Goal: Complete application form

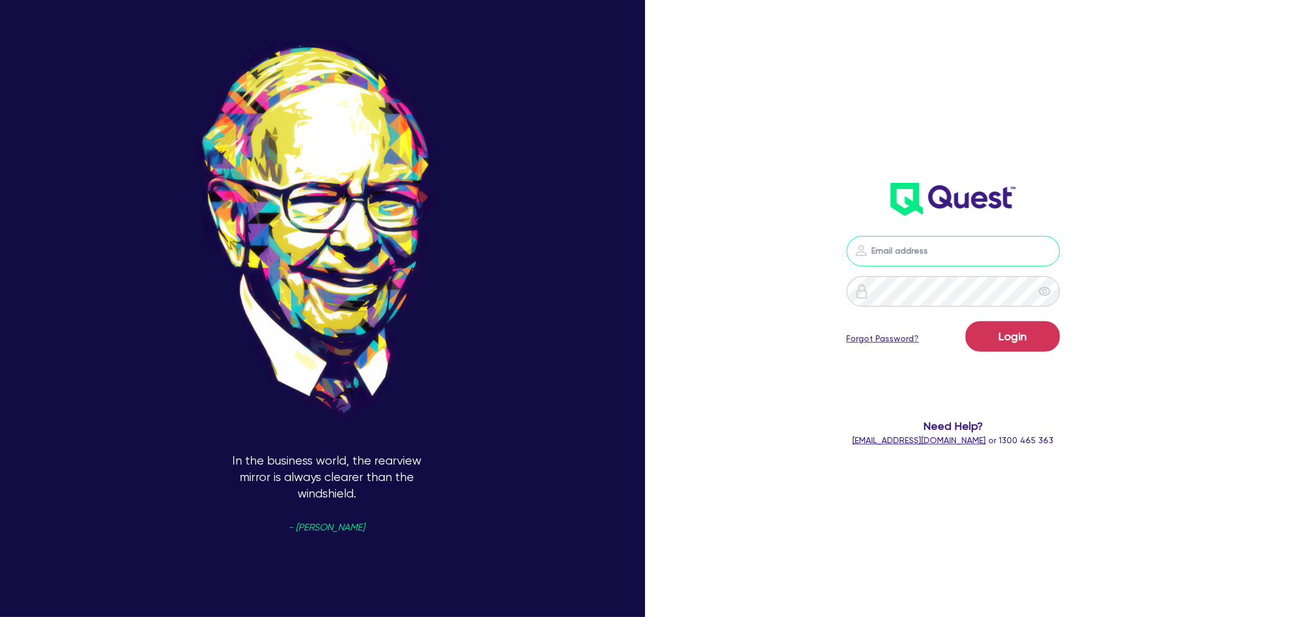
type input "[EMAIL_ADDRESS][PERSON_NAME][DOMAIN_NAME]"
click at [1024, 339] on button "Login" at bounding box center [1012, 336] width 94 height 30
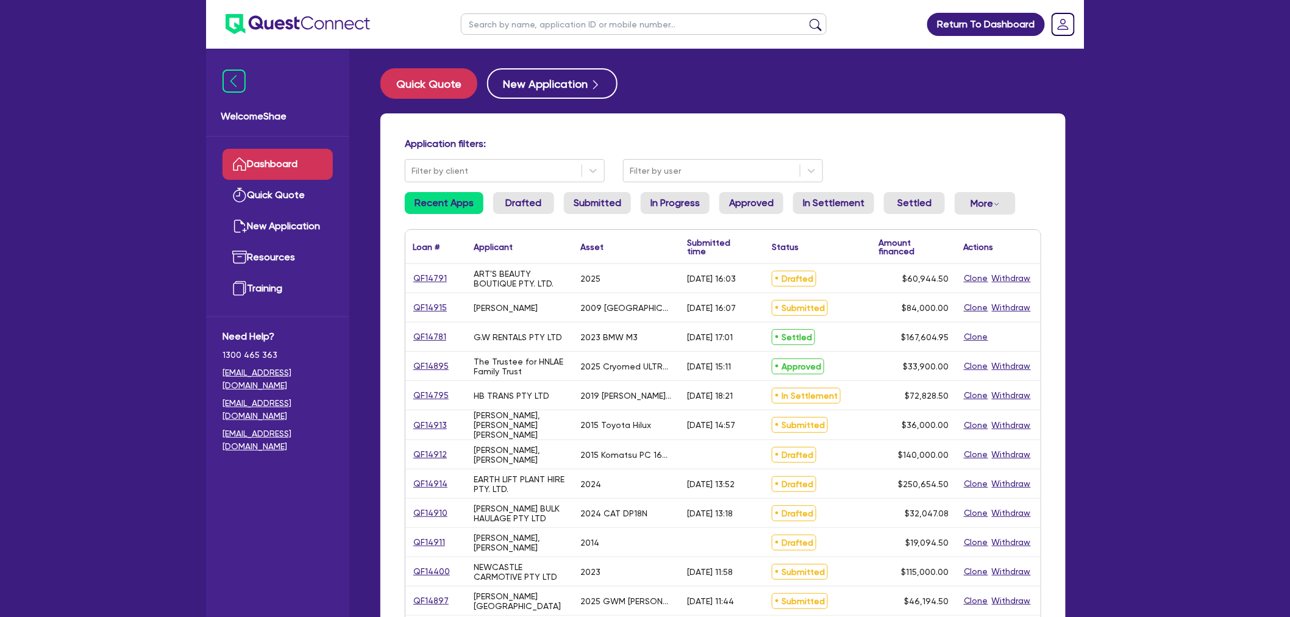
click at [556, 19] on input "text" at bounding box center [644, 23] width 366 height 21
paste input "QF14909"
type input "QF14909"
click at [806, 18] on button "submit" at bounding box center [816, 26] width 20 height 17
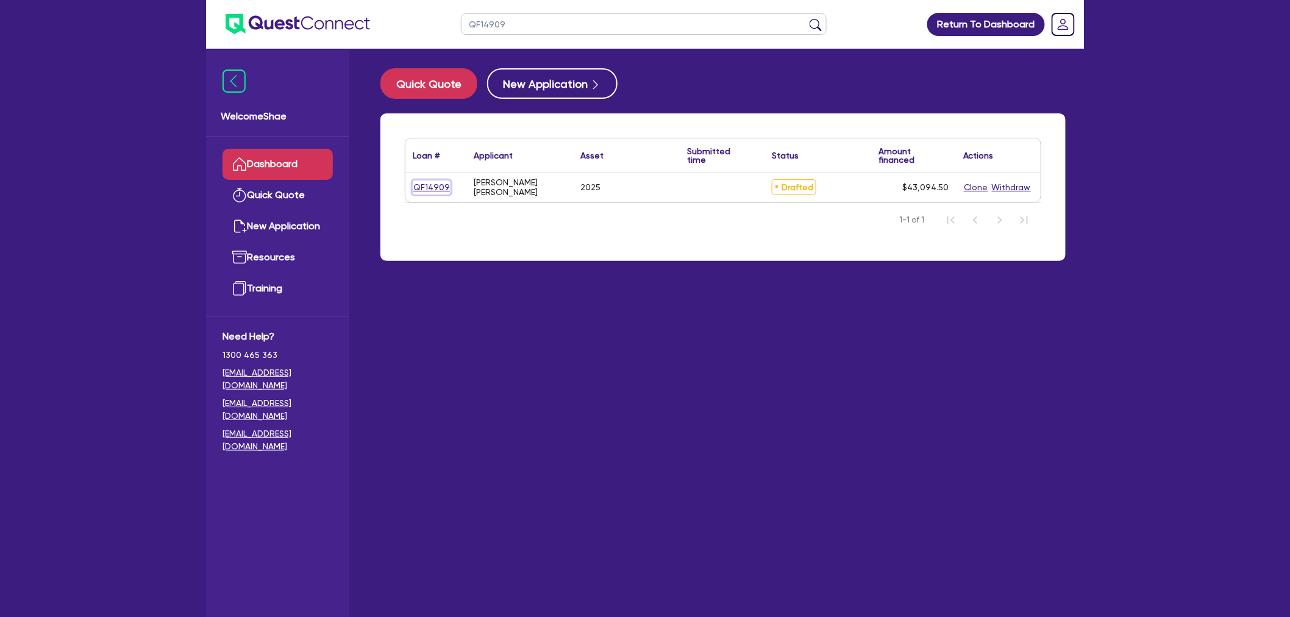
click at [436, 188] on link "QF14909" at bounding box center [432, 187] width 38 height 14
select select "CARS_AND_LIGHT_TRUCKS"
select select "PASSENGER_VEHICLES"
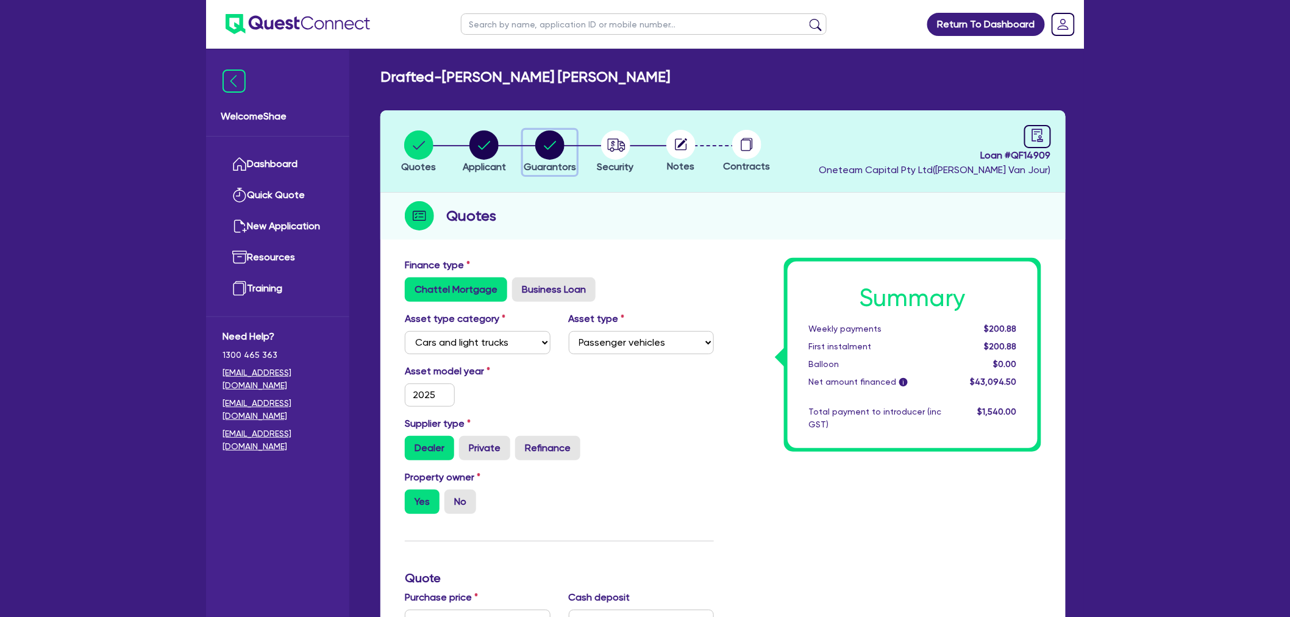
drag, startPoint x: 553, startPoint y: 144, endPoint x: 592, endPoint y: 160, distance: 41.5
click at [553, 144] on circle "button" at bounding box center [549, 144] width 29 height 29
select select "MR"
select select "[GEOGRAPHIC_DATA]"
select select "MARRIED"
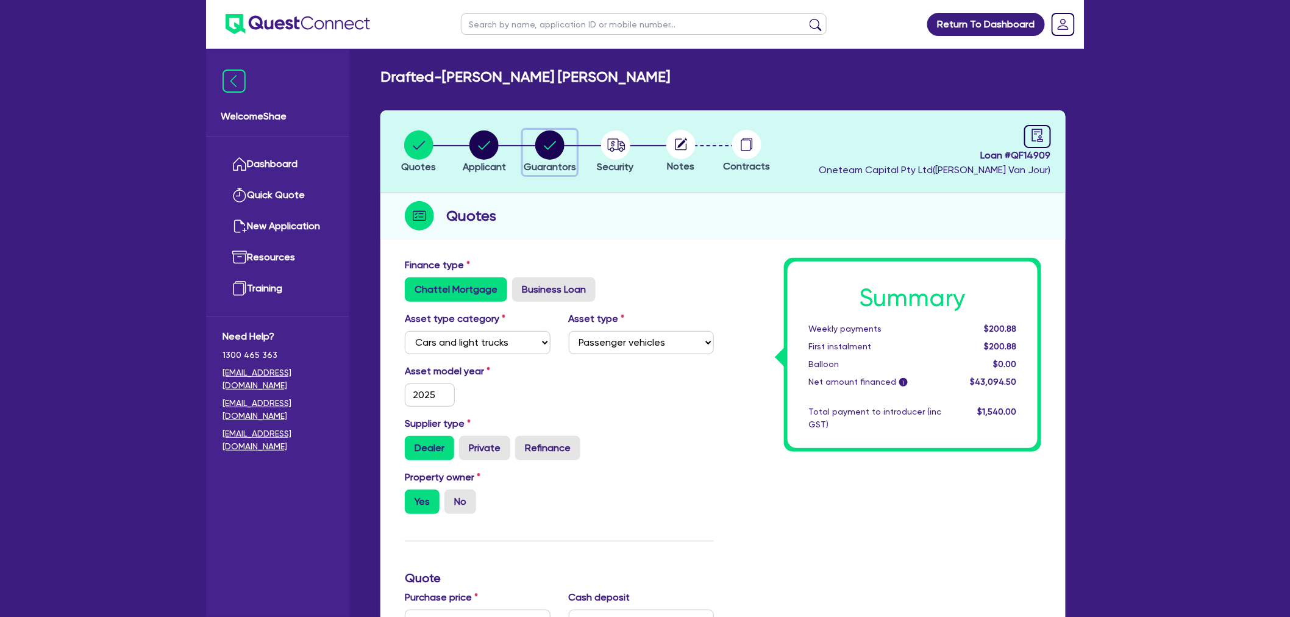
select select "PROPERTY"
select select "CASH"
select select "VEHICLE"
select select "MORTGAGE"
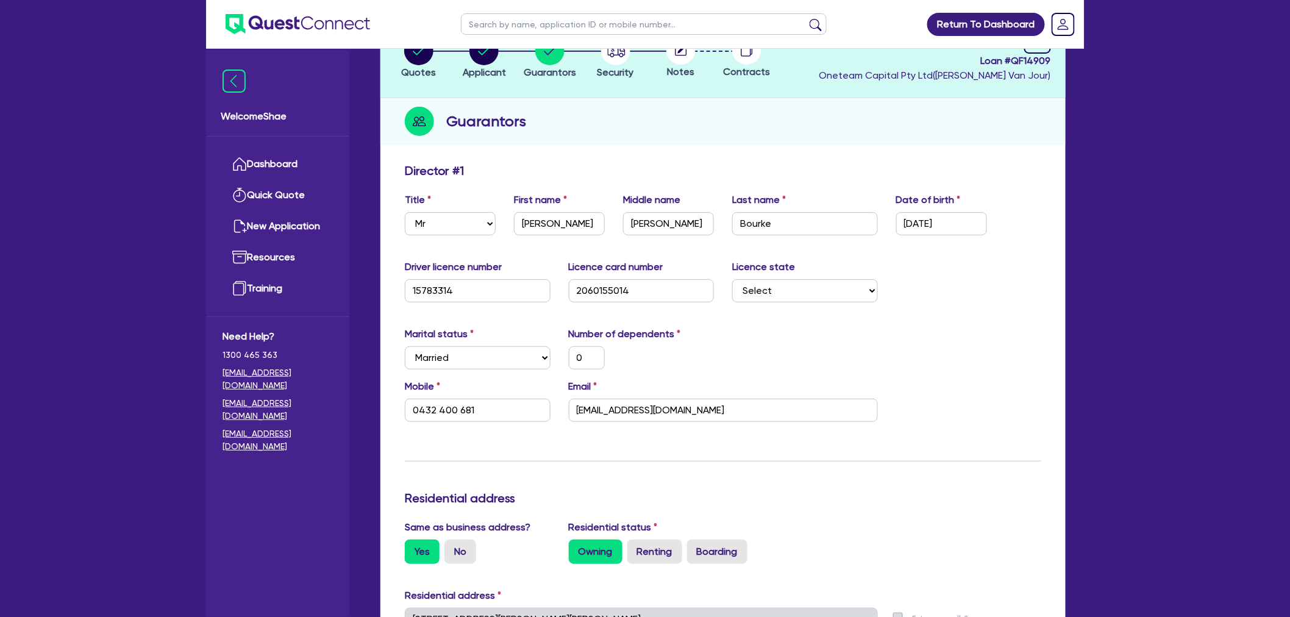
scroll to position [203, 0]
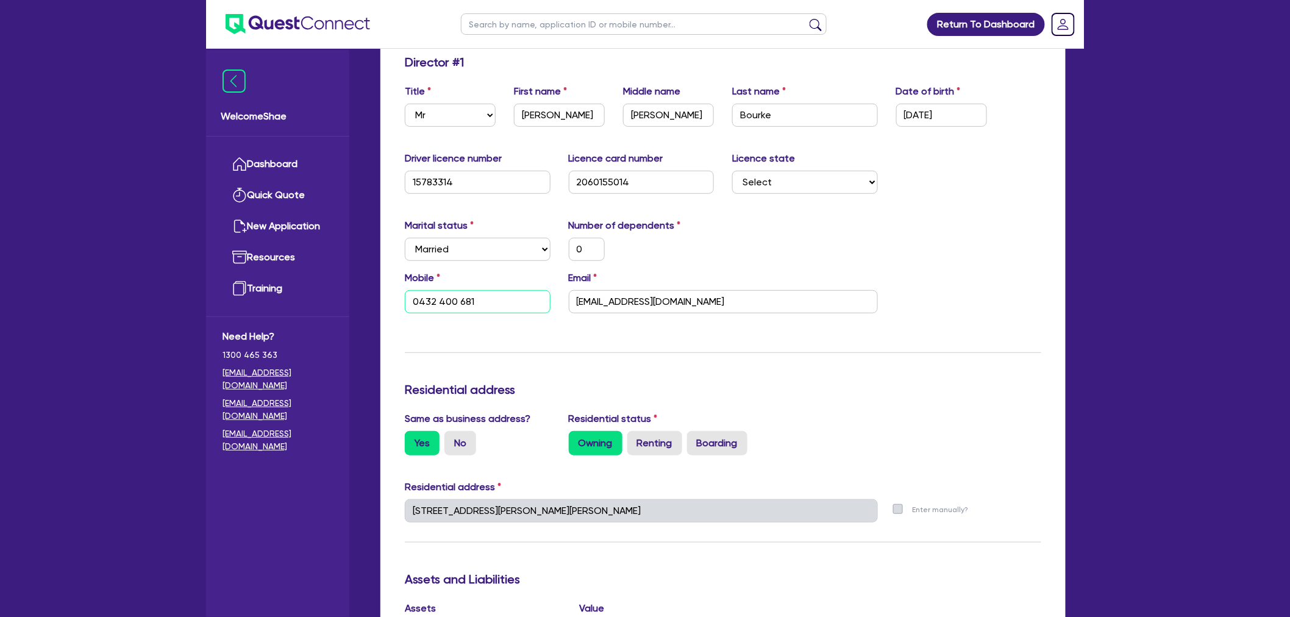
click at [441, 302] on input "0432 400 681" at bounding box center [478, 301] width 146 height 23
click at [619, 303] on input "[EMAIL_ADDRESS][DOMAIN_NAME]" at bounding box center [723, 301] width 309 height 23
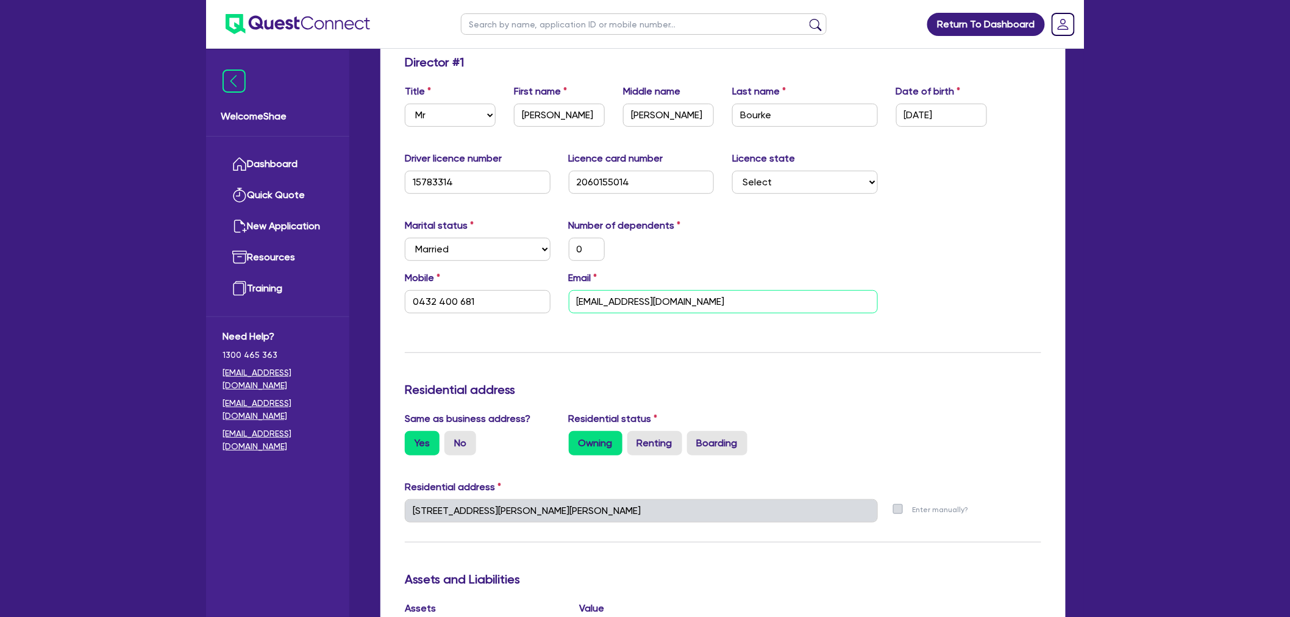
click at [619, 303] on input "[EMAIL_ADDRESS][DOMAIN_NAME]" at bounding box center [723, 301] width 309 height 23
click at [1003, 549] on div "Update residential status for Director #1 Boarding is only acceptable when the …" at bounding box center [723, 533] width 636 height 957
click at [648, 293] on input "[EMAIL_ADDRESS][DOMAIN_NAME]" at bounding box center [723, 301] width 309 height 23
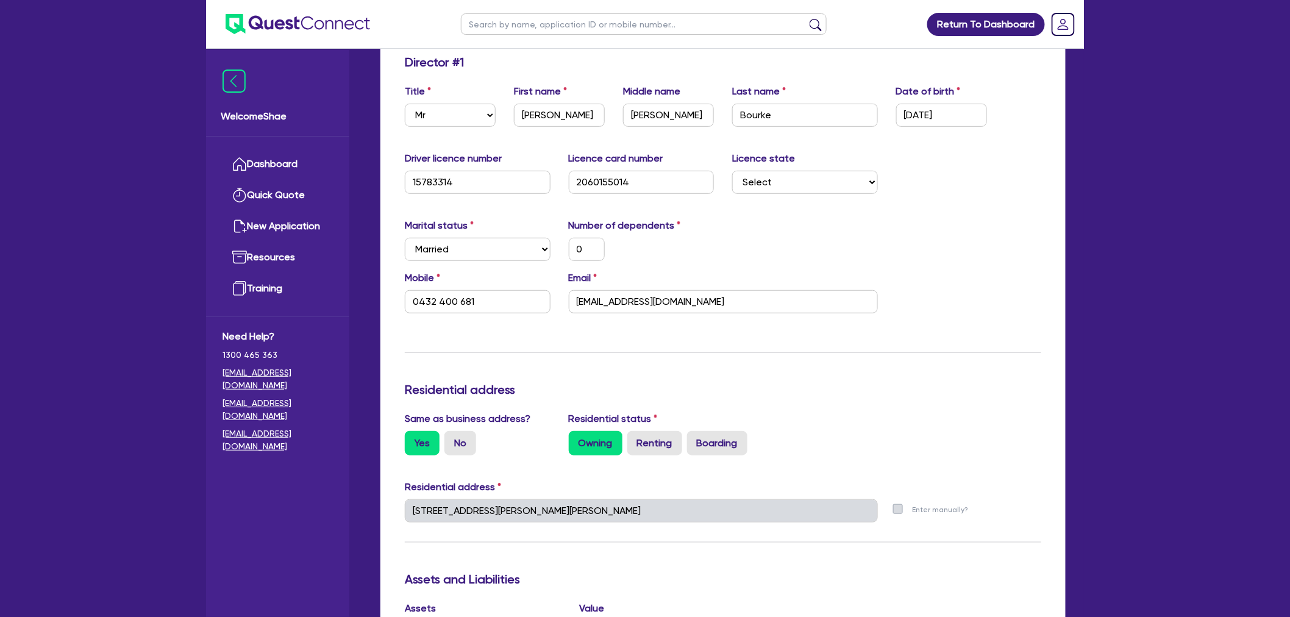
click at [898, 572] on h3 "Assets and Liabilities" at bounding box center [723, 579] width 636 height 15
click at [486, 18] on input "text" at bounding box center [644, 23] width 366 height 21
type input "sm141"
click button "submit" at bounding box center [816, 26] width 20 height 17
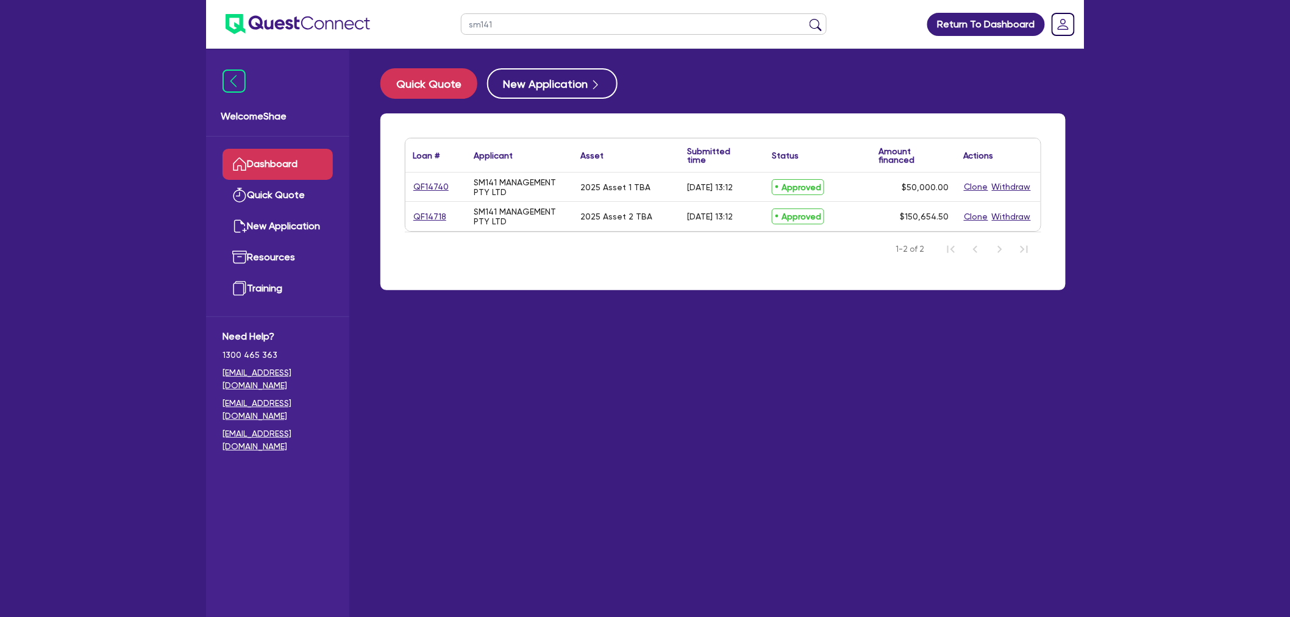
click at [439, 180] on link "QF14740" at bounding box center [431, 187] width 37 height 14
select select "CARS_AND_LIGHT_TRUCKS"
select select "PASSENGER_VEHICLES"
click at [439, 184] on link "QF14740" at bounding box center [431, 187] width 37 height 14
click at [436, 217] on link "QF14718" at bounding box center [430, 217] width 34 height 14
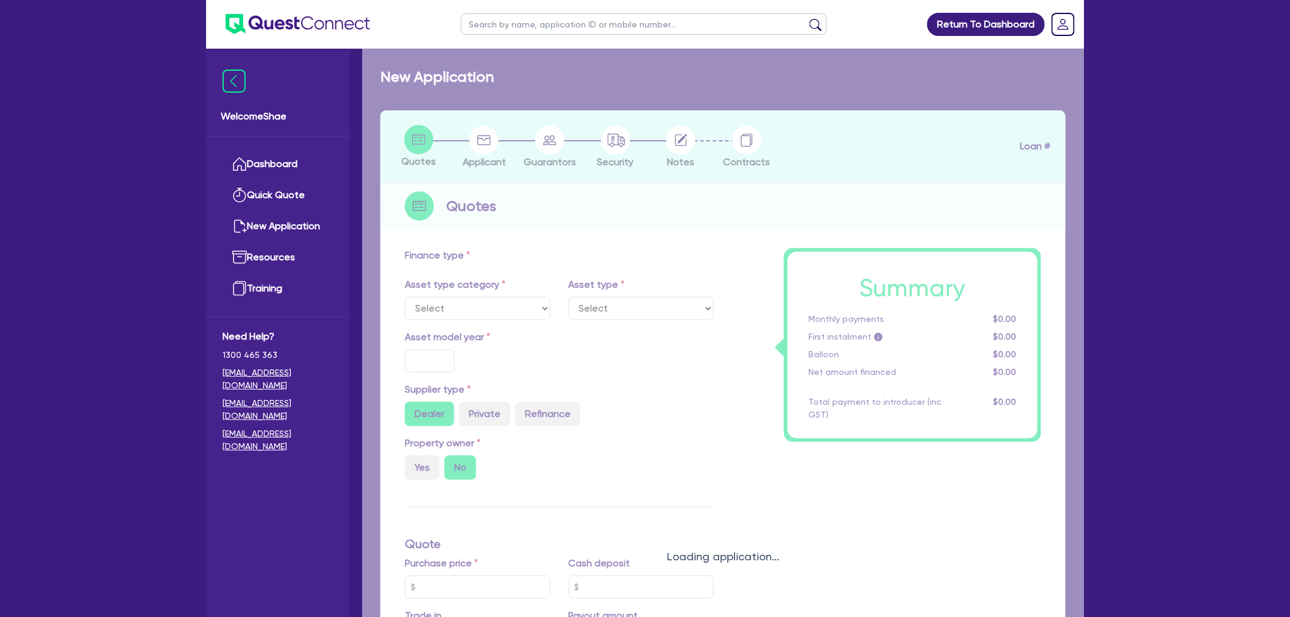
select select "CARS_AND_LIGHT_TRUCKS"
type input "2025"
radio input "false"
radio input "true"
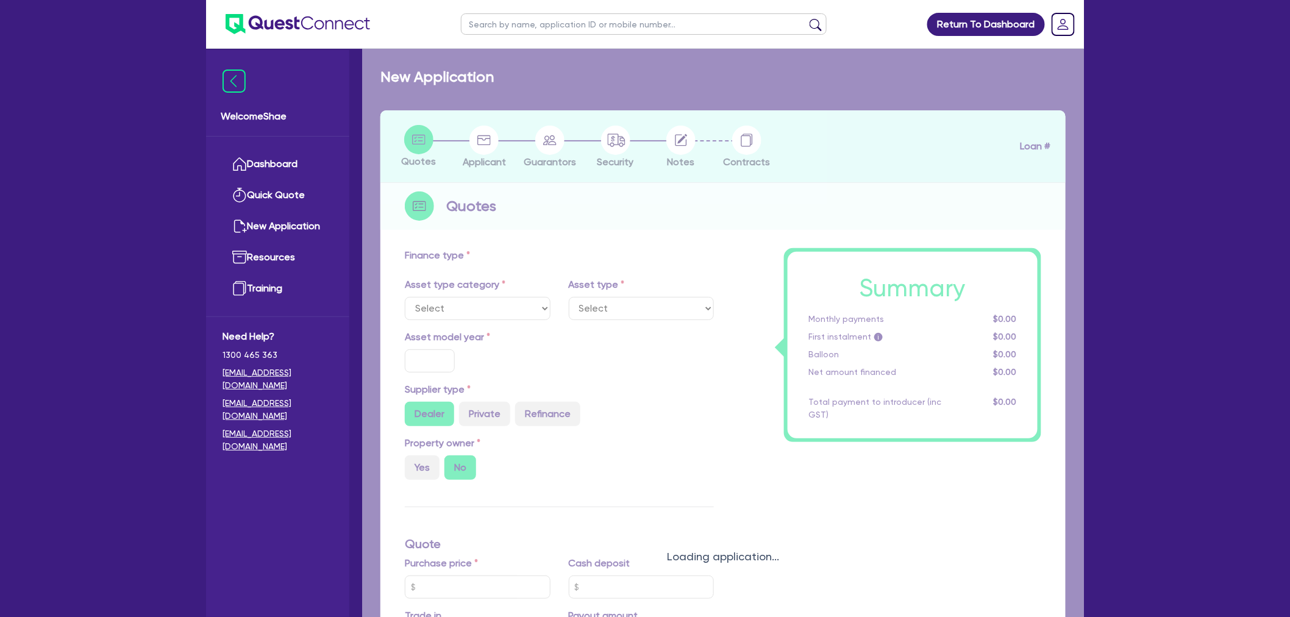
type input "150,000"
type input "3"
type input "4,519.64"
type input "17.95"
select select "PASSENGER_VEHICLES"
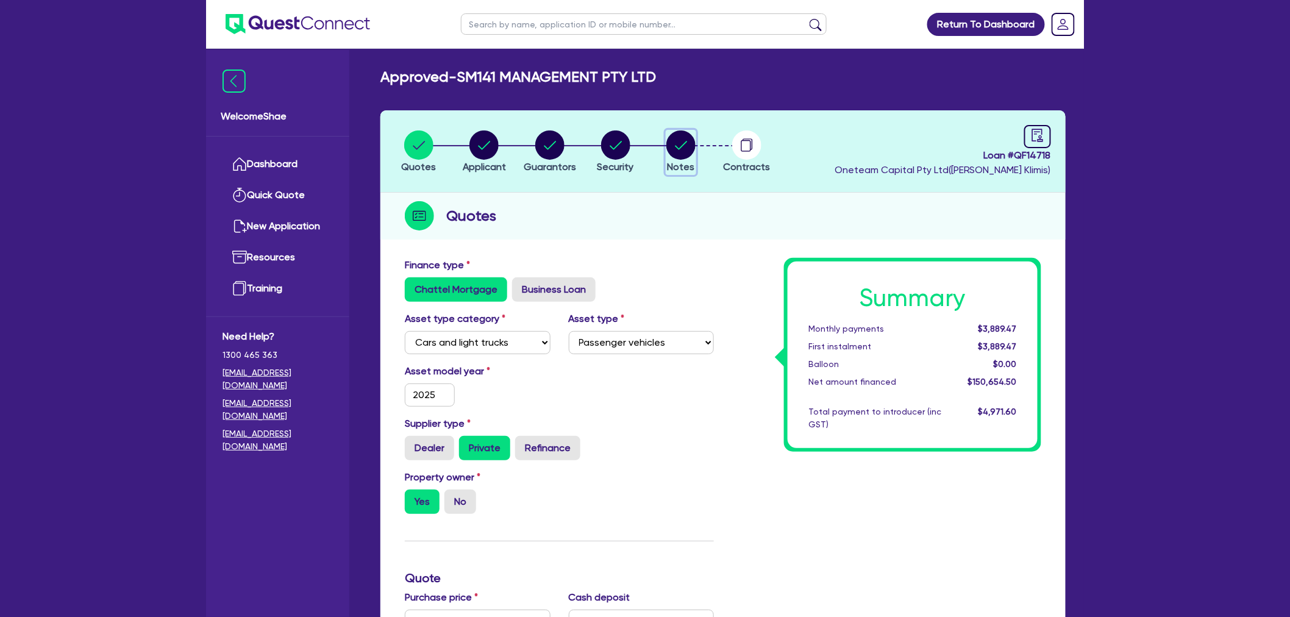
click at [686, 150] on circle "button" at bounding box center [680, 144] width 29 height 29
select select "Quest Finance - Own Book"
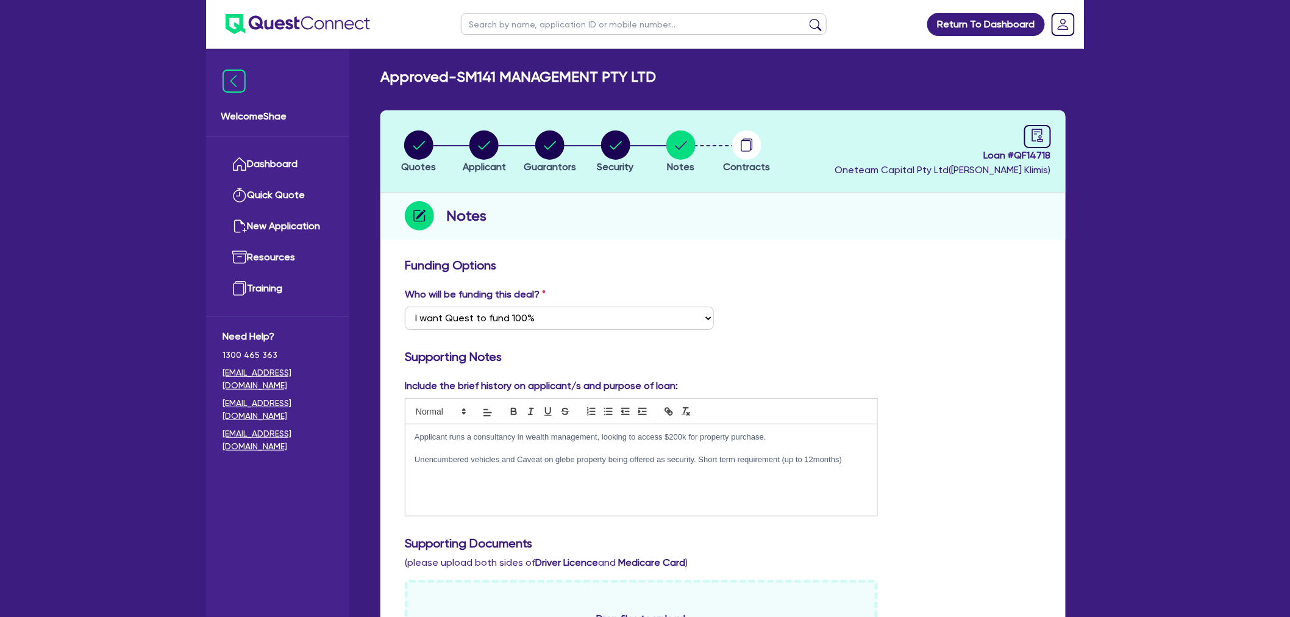
click at [411, 127] on header "Quotes Applicant [GEOGRAPHIC_DATA] Security Notes Contracts Loan # QF14718 Onet…" at bounding box center [722, 151] width 685 height 82
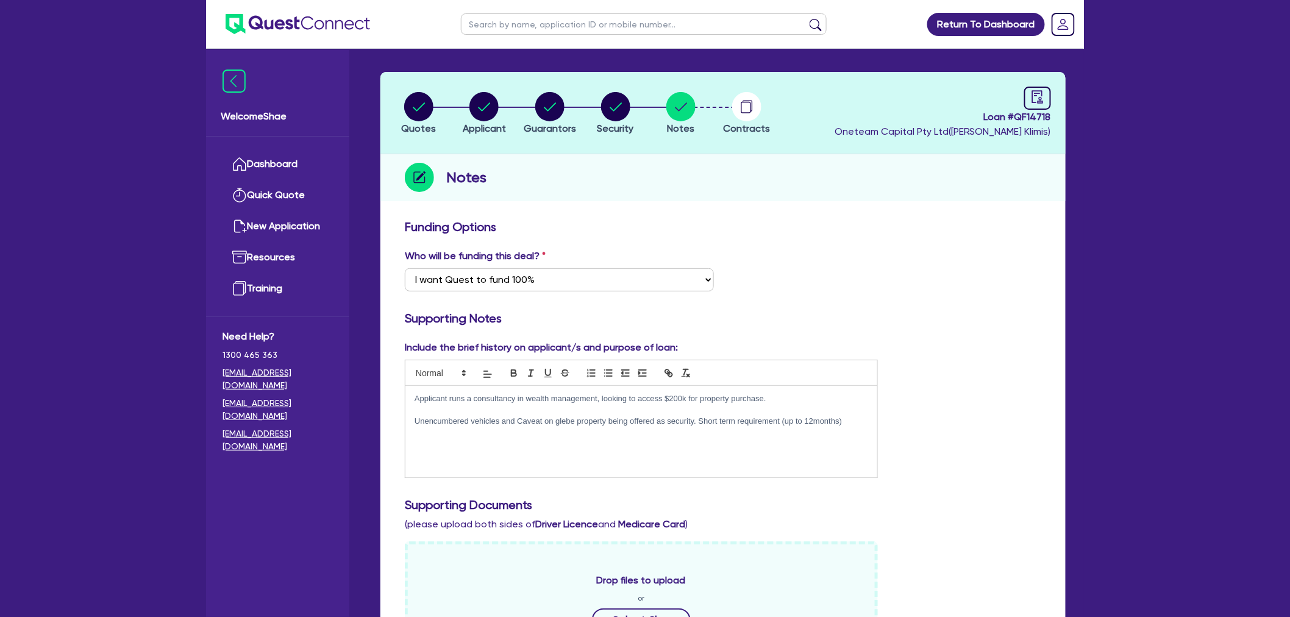
scroll to position [68, 0]
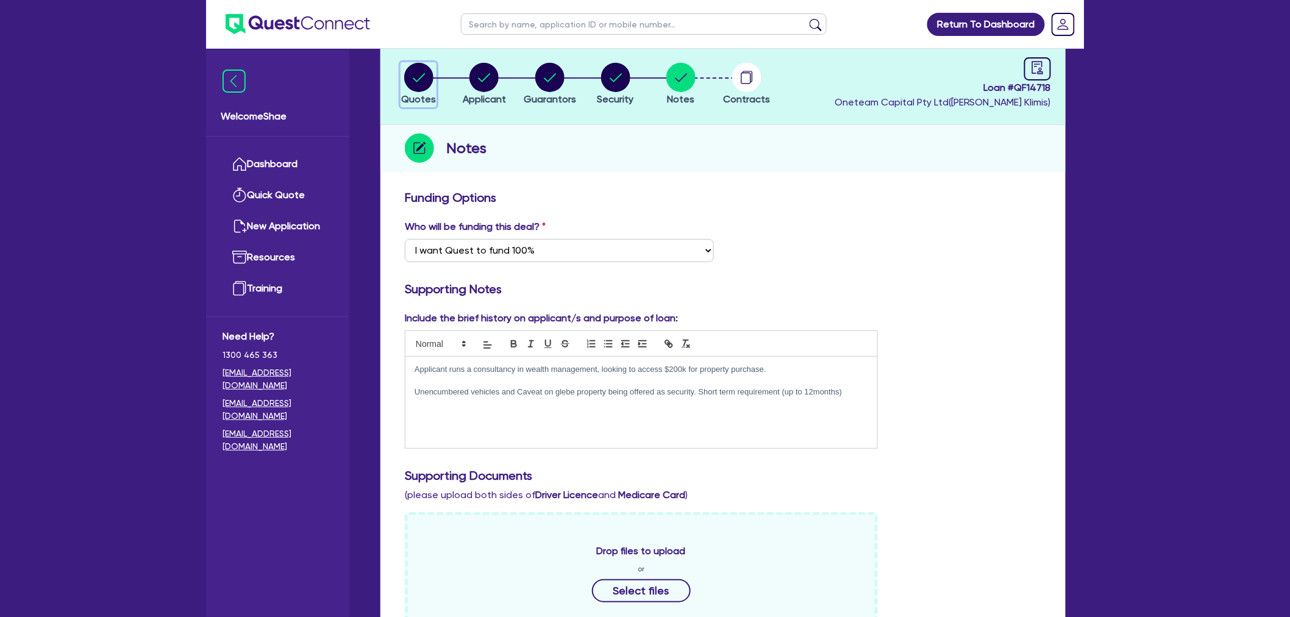
click at [417, 84] on button "Quotes" at bounding box center [418, 84] width 36 height 45
select select "CARS_AND_LIGHT_TRUCKS"
select select "PASSENGER_VEHICLES"
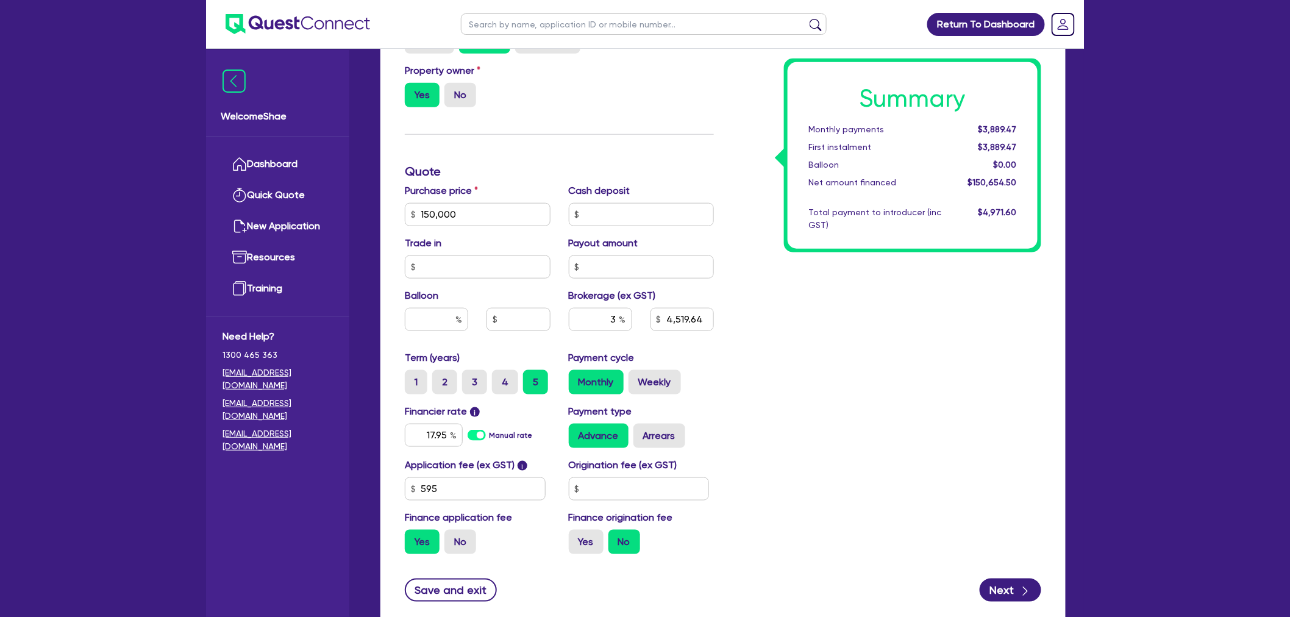
scroll to position [489, 0]
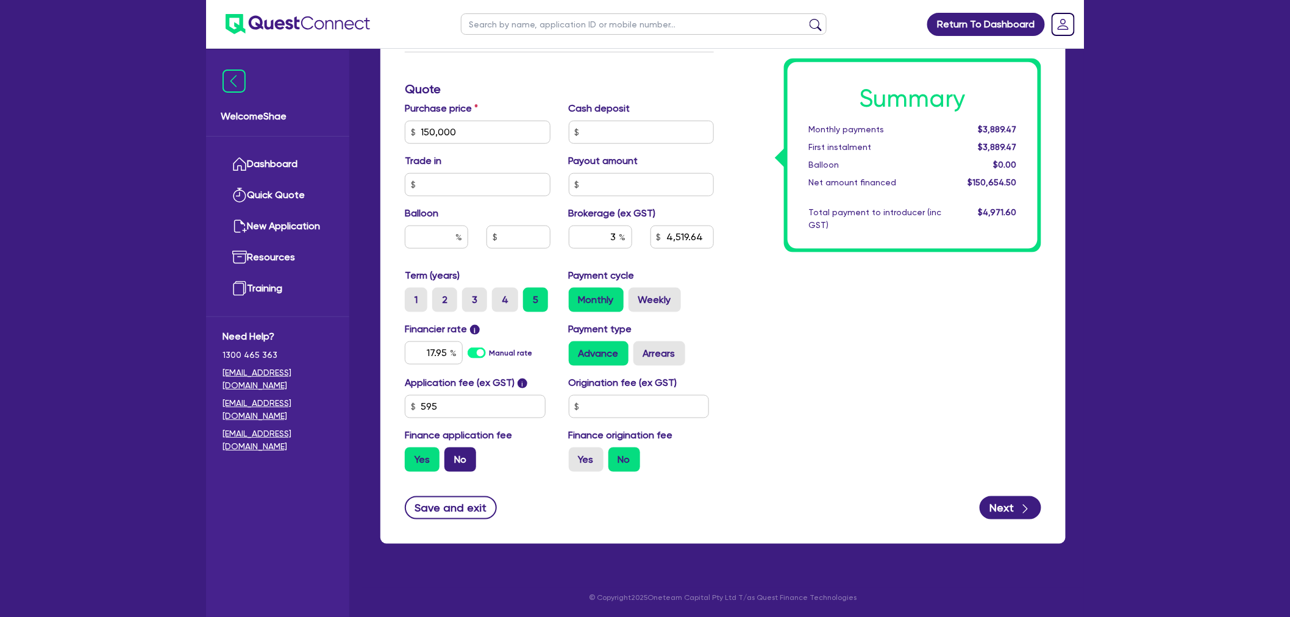
click at [458, 457] on label "No" at bounding box center [460, 459] width 32 height 24
click at [452, 455] on input "No" at bounding box center [448, 451] width 8 height 8
radio input "true"
type input "150,000"
type input "4,519.64"
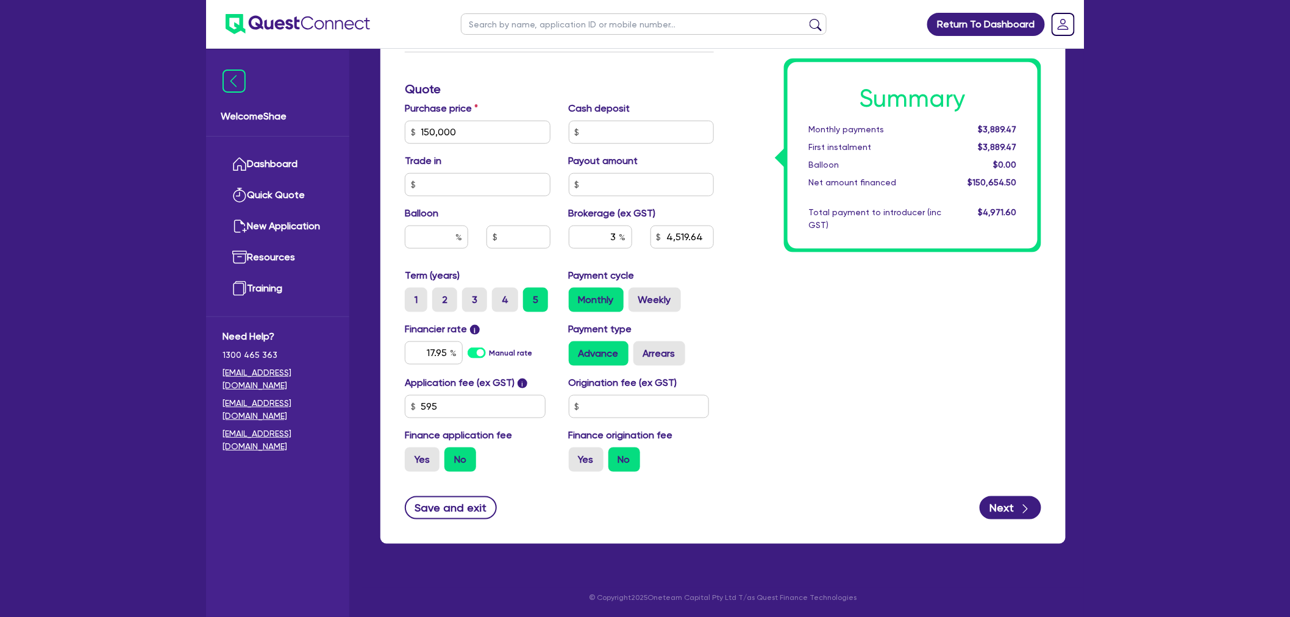
type input "150,000"
type input "4,500"
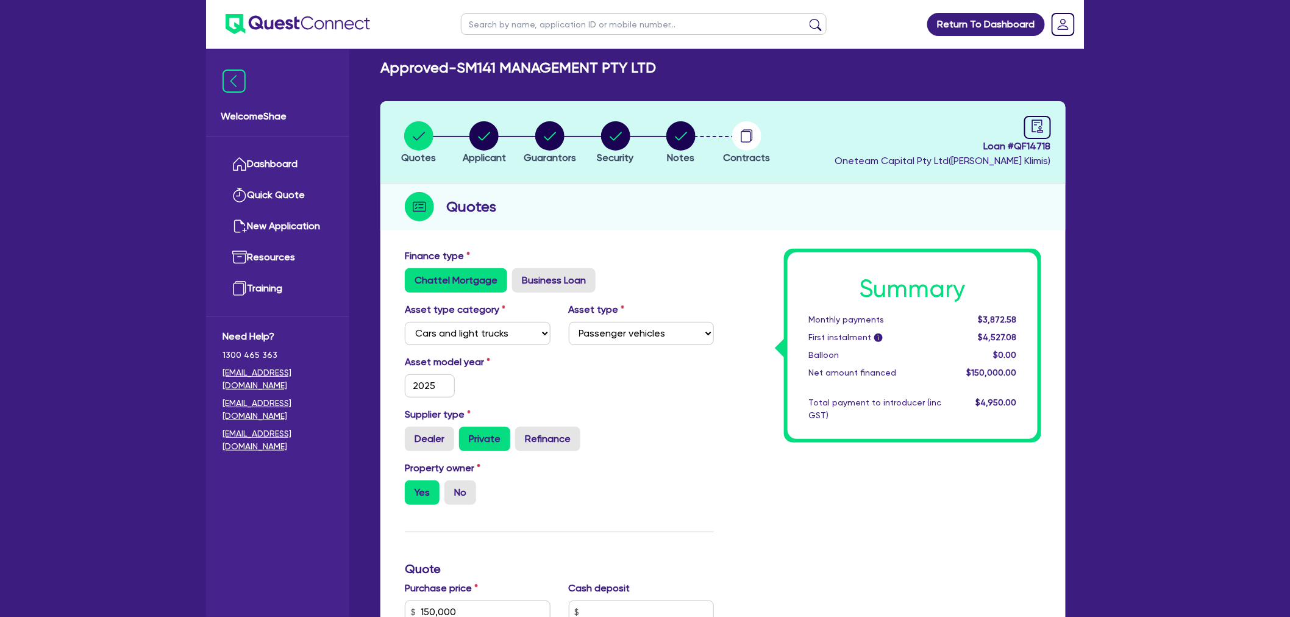
scroll to position [0, 0]
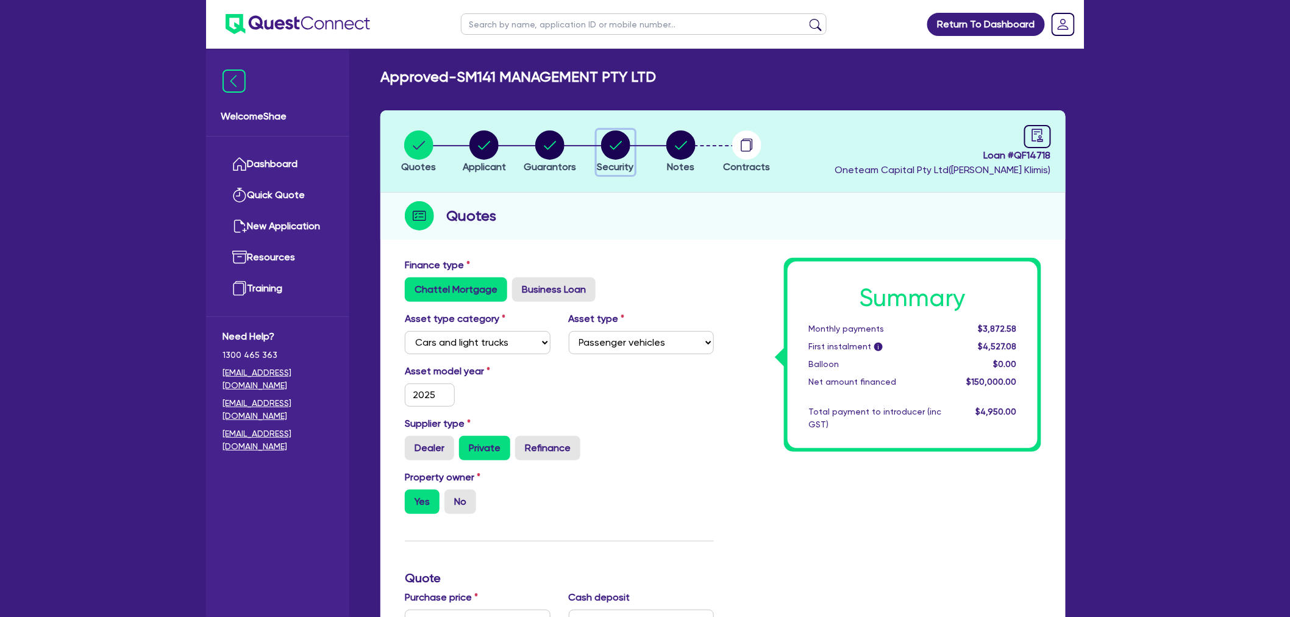
click at [627, 148] on circle "button" at bounding box center [615, 144] width 29 height 29
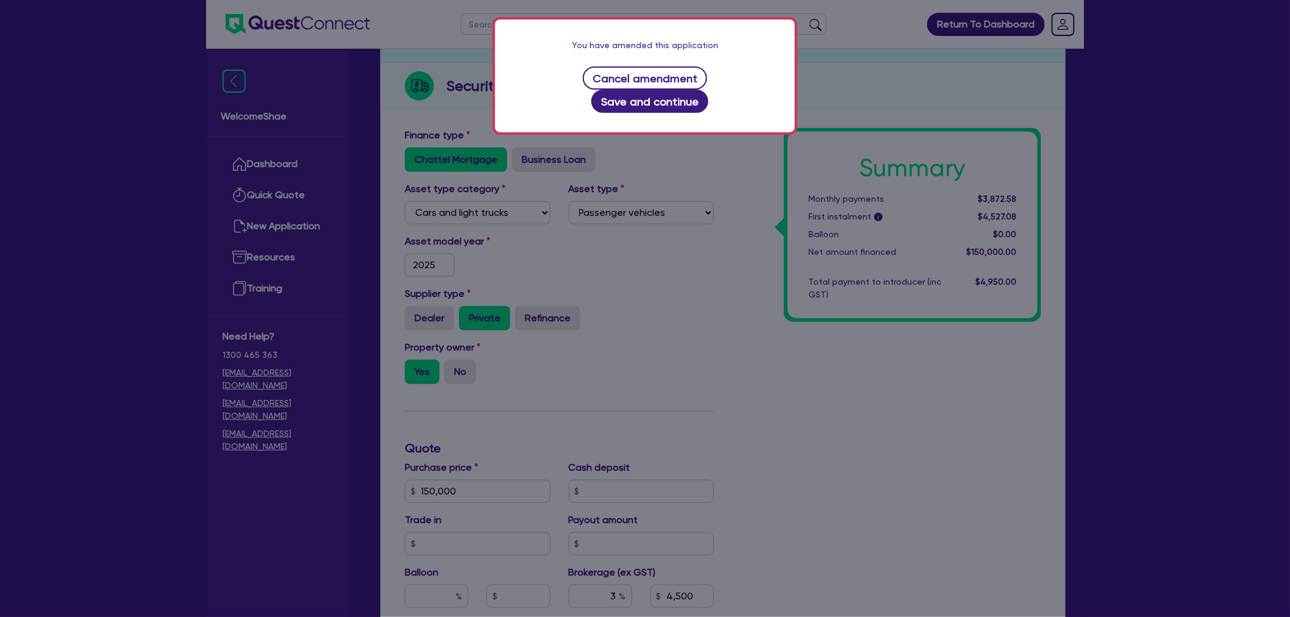
scroll to position [338, 0]
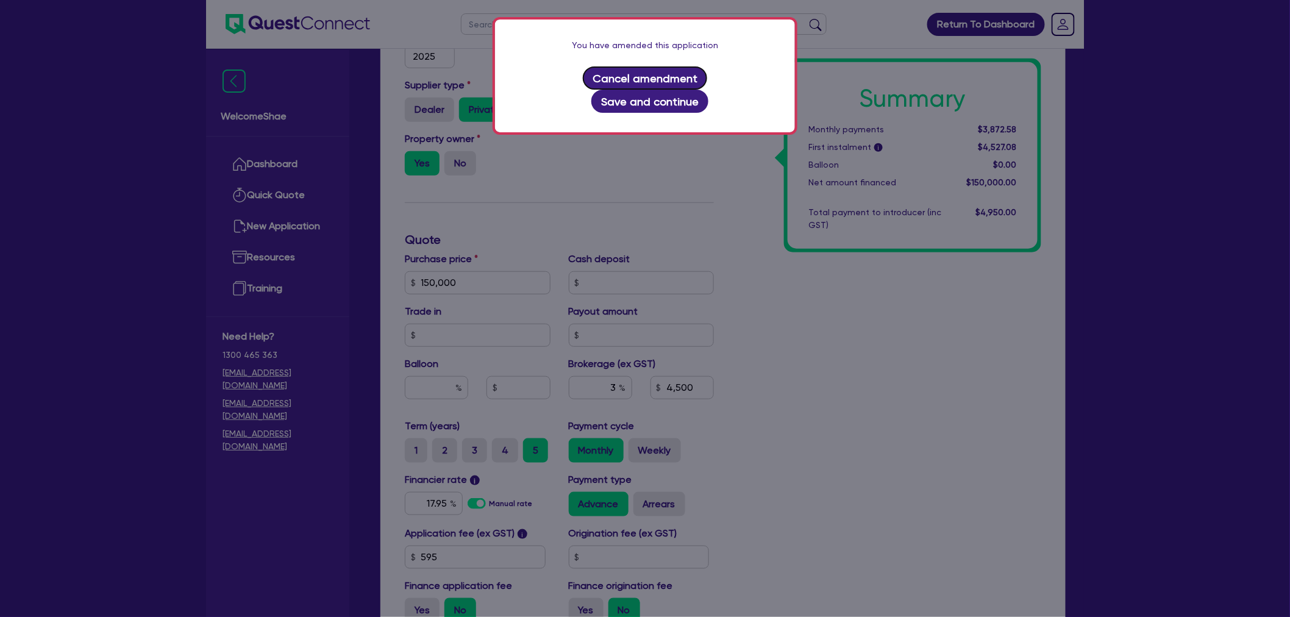
click at [608, 74] on button "Cancel amendment" at bounding box center [645, 77] width 125 height 23
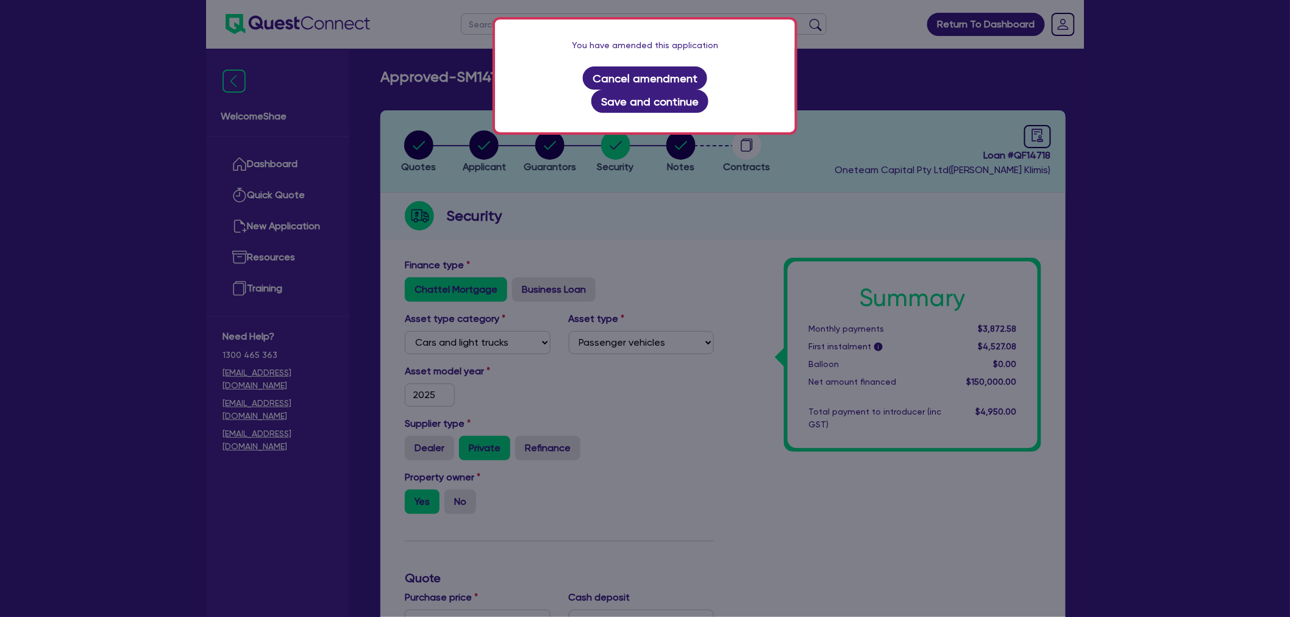
select select "CARS_AND_LIGHT_TRUCKS"
select select "PASSENGER_VEHICLES"
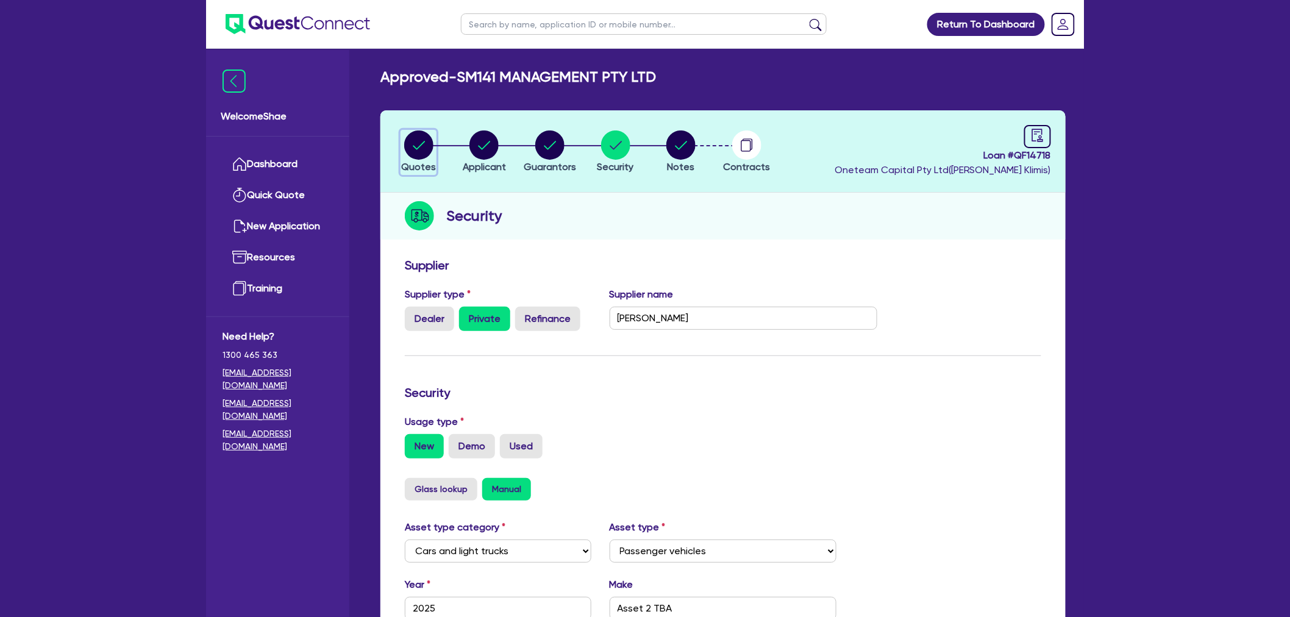
click at [416, 137] on circle "button" at bounding box center [418, 144] width 29 height 29
select select "CARS_AND_LIGHT_TRUCKS"
select select "PASSENGER_VEHICLES"
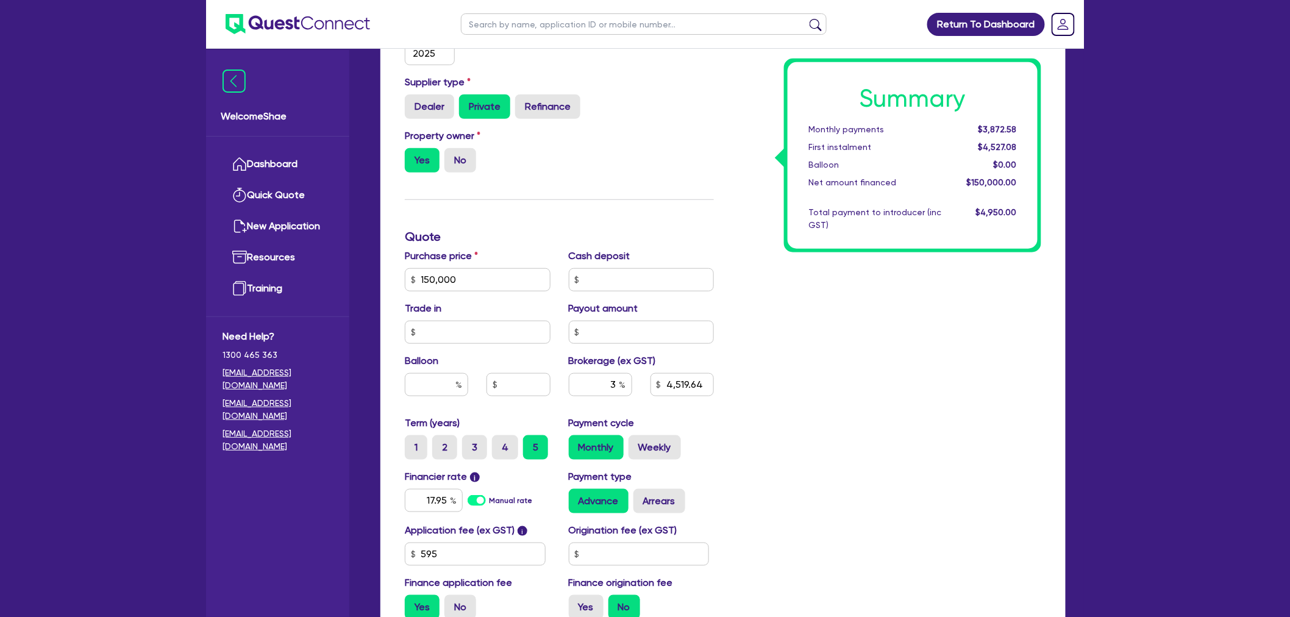
scroll to position [489, 0]
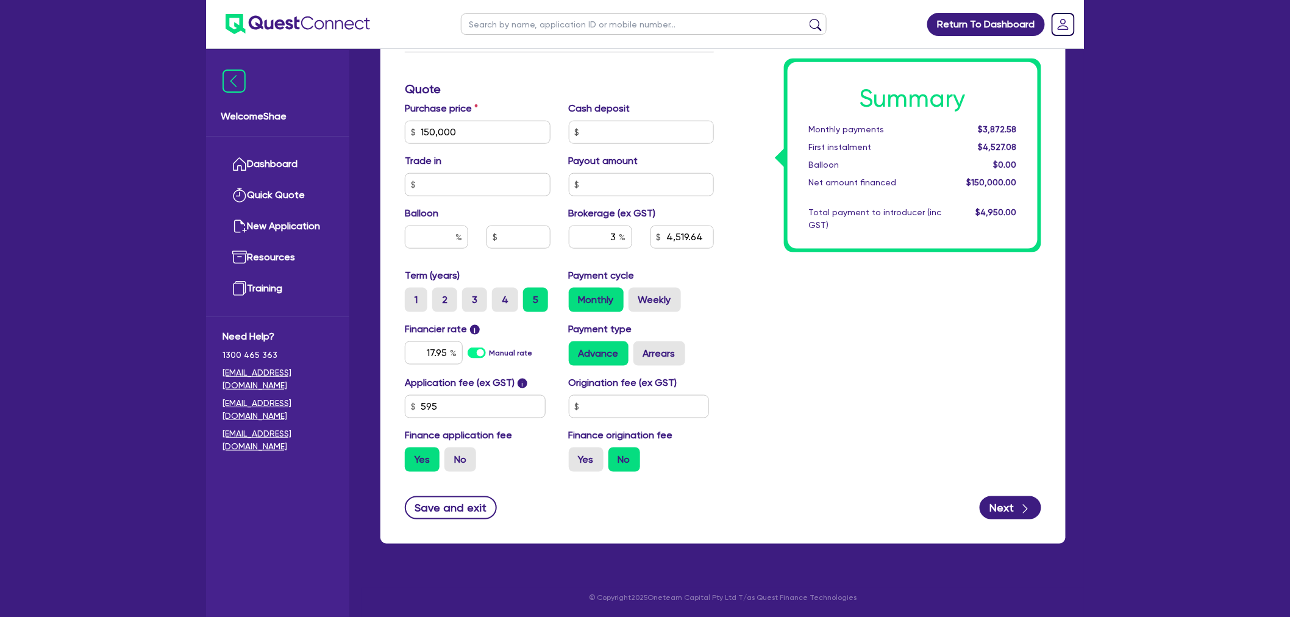
click at [455, 474] on div "Application fee (ex GST) i 595 Origination fee (ex GST) Finance application fee…" at bounding box center [559, 428] width 327 height 106
click at [457, 457] on label "No" at bounding box center [460, 459] width 32 height 24
click at [452, 455] on input "No" at bounding box center [448, 451] width 8 height 8
radio input "true"
type input "150,000"
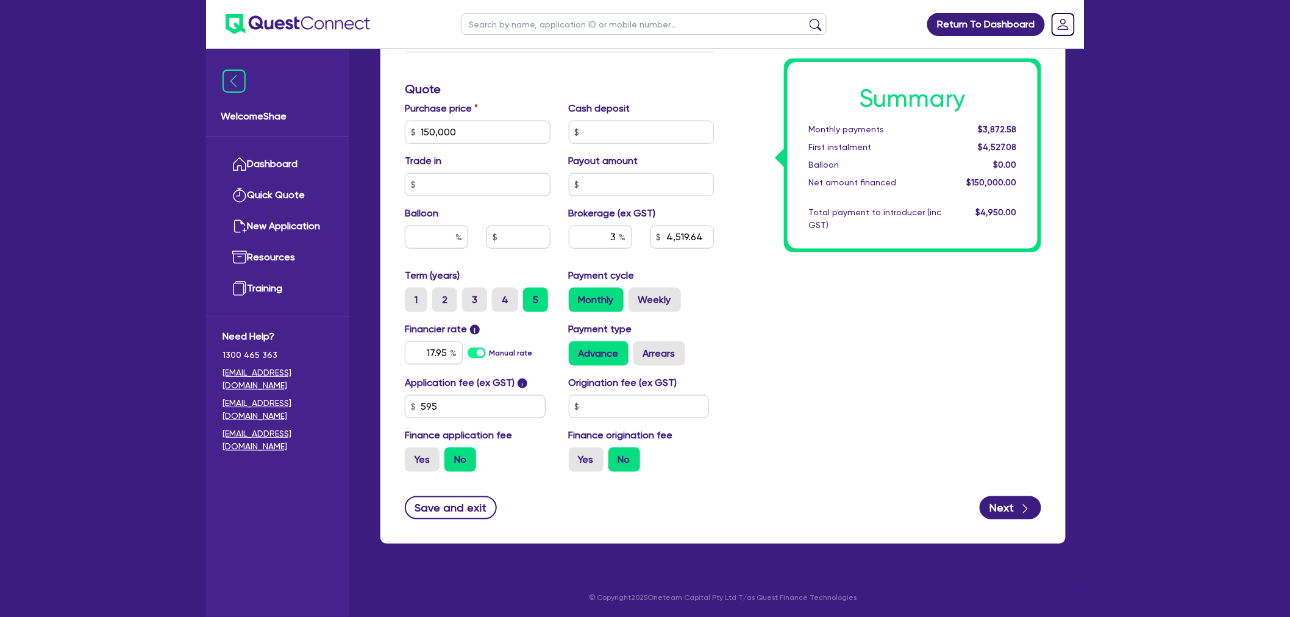
type input "4,519.64"
type input "150,000"
type input "4,500"
click at [465, 508] on button "Save and exit" at bounding box center [451, 507] width 92 height 23
type input "150,000"
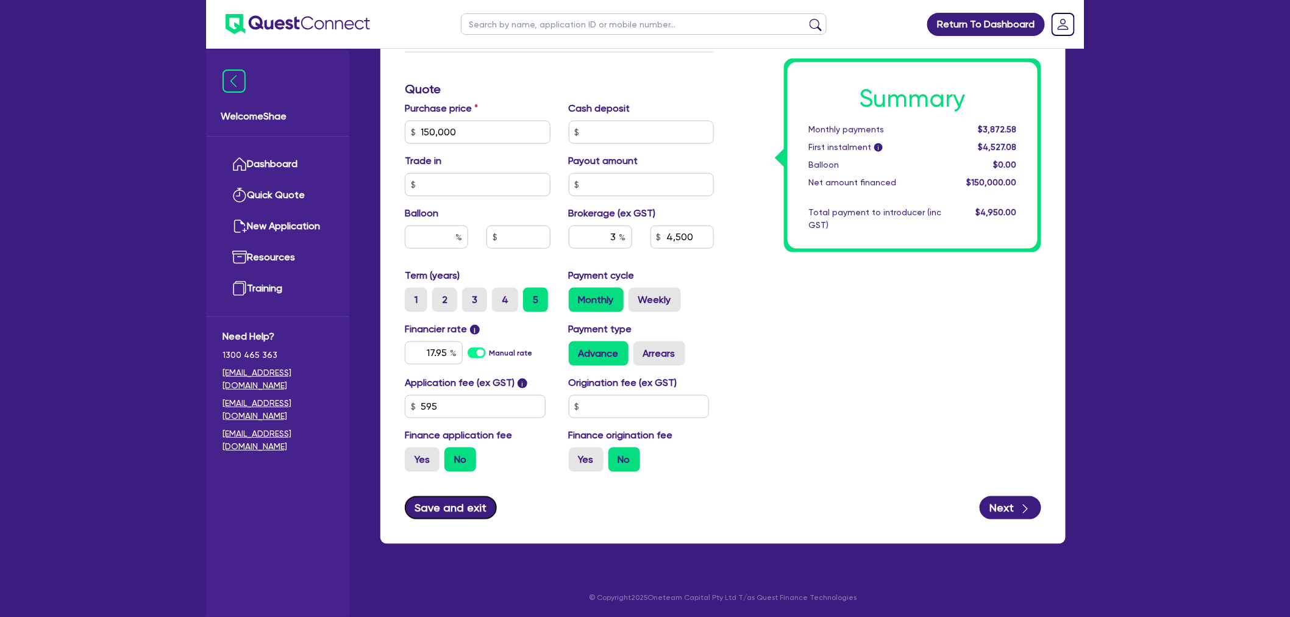
type input "4,500"
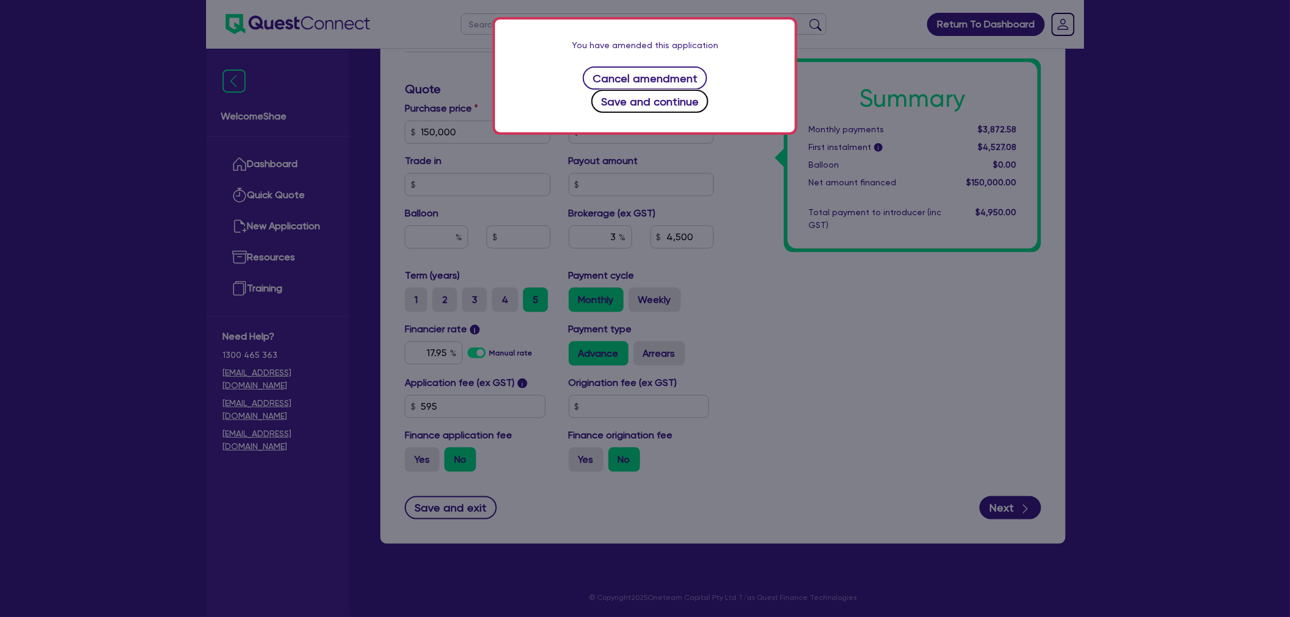
click at [693, 90] on button "Save and continue" at bounding box center [650, 101] width 118 height 23
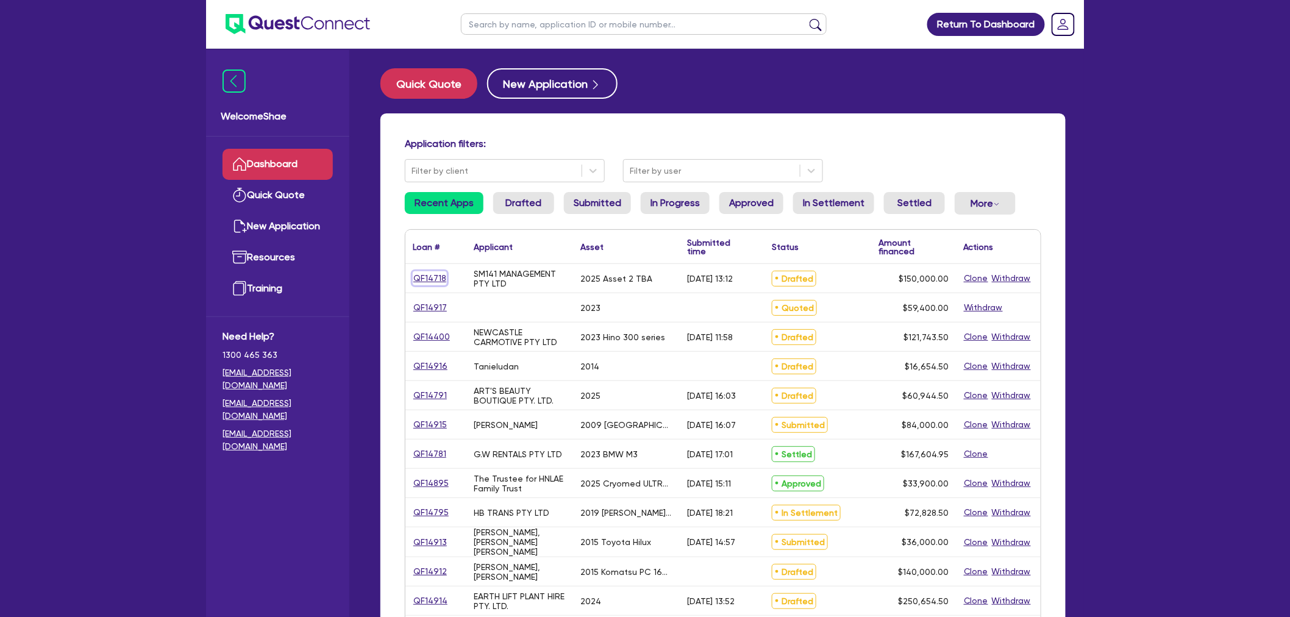
click at [440, 281] on link "QF14718" at bounding box center [430, 278] width 34 height 14
select select "CARS_AND_LIGHT_TRUCKS"
select select "PASSENGER_VEHICLES"
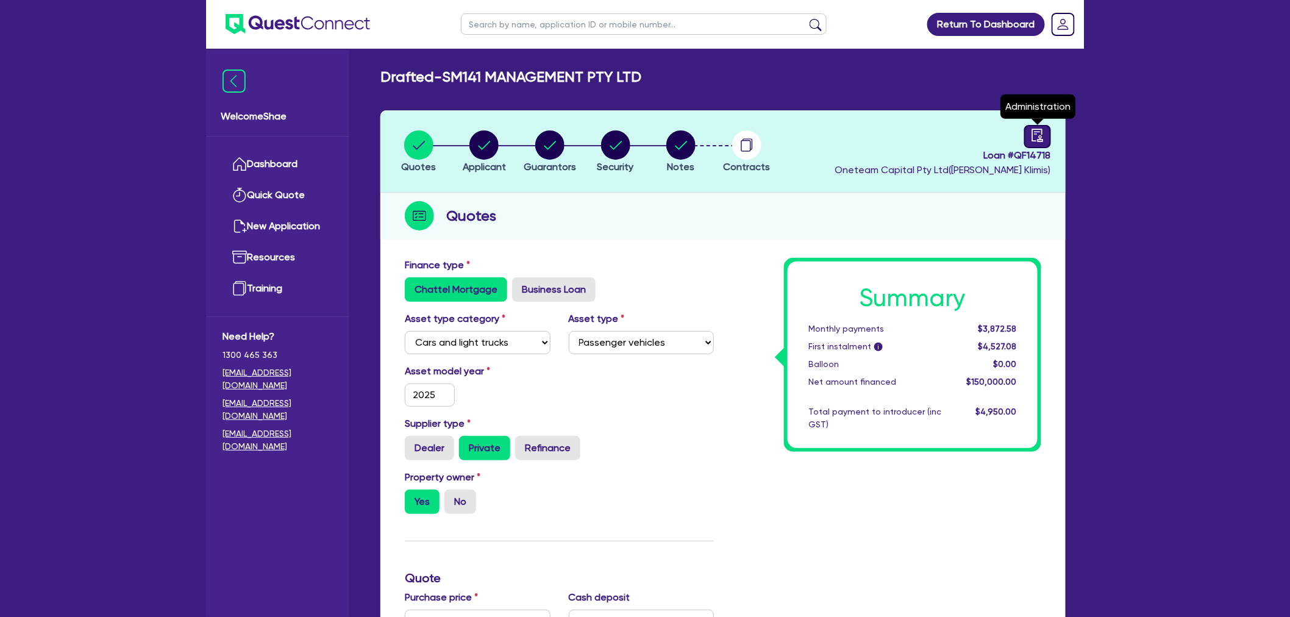
click at [1038, 134] on icon "audit" at bounding box center [1037, 135] width 13 height 13
select select "DRAFTED_AMENDED"
select select "Quest Finance - Own Book"
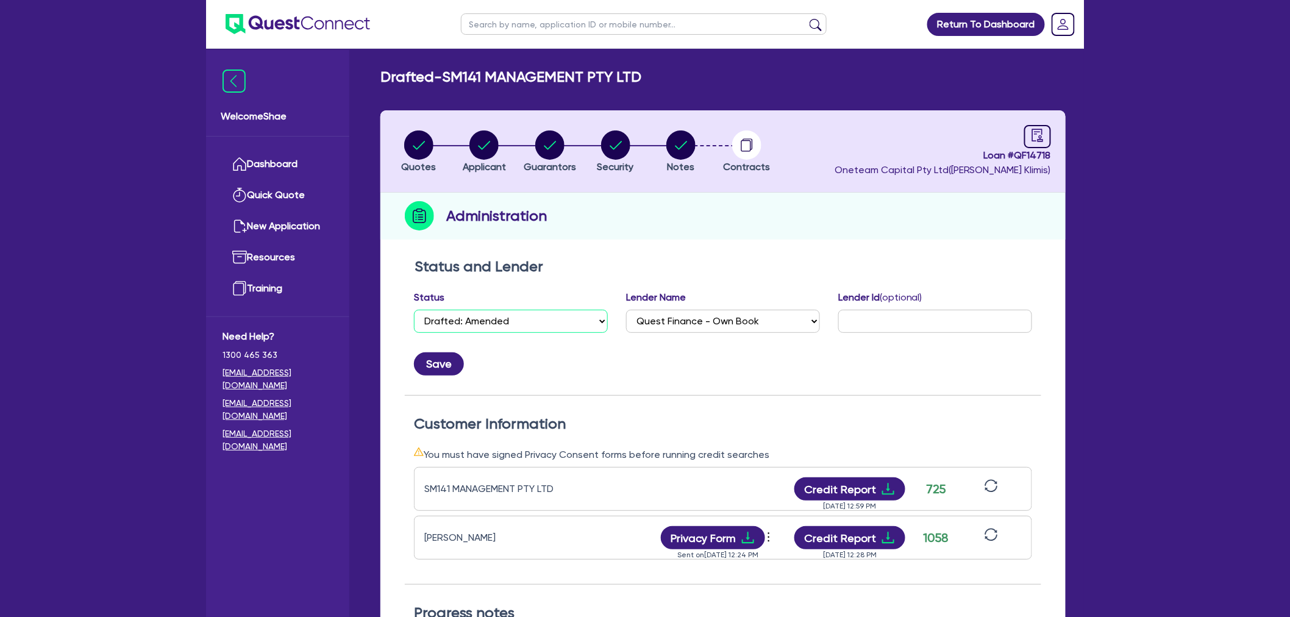
click at [544, 317] on select "Select Quoted Drafted: New Drafted: Amended Submitted: New Submitted: Amended I…" at bounding box center [511, 321] width 194 height 23
select select "APPROVED_WAITING_FOR_MORE_INFO"
click at [414, 310] on select "Select Quoted Drafted: New Drafted: Amended Submitted: New Submitted: Amended I…" at bounding box center [511, 321] width 194 height 23
click at [445, 363] on button "Save" at bounding box center [439, 363] width 50 height 23
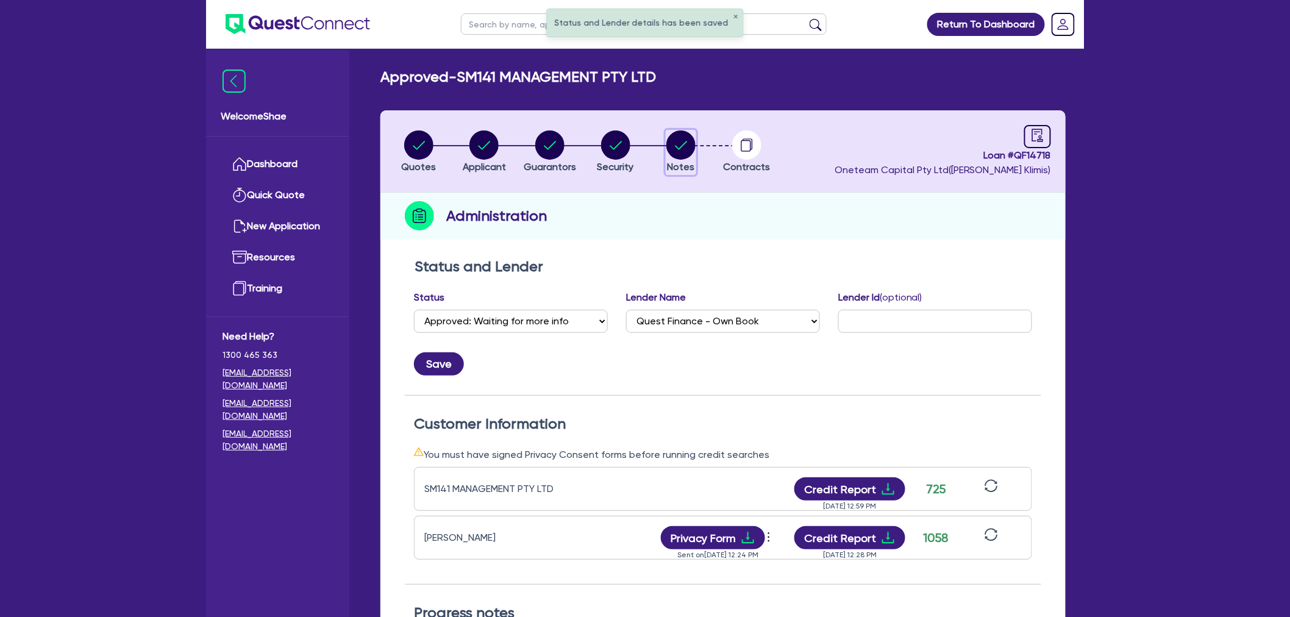
click at [675, 143] on circle "button" at bounding box center [680, 144] width 29 height 29
select select "Quest Finance - Own Book"
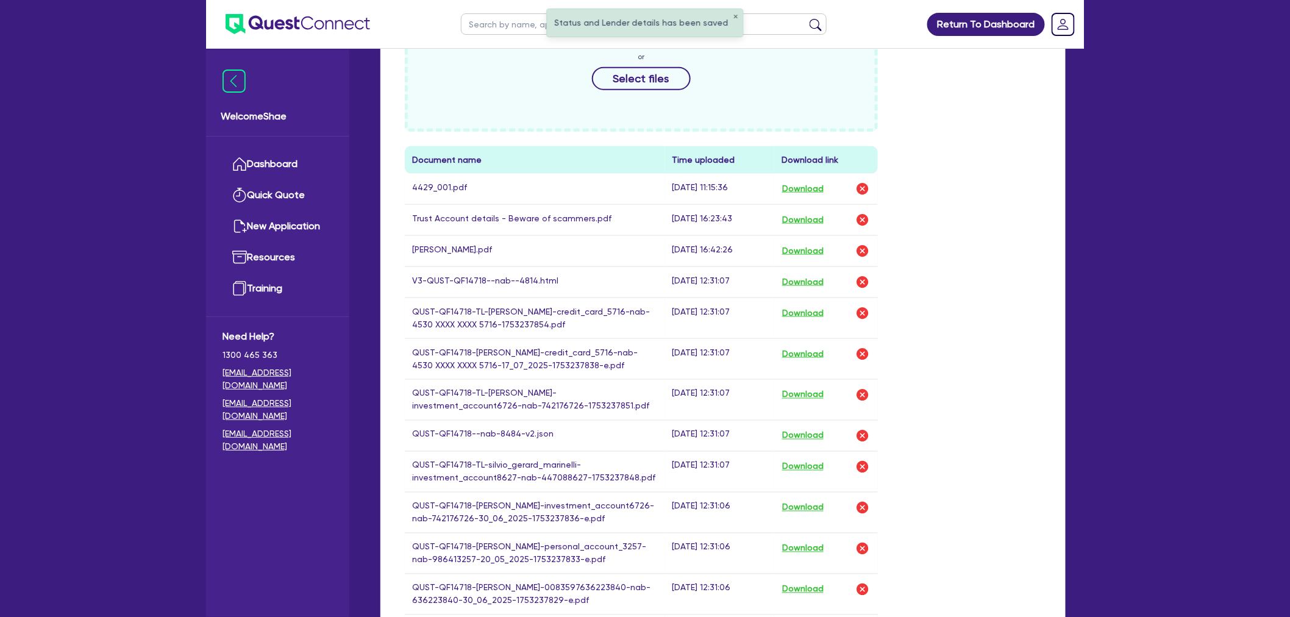
scroll to position [609, 0]
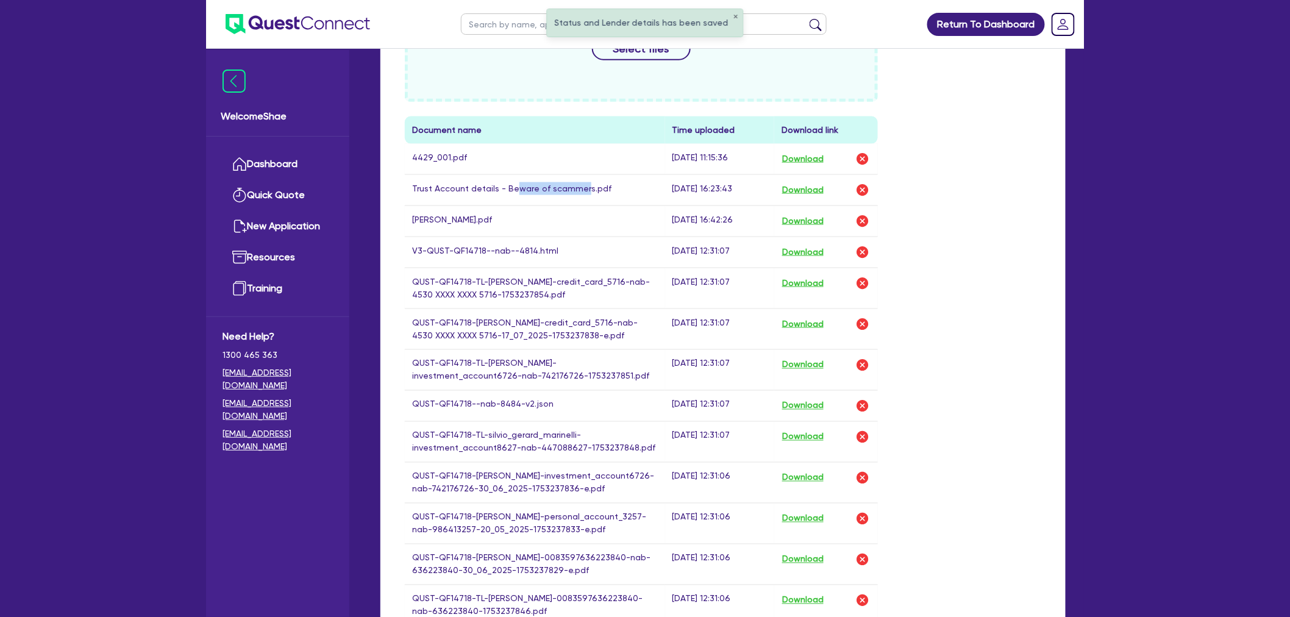
drag, startPoint x: 513, startPoint y: 187, endPoint x: 581, endPoint y: 188, distance: 67.7
click at [581, 188] on td "Trust Account details - Beware of scammers.pdf" at bounding box center [535, 189] width 260 height 31
click at [648, 200] on td "Trust Account details - Beware of scammers.pdf" at bounding box center [535, 189] width 260 height 31
click at [800, 160] on button "Download" at bounding box center [802, 159] width 43 height 16
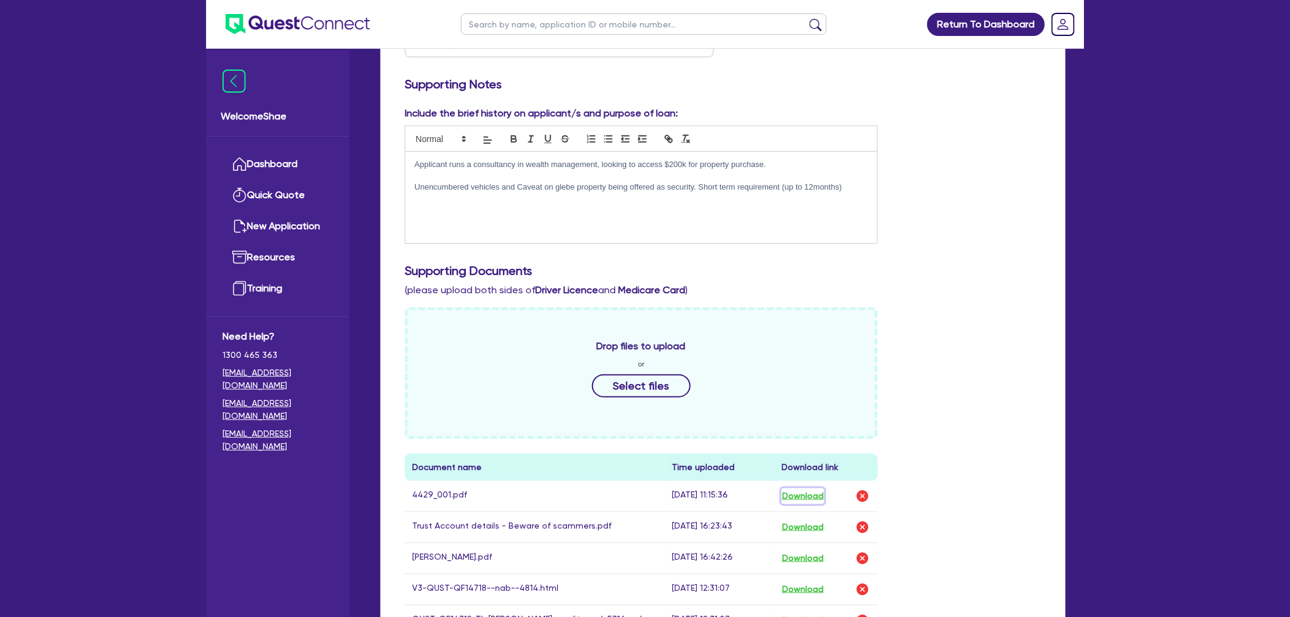
scroll to position [0, 0]
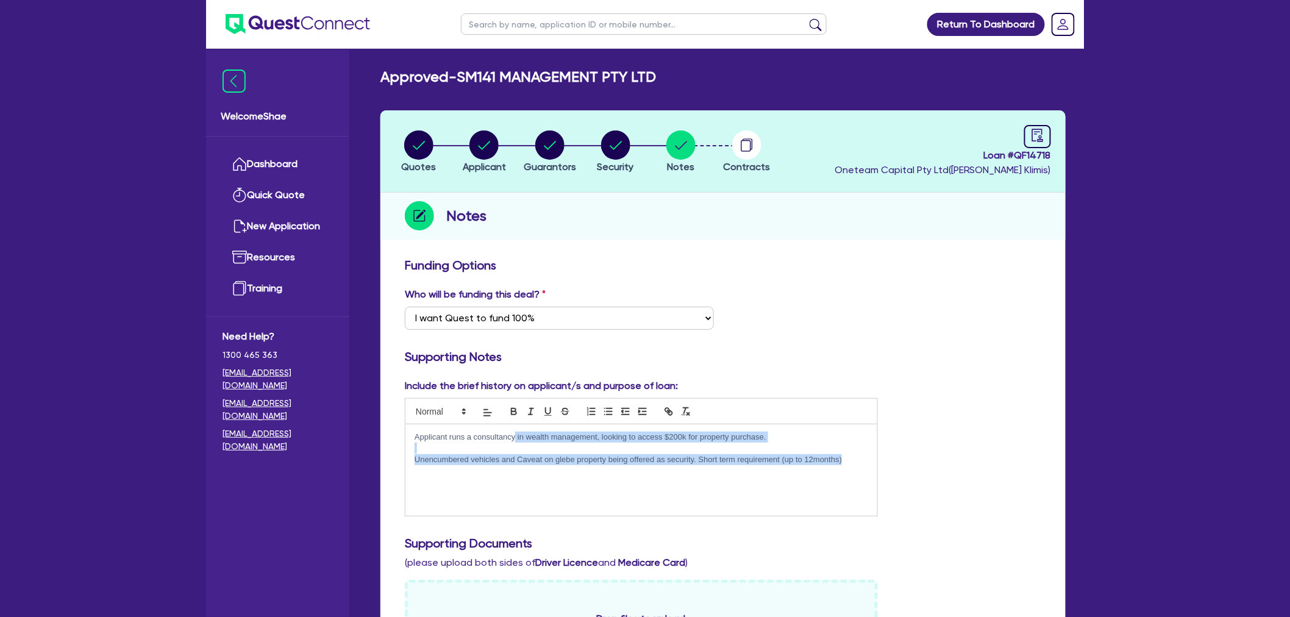
drag, startPoint x: 524, startPoint y: 433, endPoint x: 855, endPoint y: 462, distance: 332.2
click at [855, 462] on div "Applicant runs a consultancy in wealth management, looking to access $200k for …" at bounding box center [641, 469] width 472 height 91
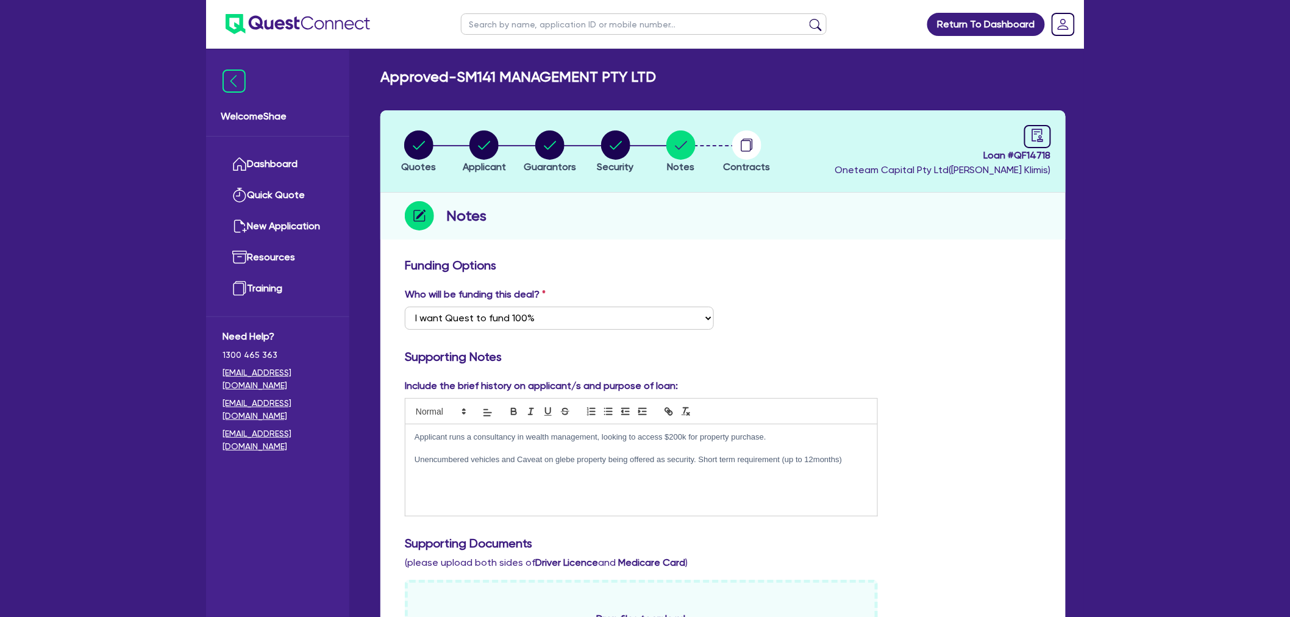
click at [981, 464] on div "Include the brief history on applicant/s and purpose of loan: Applicant runs a …" at bounding box center [723, 451] width 655 height 147
drag, startPoint x: 586, startPoint y: 453, endPoint x: 844, endPoint y: 460, distance: 257.9
click at [844, 460] on p "Unencumbered vehicles and Caveat on glebe property being offered as security. S…" at bounding box center [640, 459] width 453 height 11
click at [778, 461] on p "Unencumbered vehicles and Caveat on glebe property being offered as security. S…" at bounding box center [640, 459] width 453 height 11
click at [564, 141] on icon "button" at bounding box center [549, 144] width 29 height 29
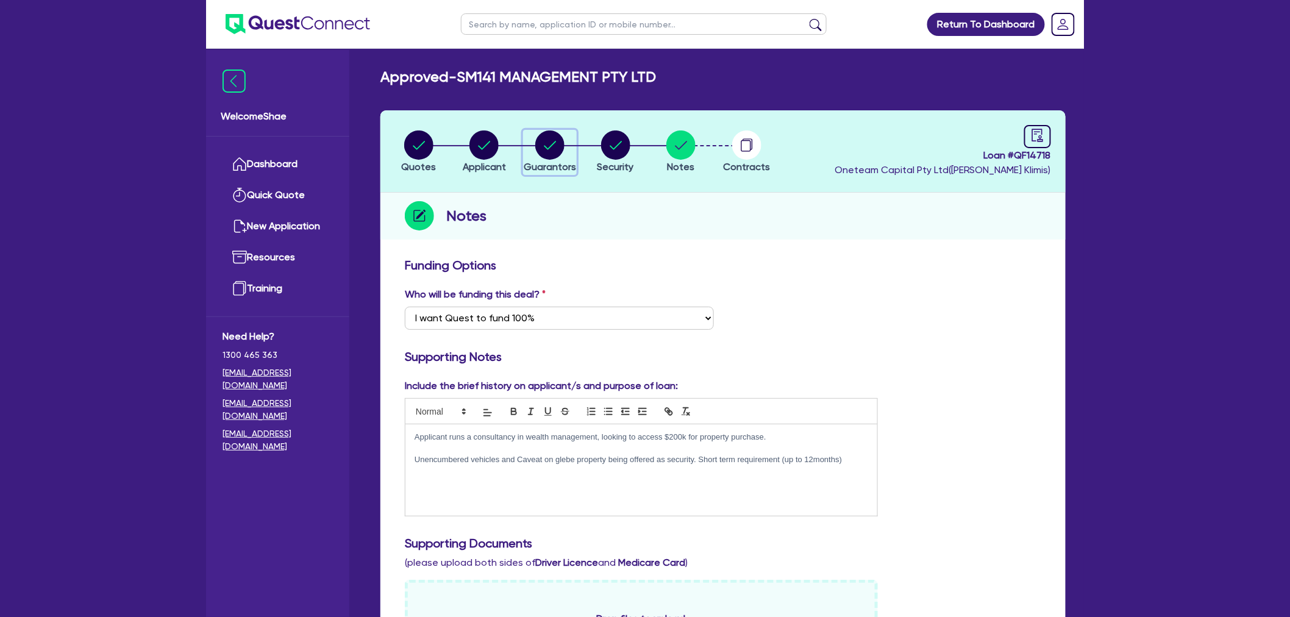
select select "MR"
select select "VIC"
select select "MARRIED"
select select "PROPERTY"
select select "INVESTMENT_PROPERTY"
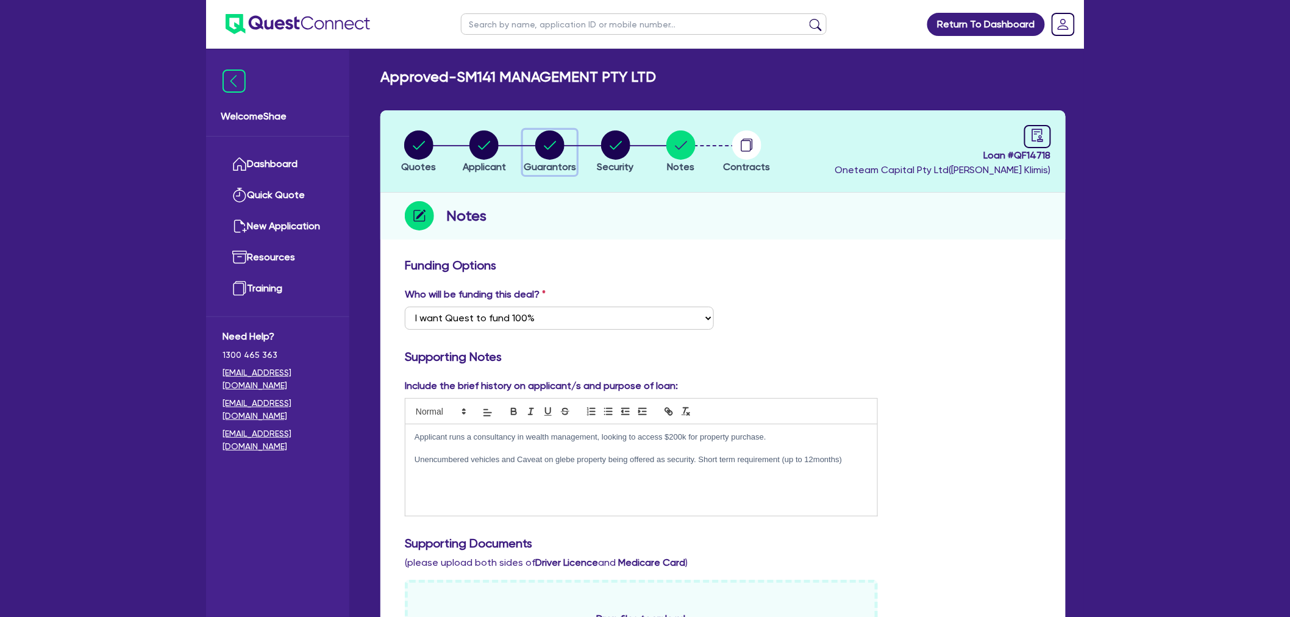
select select "INVESTMENT_PROPERTY"
select select "VEHICLE"
select select "CASH"
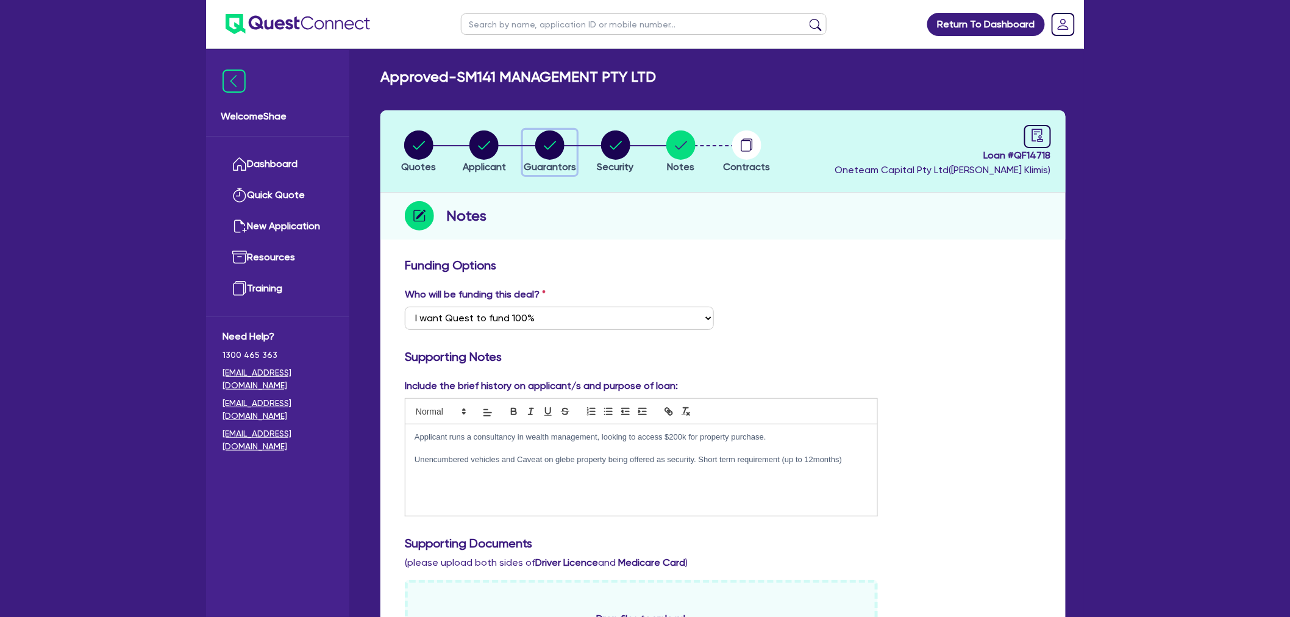
select select "VEHICLE"
select select "VEHICLE_LOAN"
select select "CREDIT_CARD"
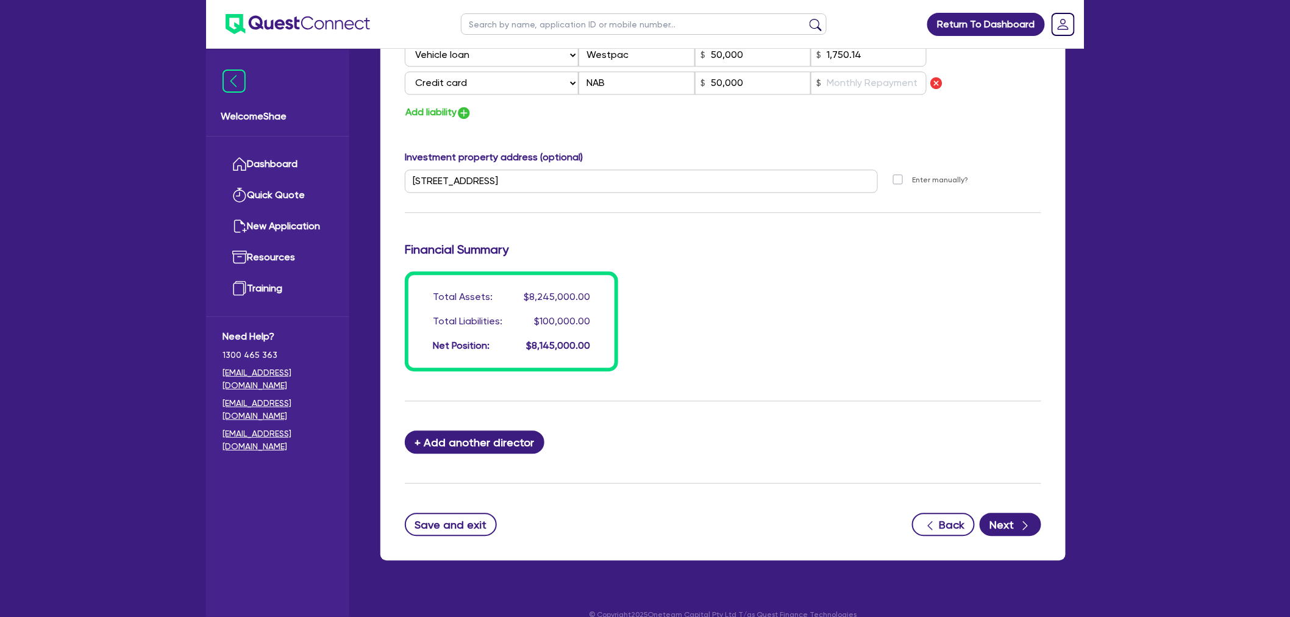
scroll to position [1090, 0]
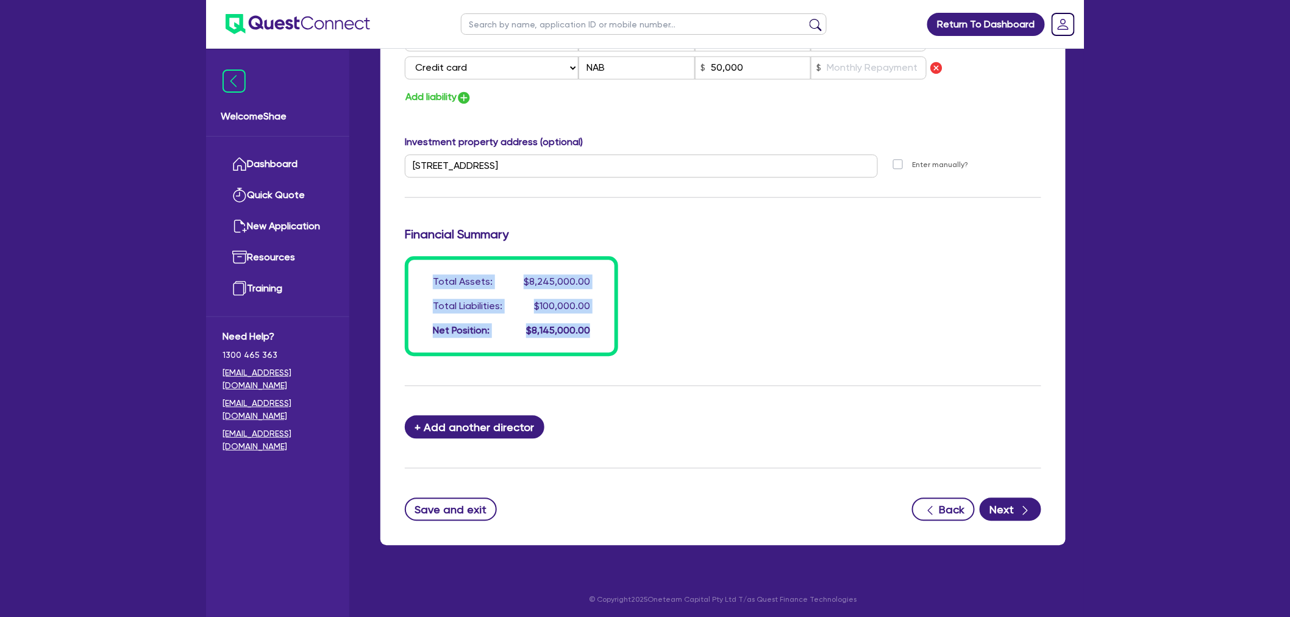
drag, startPoint x: 618, startPoint y: 327, endPoint x: 428, endPoint y: 279, distance: 196.1
click at [428, 279] on div "Total Assets: $8,245,000.00 Total Liabilities: $100,000.00 Net Position: $8,145…" at bounding box center [723, 306] width 655 height 100
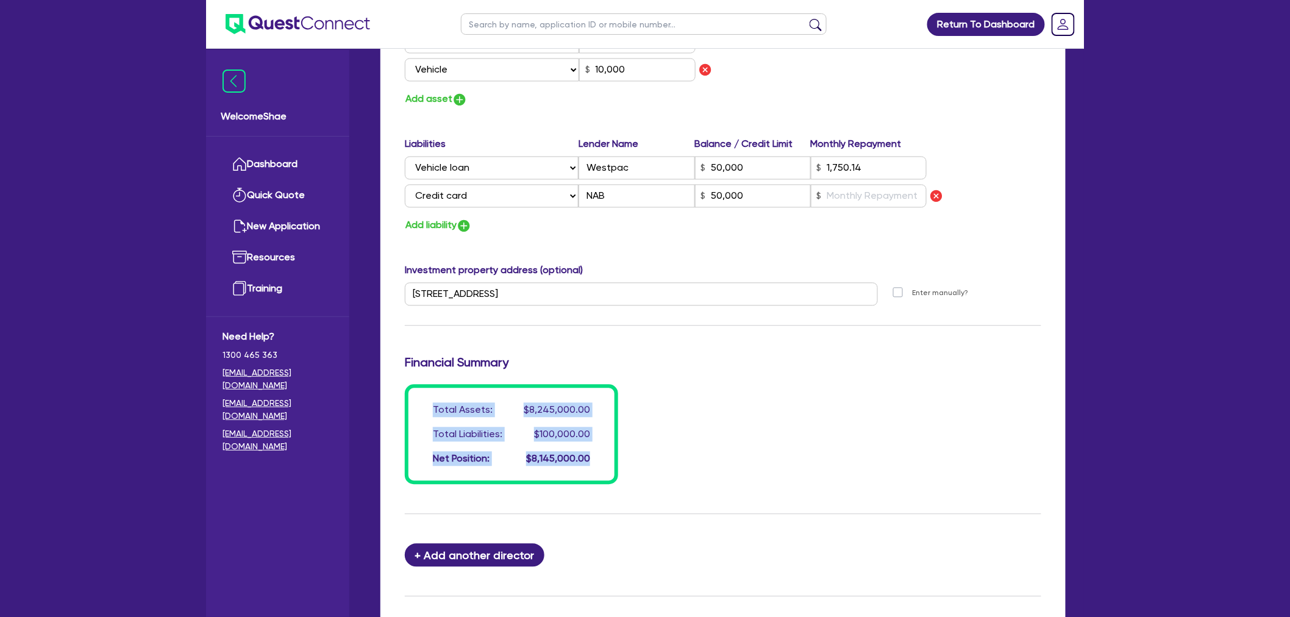
scroll to position [887, 0]
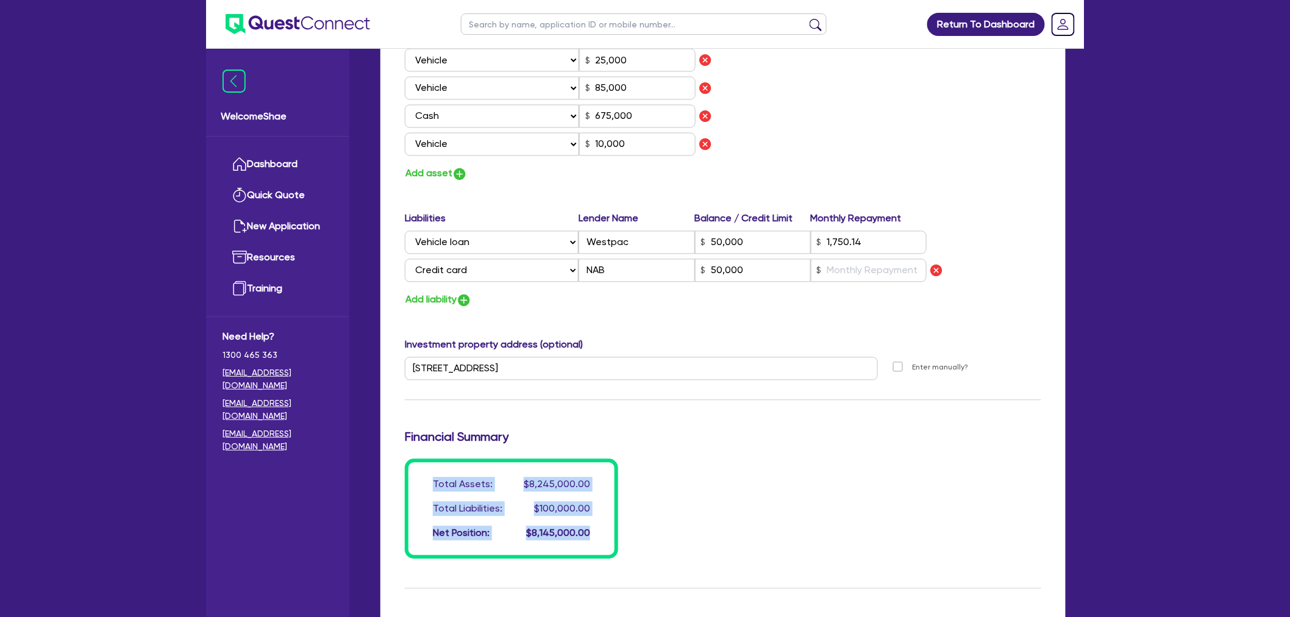
click at [535, 513] on div "$100,000.00" at bounding box center [562, 509] width 56 height 15
click at [751, 264] on input "50,000" at bounding box center [753, 270] width 116 height 23
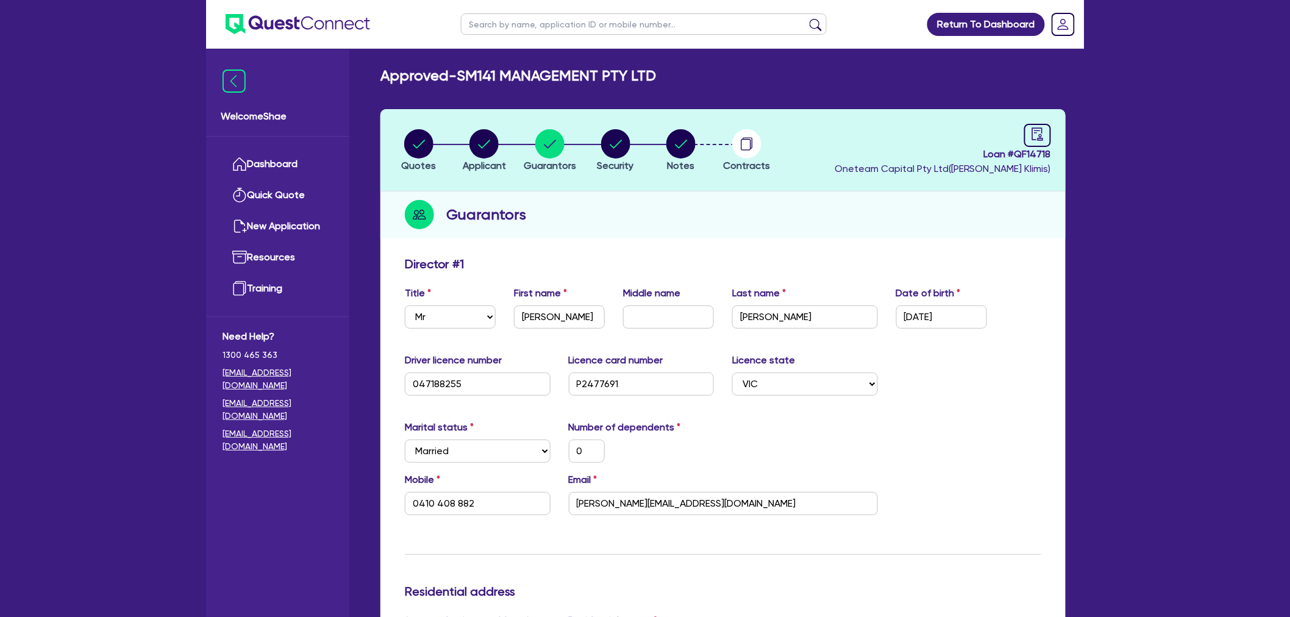
scroll to position [0, 0]
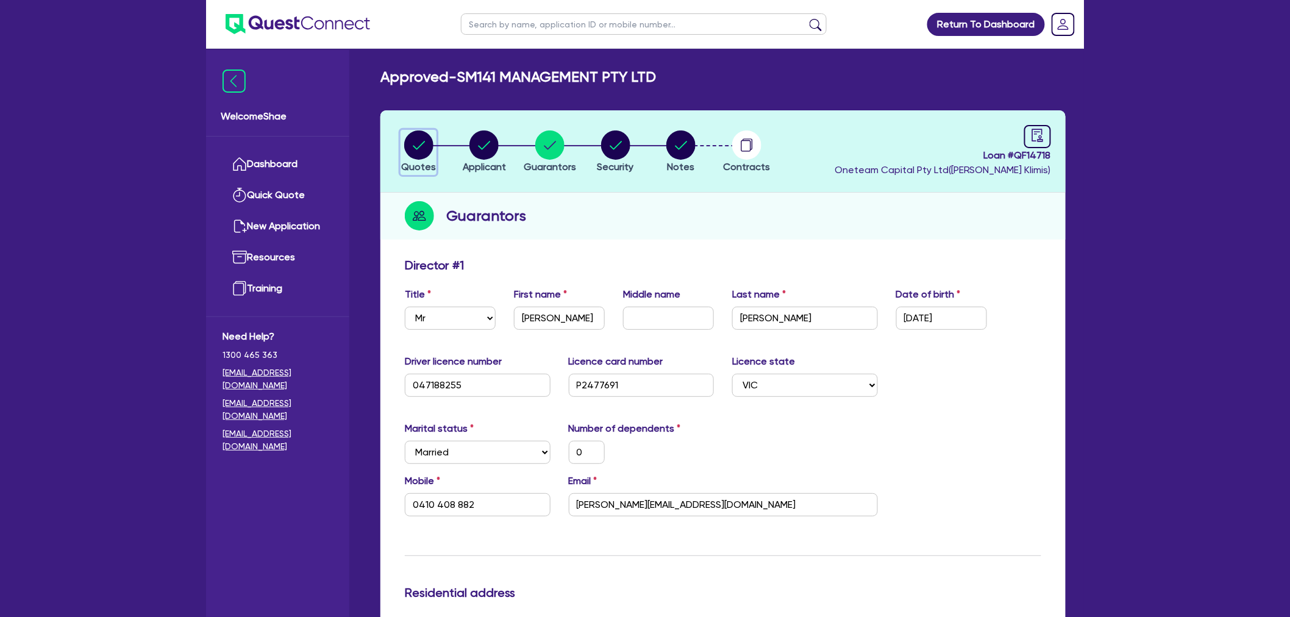
click at [422, 153] on circle "button" at bounding box center [418, 144] width 29 height 29
select select "CARS_AND_LIGHT_TRUCKS"
select select "PASSENGER_VEHICLES"
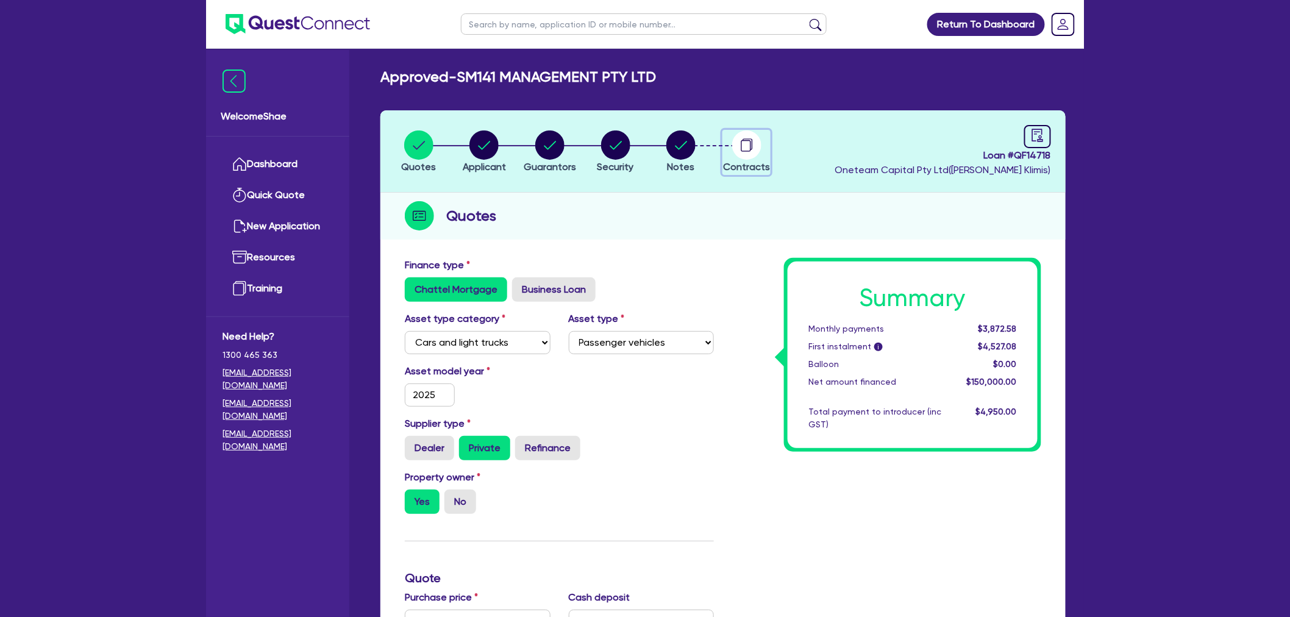
click at [751, 146] on circle "button" at bounding box center [746, 144] width 29 height 29
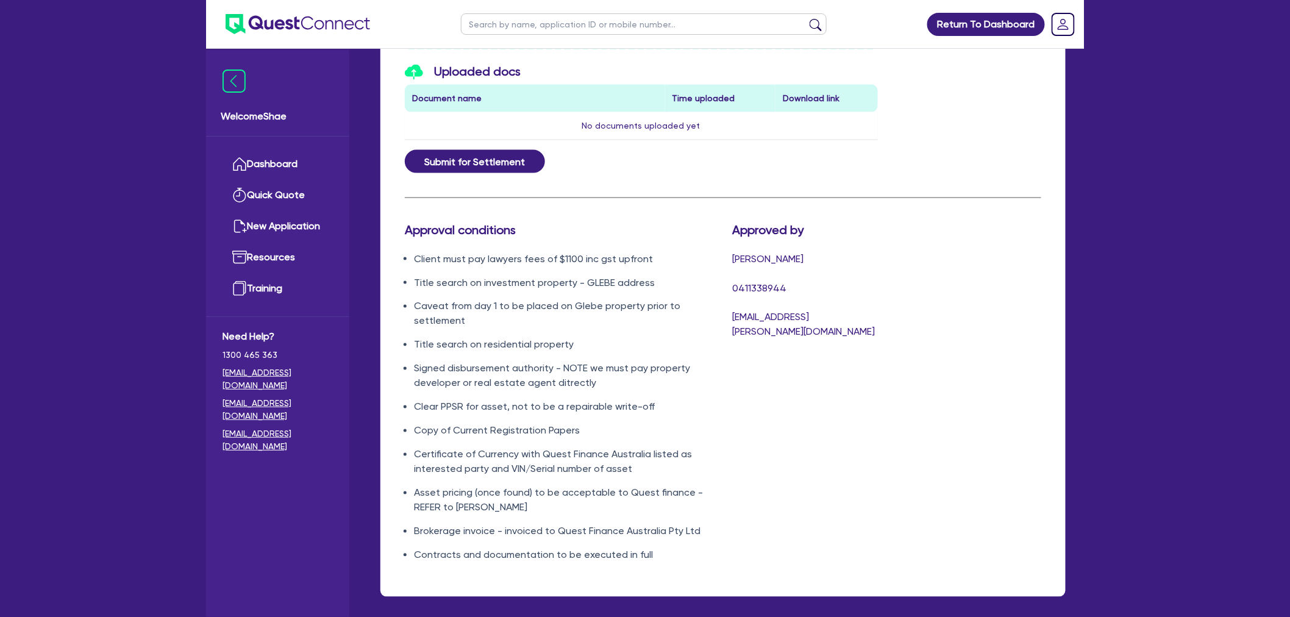
scroll to position [677, 0]
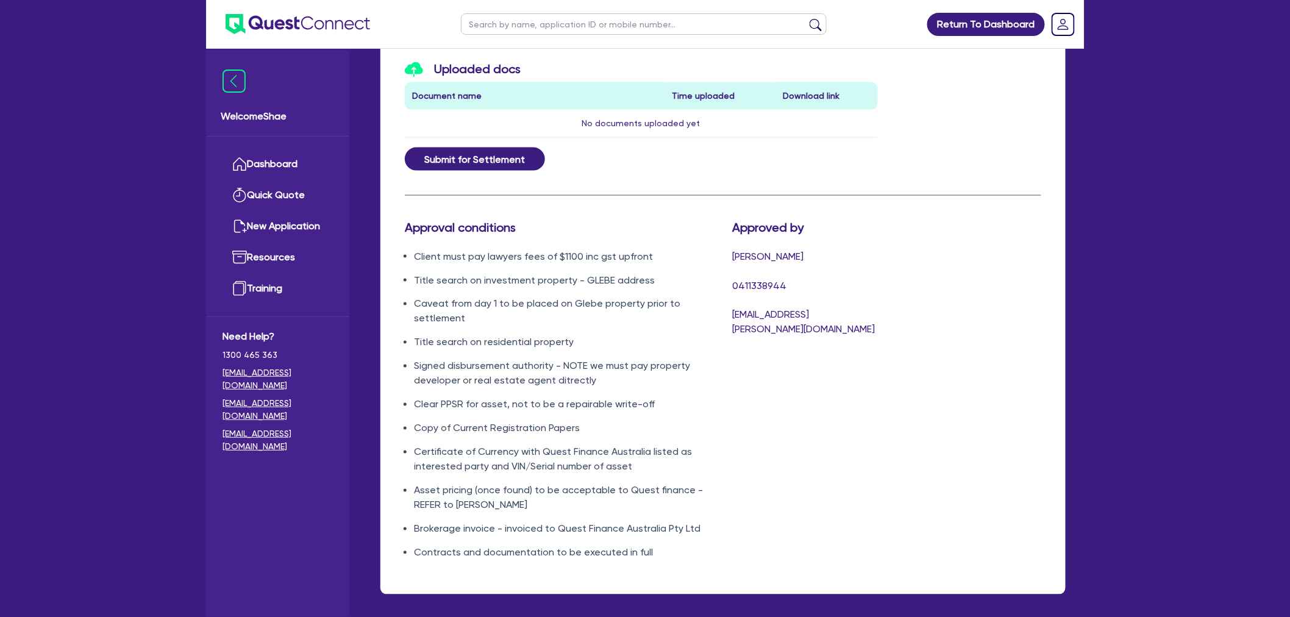
drag, startPoint x: 655, startPoint y: 466, endPoint x: 630, endPoint y: 461, distance: 24.9
click at [630, 461] on li "Certificate of Currency with Quest Finance Australia listed as interested party…" at bounding box center [564, 459] width 300 height 29
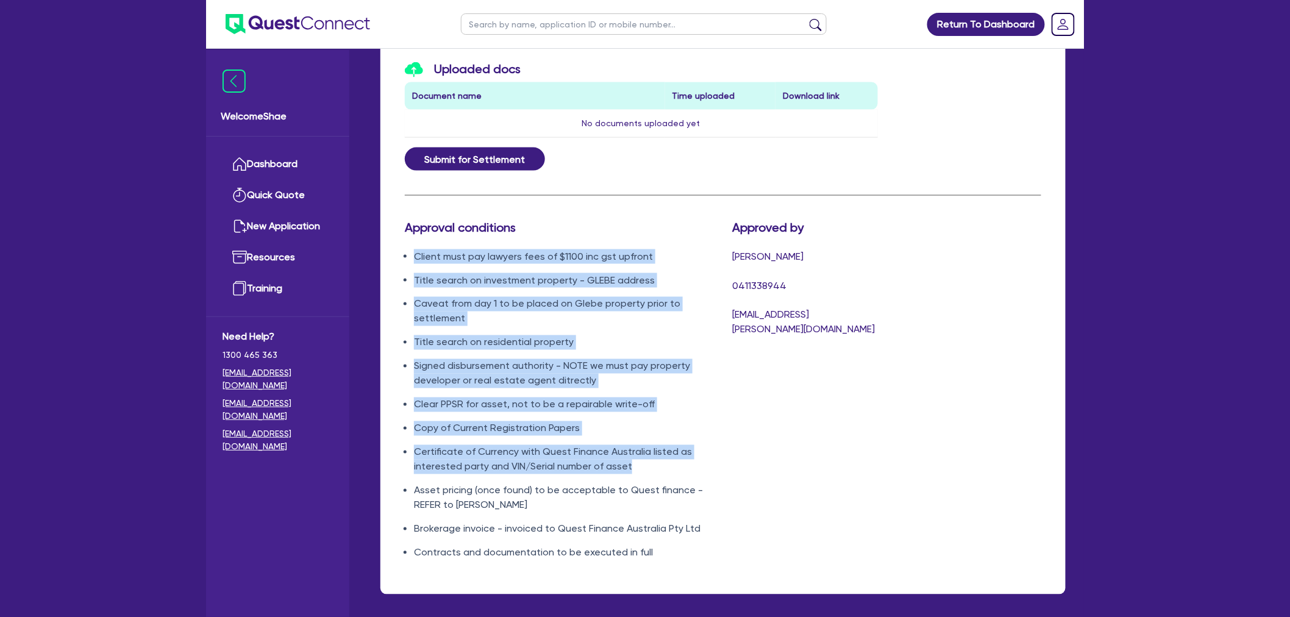
drag, startPoint x: 629, startPoint y: 466, endPoint x: 515, endPoint y: 382, distance: 141.6
click at [417, 252] on ul "Client must pay lawyers fees of $1100 inc gst upfront Title search on investmen…" at bounding box center [559, 404] width 309 height 311
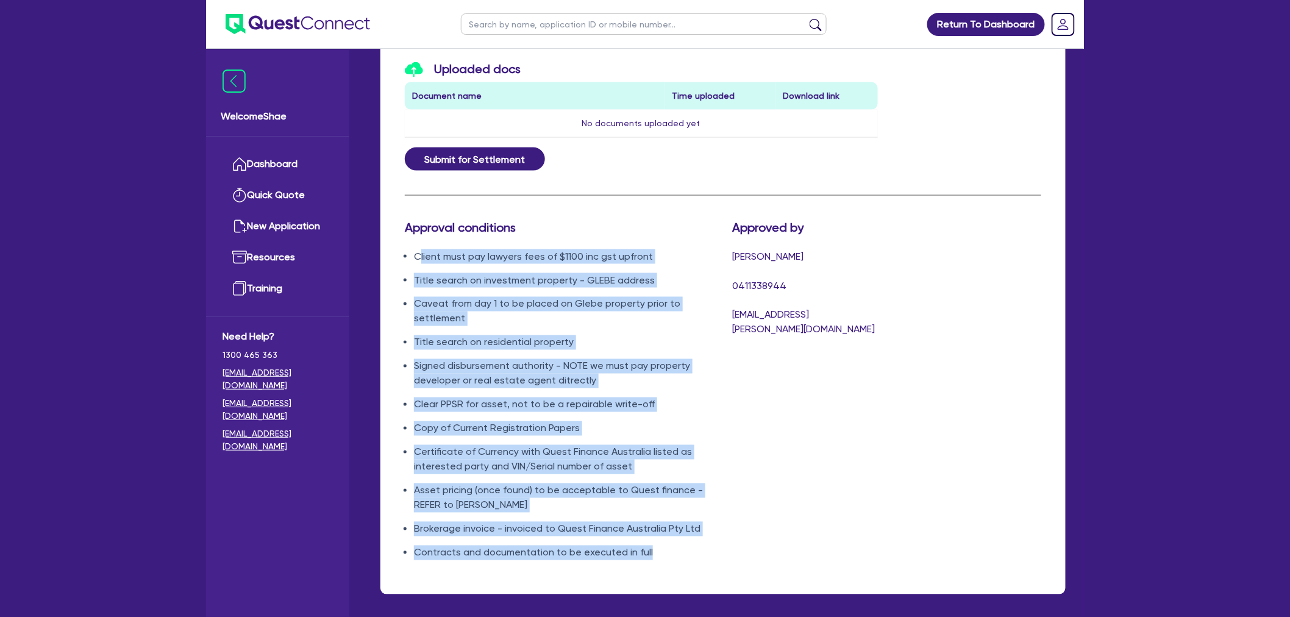
drag, startPoint x: 610, startPoint y: 534, endPoint x: 417, endPoint y: 252, distance: 341.6
click at [417, 252] on ul "Client must pay lawyers fees of $1100 inc gst upfront Title search on investmen…" at bounding box center [559, 404] width 309 height 311
click at [593, 441] on ul "Client must pay lawyers fees of $1100 inc gst upfront Title search on investmen…" at bounding box center [559, 404] width 309 height 311
drag, startPoint x: 673, startPoint y: 564, endPoint x: 408, endPoint y: 246, distance: 413.7
click at [408, 246] on div "Approval conditions Client must pay lawyers fees of $1100 inc gst upfront Title…" at bounding box center [559, 395] width 327 height 350
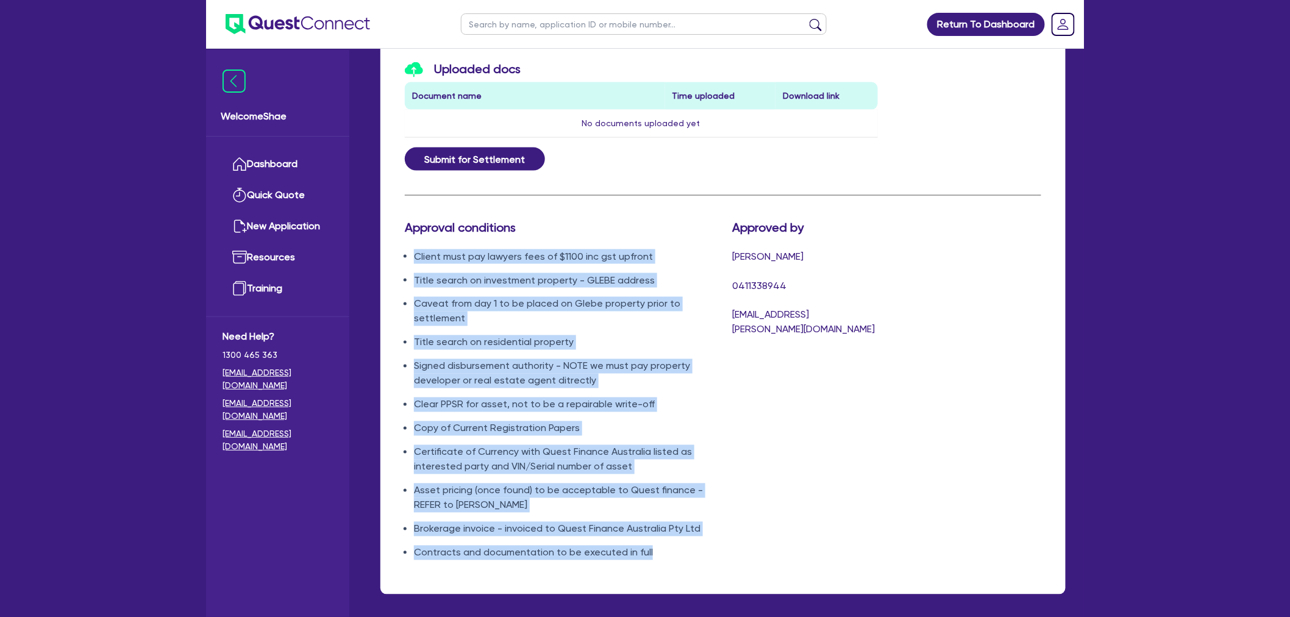
copy ul "Client must pay lawyers fees of $1100 inc gst upfront Title search on investmen…"
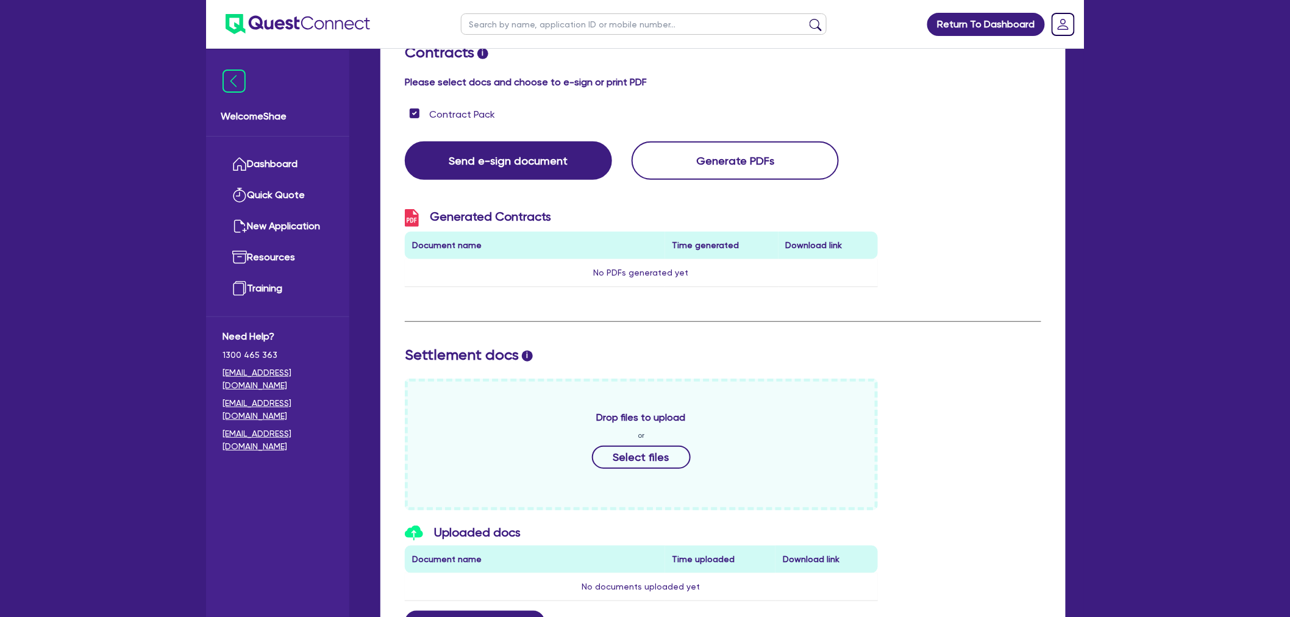
scroll to position [0, 0]
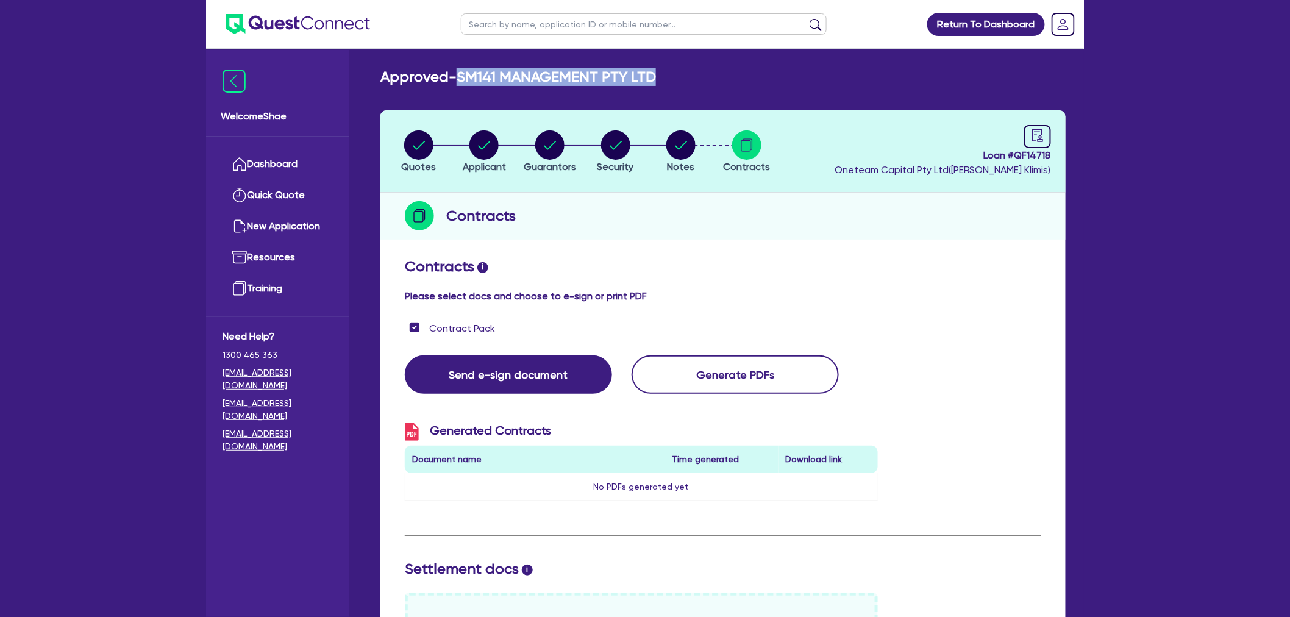
drag, startPoint x: 464, startPoint y: 79, endPoint x: 657, endPoint y: 77, distance: 193.2
click at [657, 77] on div "Approved - SM141 MANAGEMENT PTY LTD" at bounding box center [722, 77] width 703 height 18
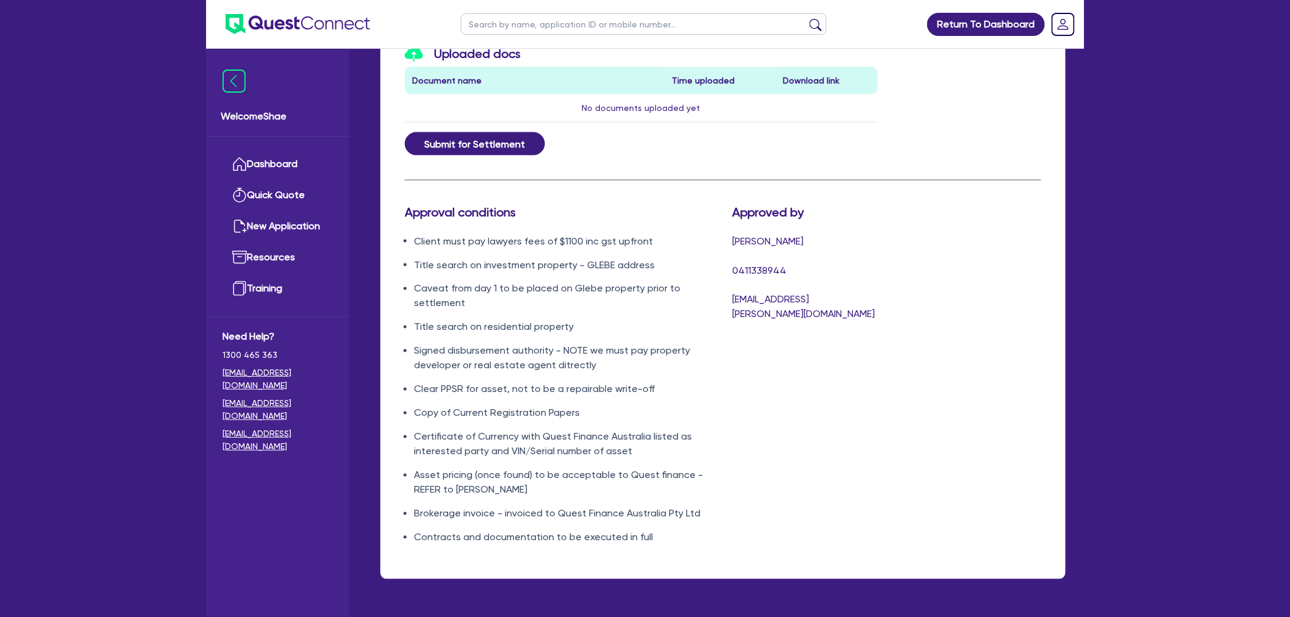
scroll to position [728, 0]
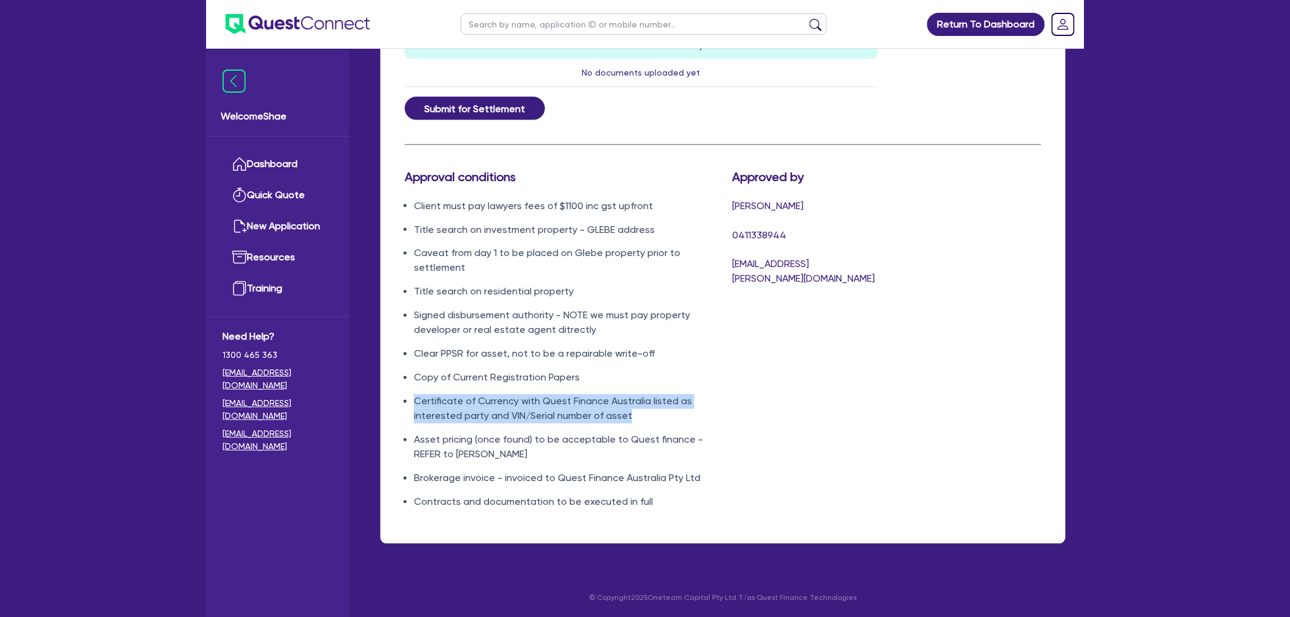
drag, startPoint x: 413, startPoint y: 399, endPoint x: 630, endPoint y: 412, distance: 217.4
click at [630, 412] on ul "Client must pay lawyers fees of $1100 inc gst upfront Title search on investmen…" at bounding box center [559, 354] width 309 height 311
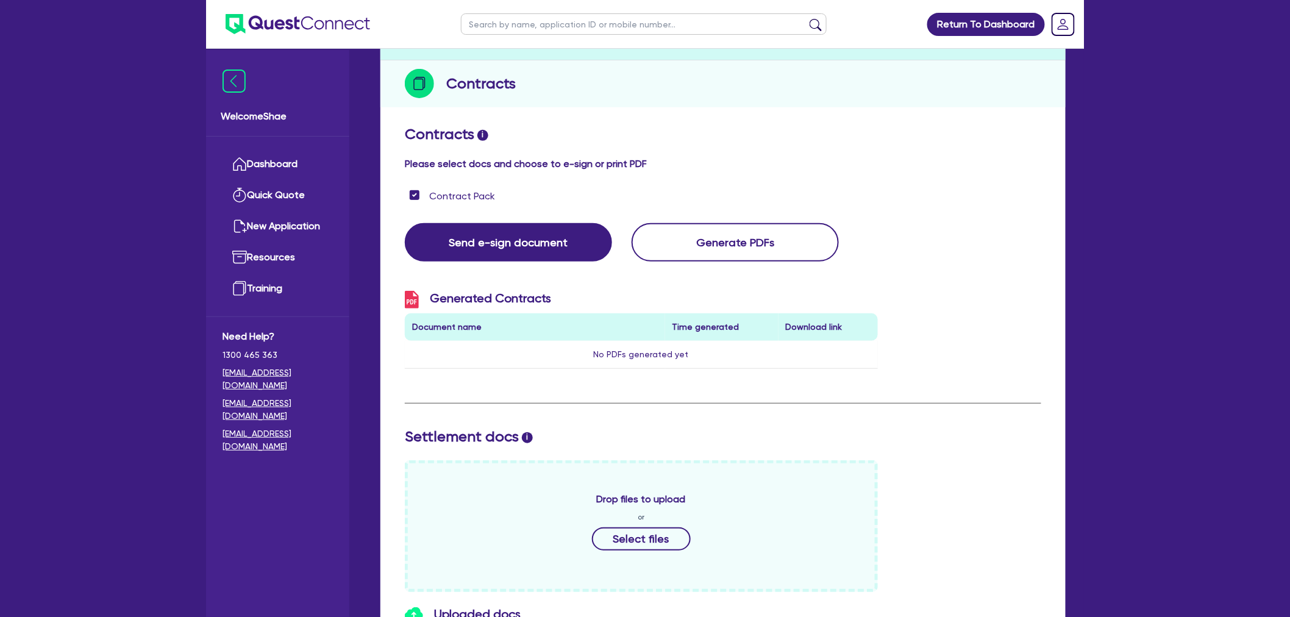
scroll to position [0, 0]
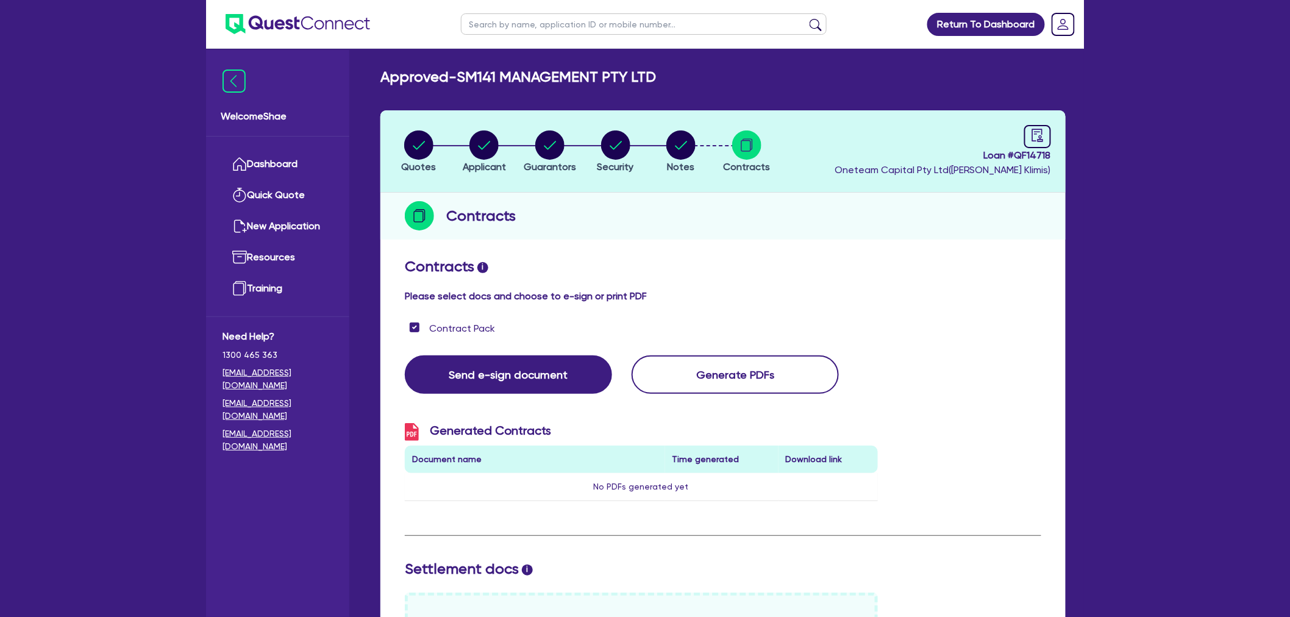
click at [1039, 155] on span "Loan # QF14718" at bounding box center [942, 155] width 216 height 15
copy span "QF14718"
click at [561, 151] on circle "button" at bounding box center [549, 144] width 29 height 29
select select "MR"
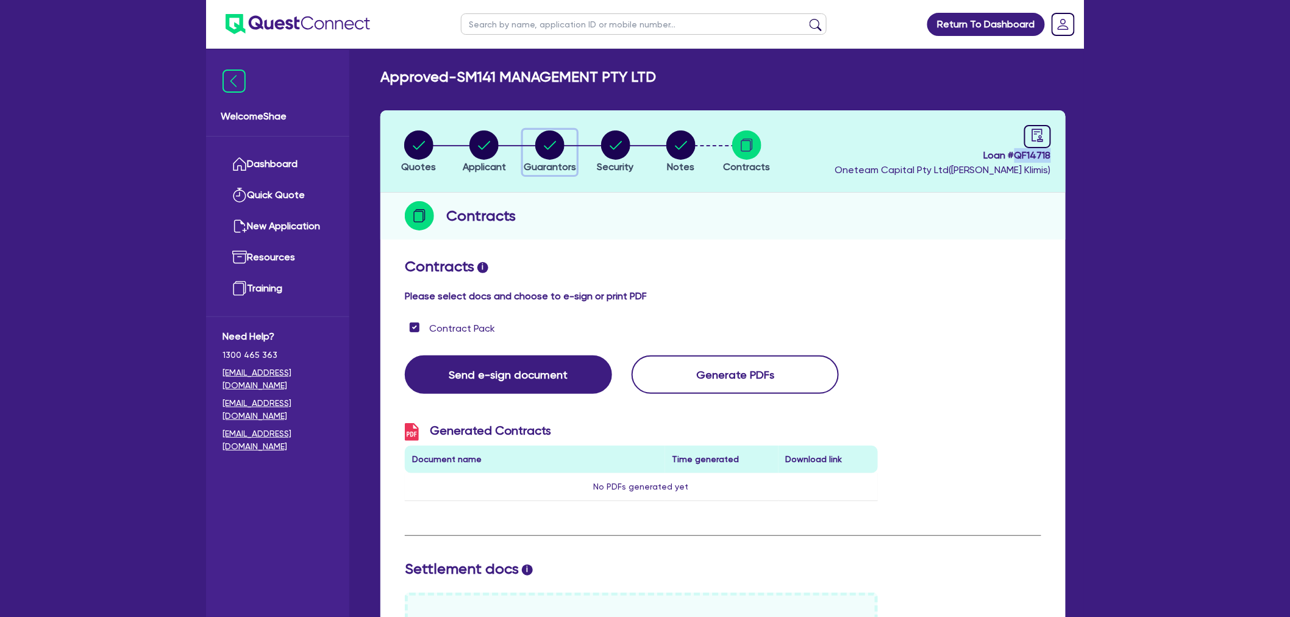
select select "VIC"
select select "MARRIED"
select select "PROPERTY"
select select "INVESTMENT_PROPERTY"
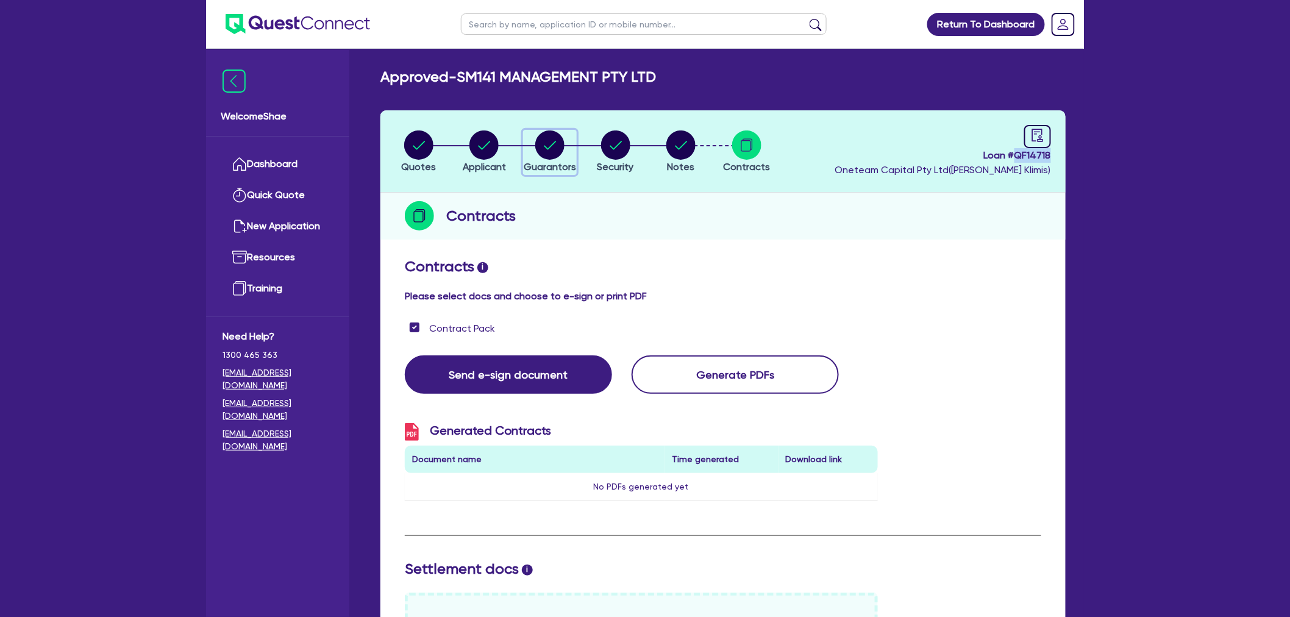
select select "INVESTMENT_PROPERTY"
select select "VEHICLE"
select select "CASH"
select select "VEHICLE"
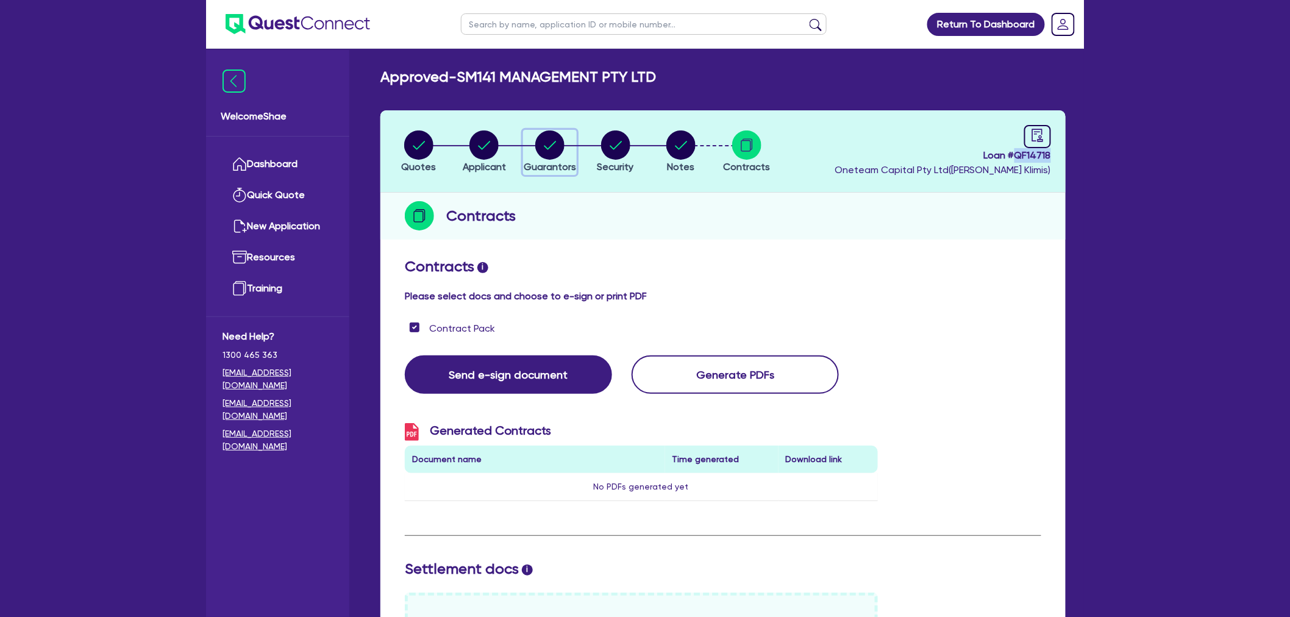
select select "VEHICLE_LOAN"
select select "CREDIT_CARD"
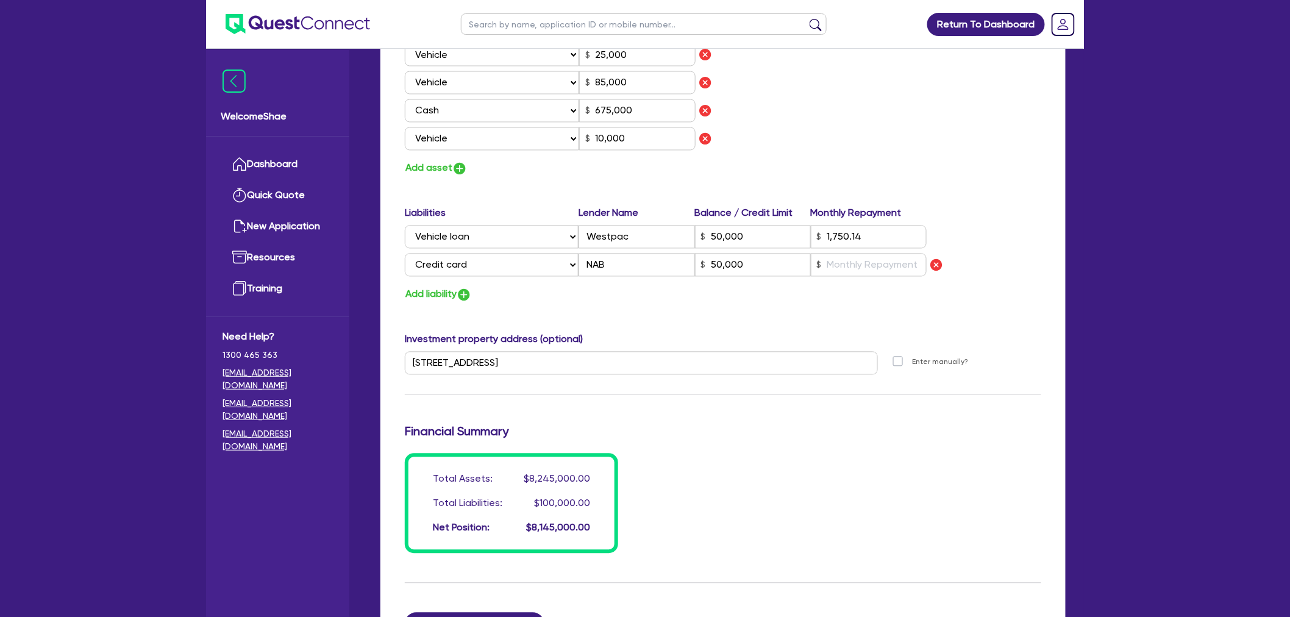
scroll to position [948, 0]
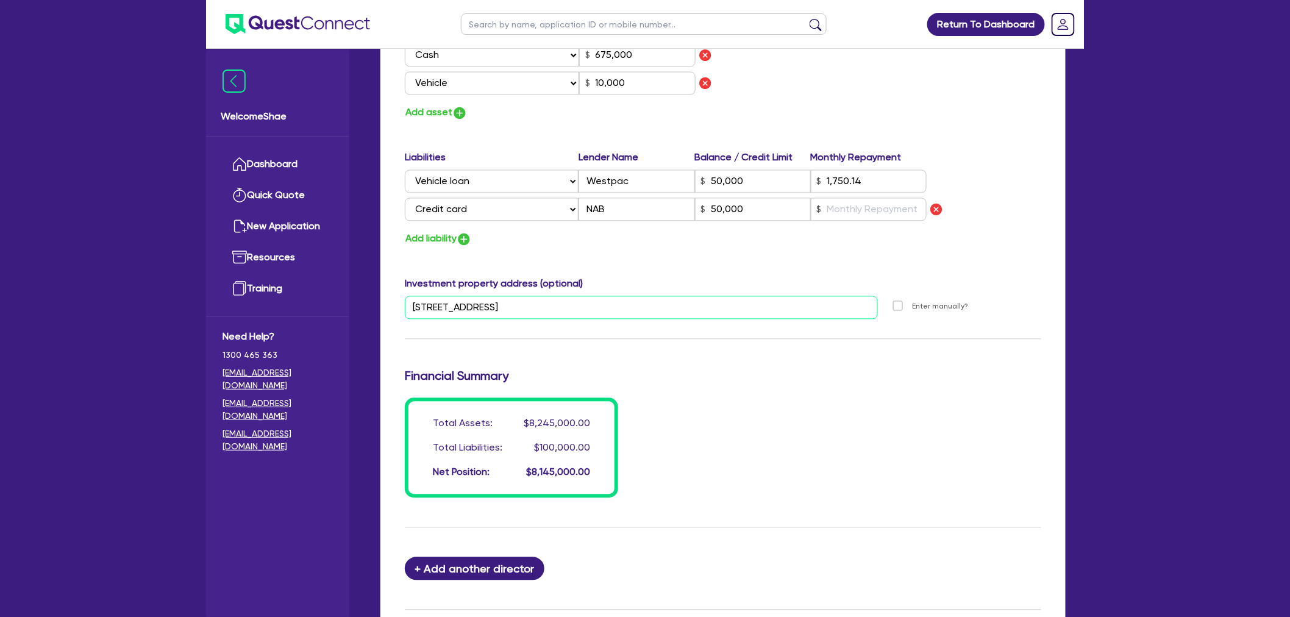
drag, startPoint x: 590, startPoint y: 309, endPoint x: 352, endPoint y: 289, distance: 239.1
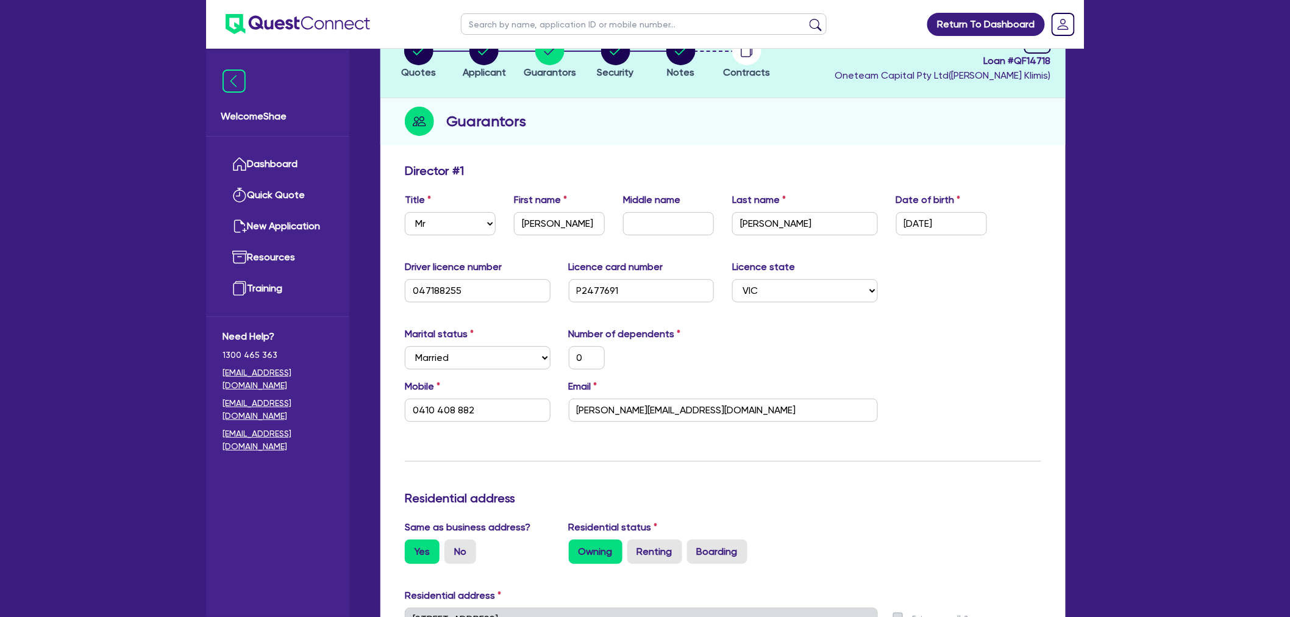
scroll to position [0, 0]
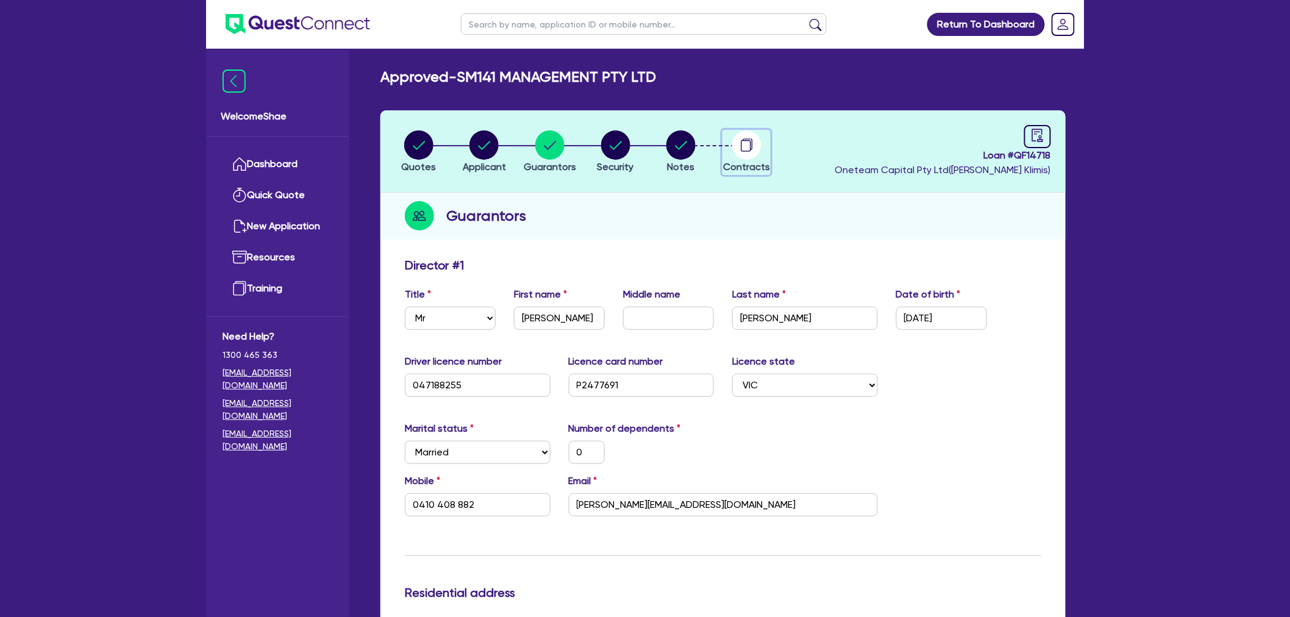
click at [754, 153] on circle "button" at bounding box center [746, 144] width 29 height 29
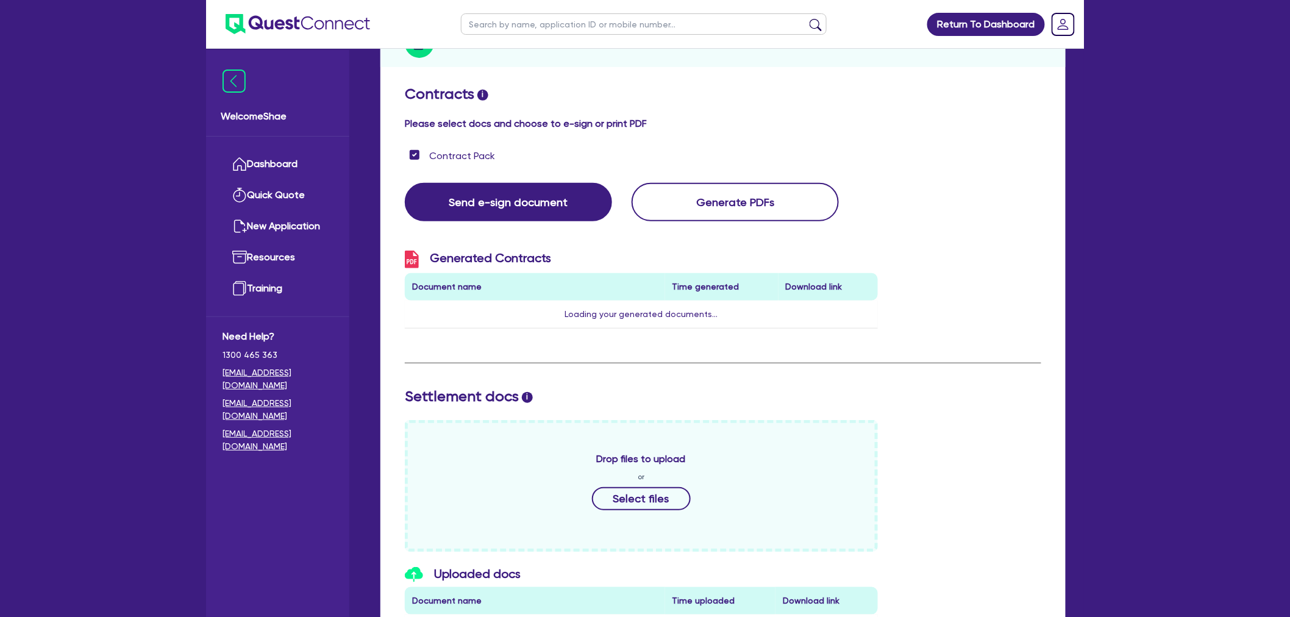
scroll to position [474, 0]
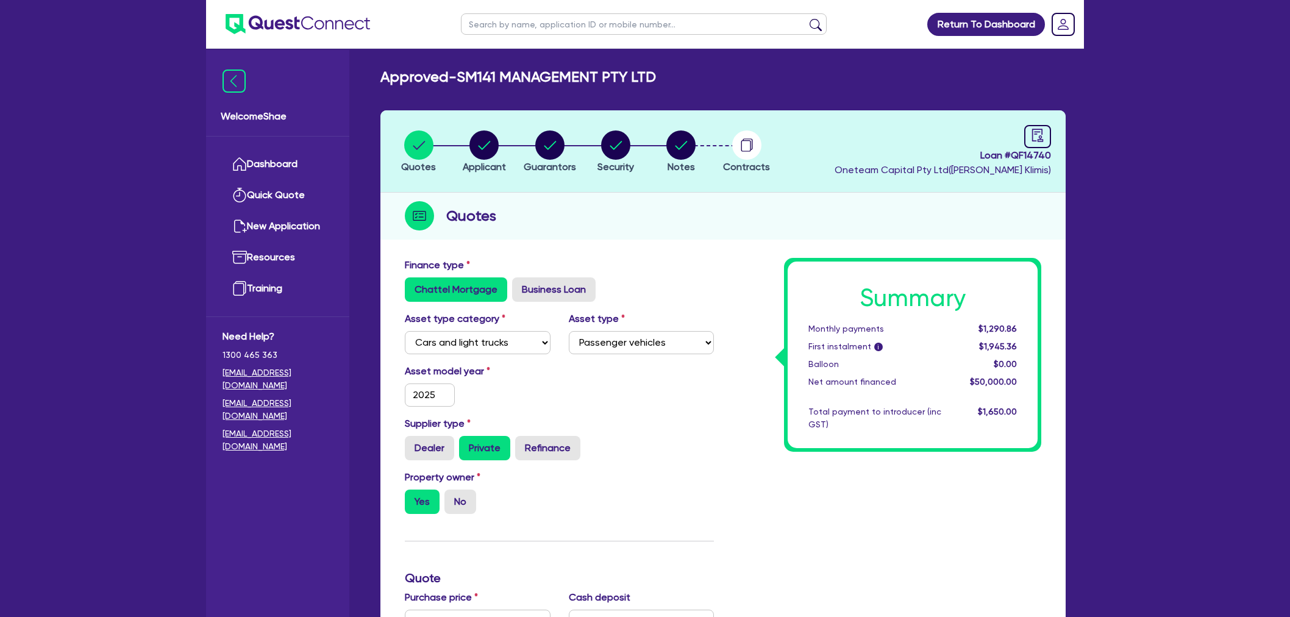
select select "CARS_AND_LIGHT_TRUCKS"
select select "PASSENGER_VEHICLES"
click at [687, 137] on circle "button" at bounding box center [680, 144] width 29 height 29
select select "Quest Finance - Own Book"
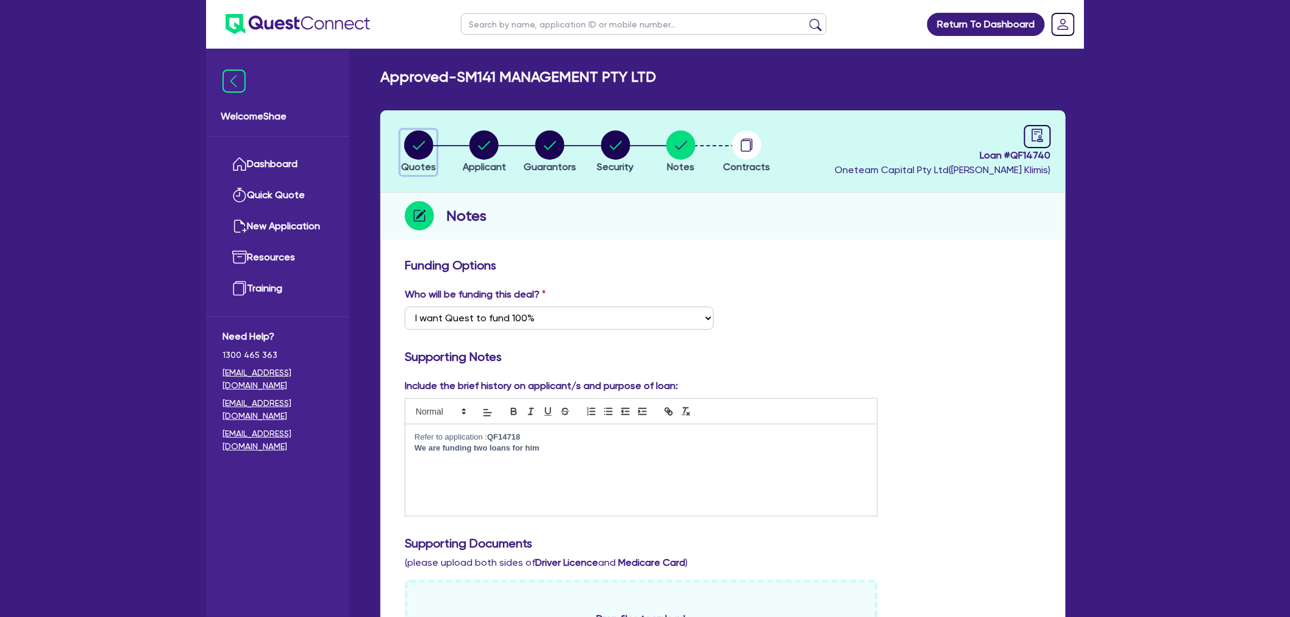
click at [414, 156] on circle "button" at bounding box center [418, 144] width 29 height 29
select select "CARS_AND_LIGHT_TRUCKS"
select select "PASSENGER_VEHICLES"
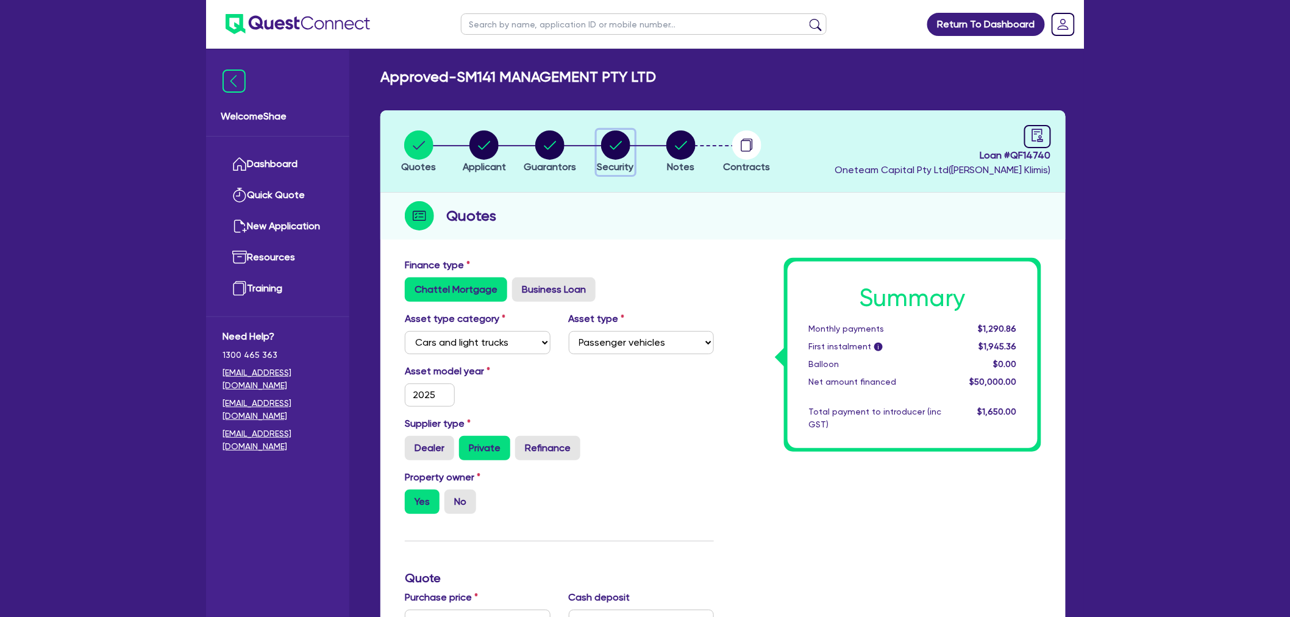
click at [617, 147] on circle "button" at bounding box center [615, 144] width 29 height 29
select select "CARS_AND_LIGHT_TRUCKS"
select select "PASSENGER_VEHICLES"
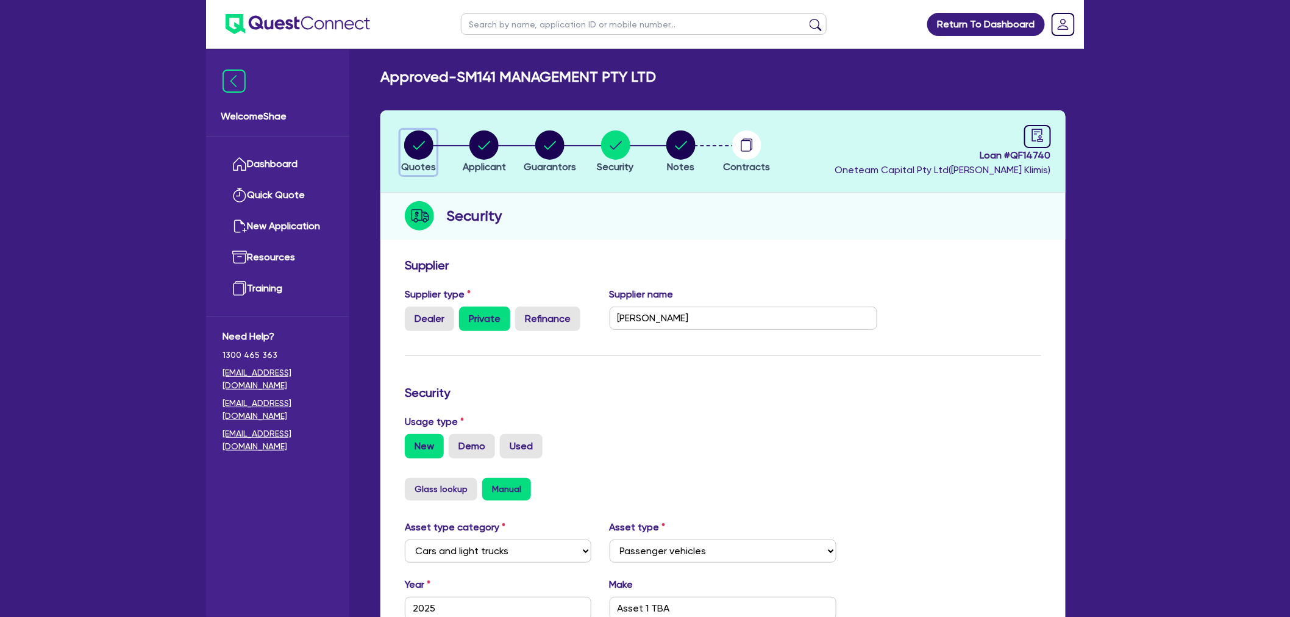
click at [411, 151] on circle "button" at bounding box center [418, 144] width 29 height 29
select select "CARS_AND_LIGHT_TRUCKS"
select select "PASSENGER_VEHICLES"
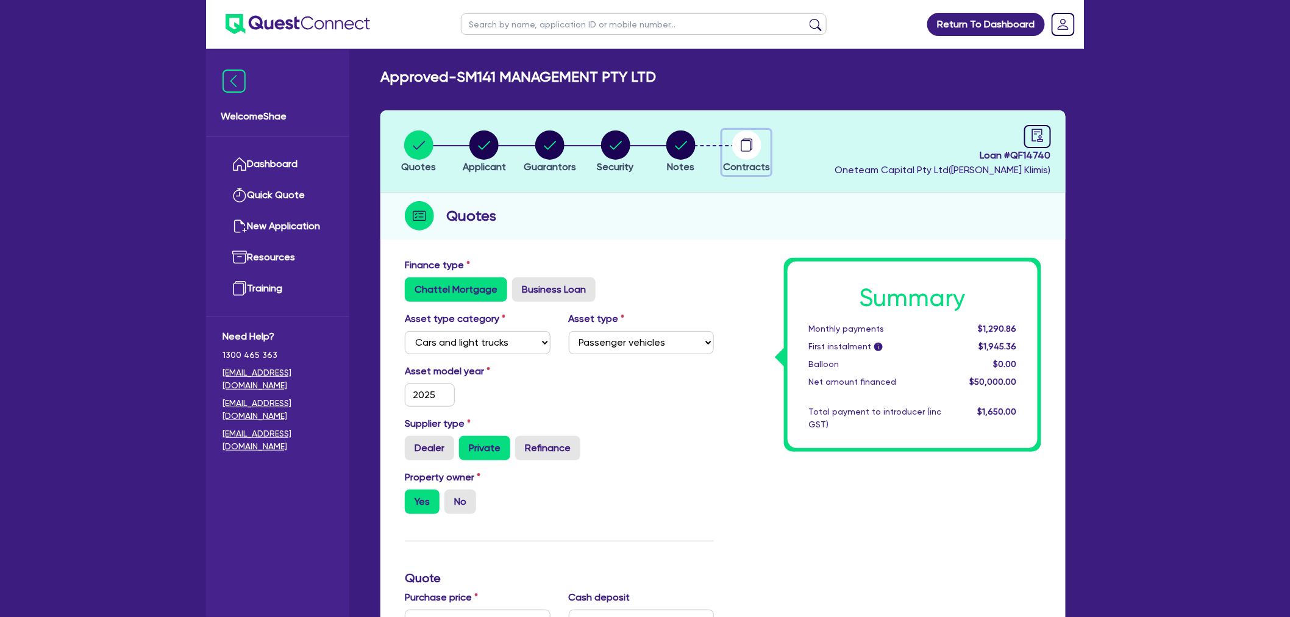
click at [758, 144] on circle "button" at bounding box center [746, 144] width 29 height 29
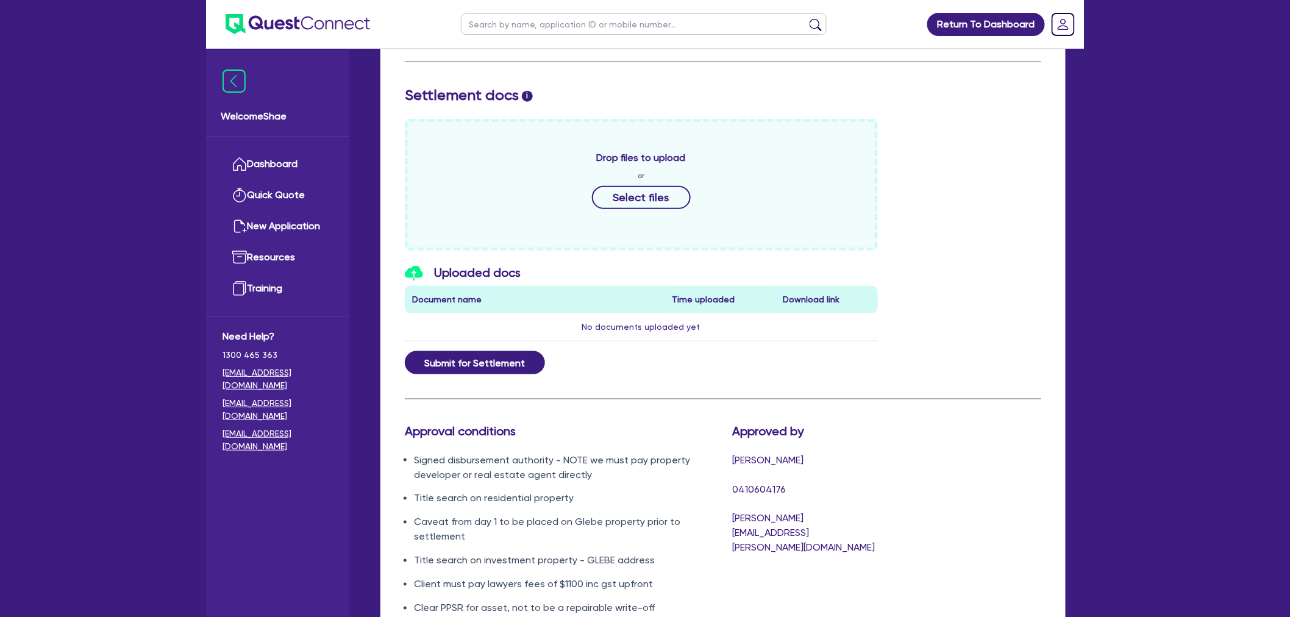
scroll to position [541, 0]
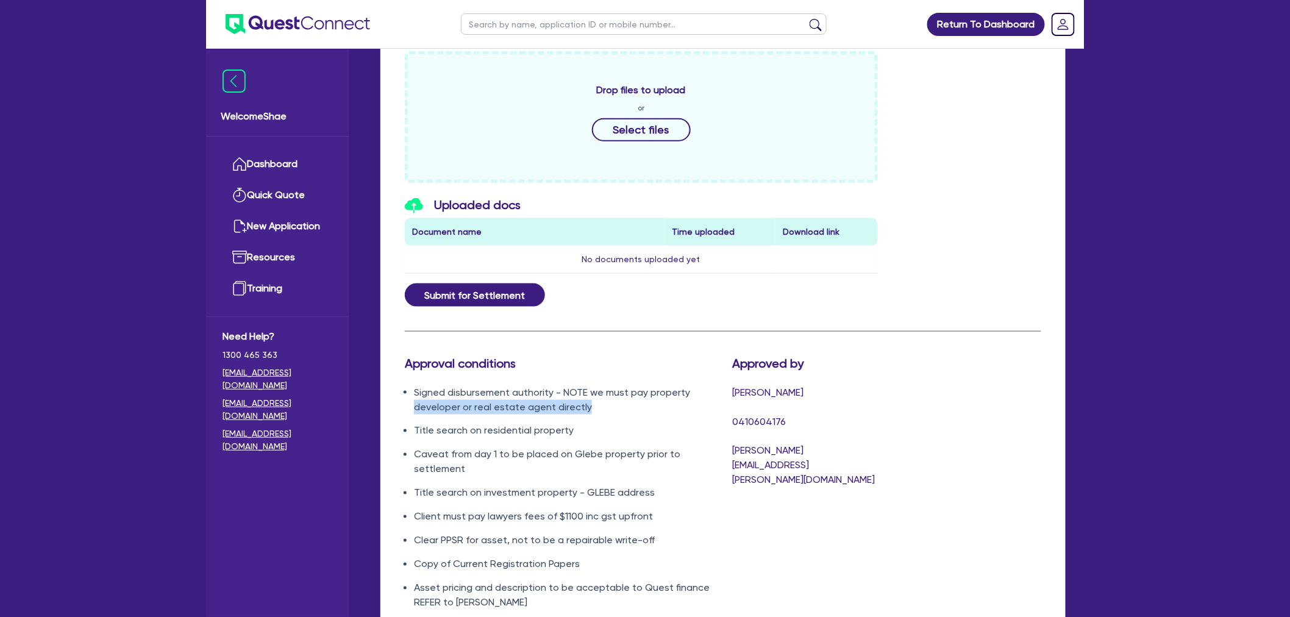
drag, startPoint x: 413, startPoint y: 406, endPoint x: 586, endPoint y: 406, distance: 173.1
click at [586, 406] on li "Signed disbursement authority - NOTE we must pay property developer or real est…" at bounding box center [564, 399] width 300 height 29
drag, startPoint x: 416, startPoint y: 428, endPoint x: 583, endPoint y: 424, distance: 167.6
click at [583, 424] on li "Title search on residential property" at bounding box center [564, 431] width 300 height 15
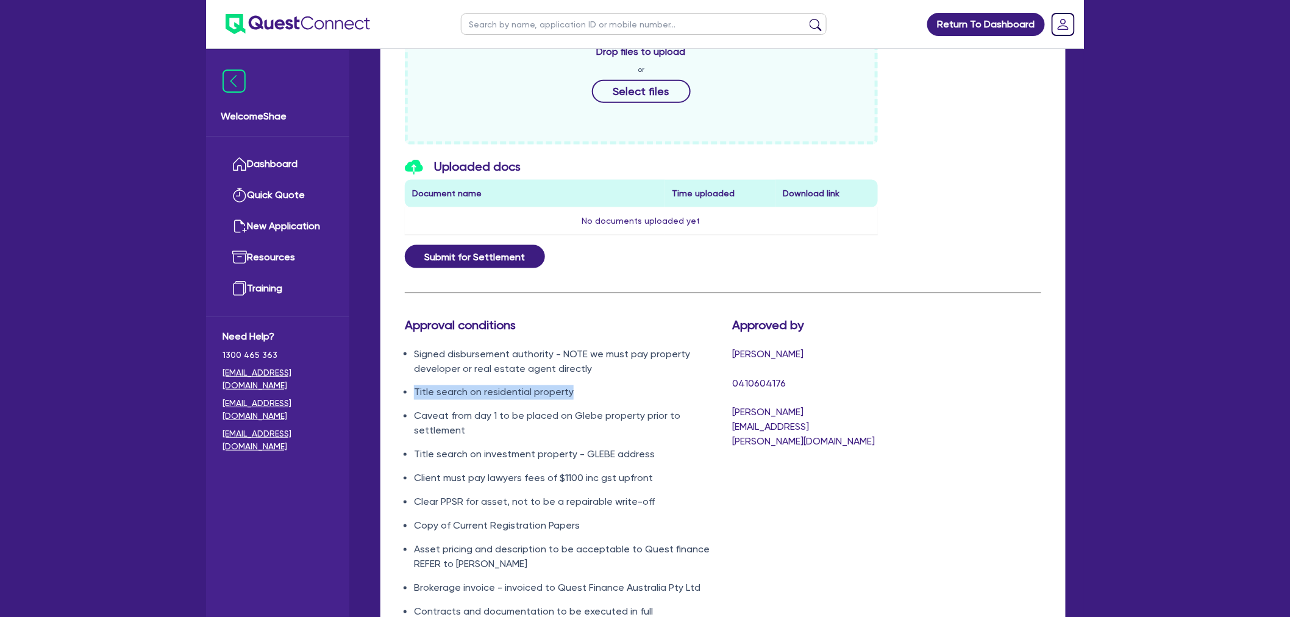
scroll to position [609, 0]
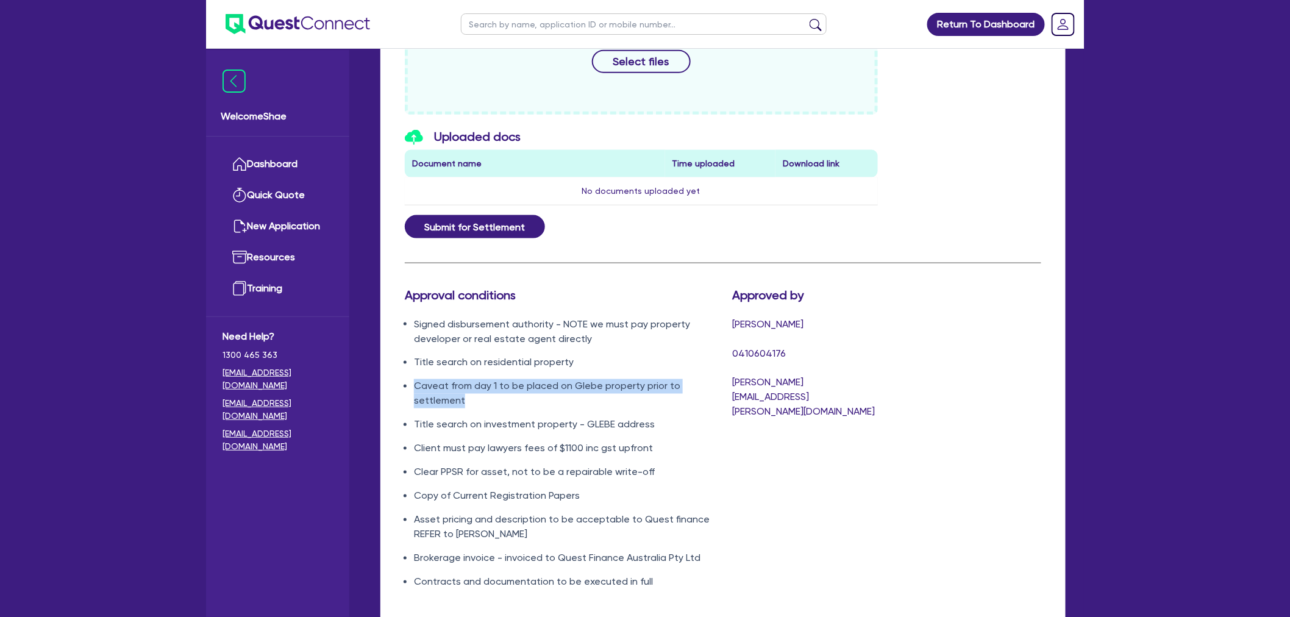
drag, startPoint x: 413, startPoint y: 385, endPoint x: 469, endPoint y: 398, distance: 57.5
click at [469, 398] on li "Caveat from day 1 to be placed on Glebe property prior to settlement" at bounding box center [564, 393] width 300 height 29
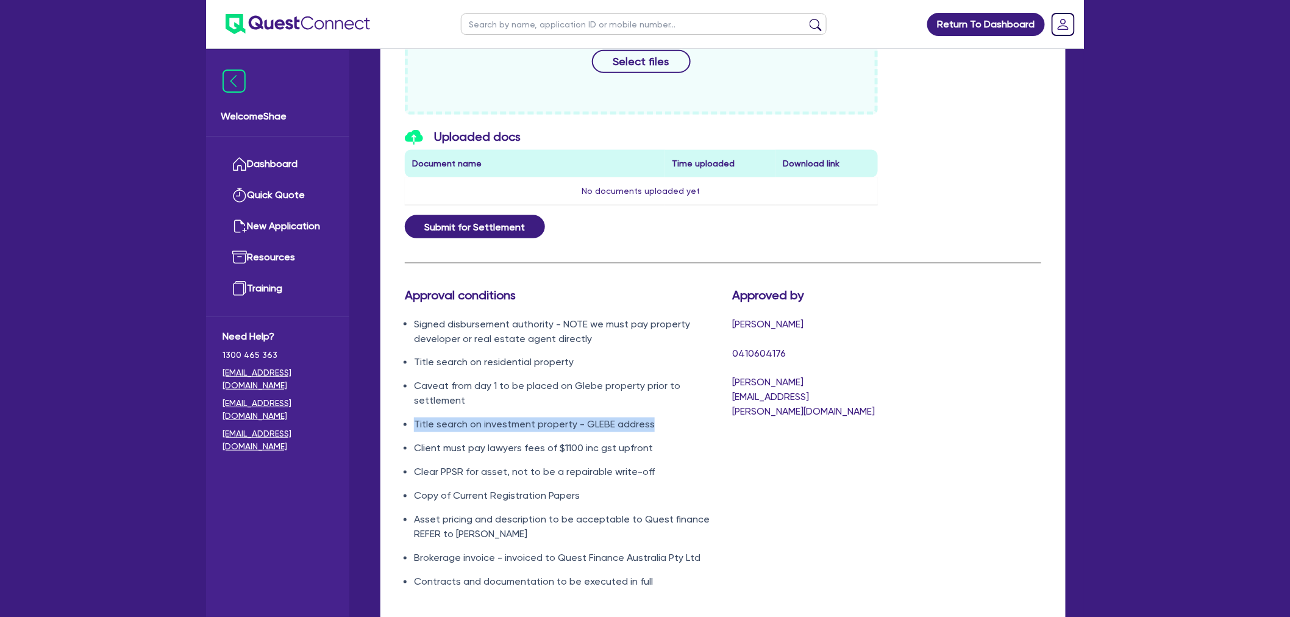
drag, startPoint x: 415, startPoint y: 422, endPoint x: 656, endPoint y: 427, distance: 241.4
click at [656, 427] on li "Title search on investment property - GLEBE address" at bounding box center [564, 424] width 300 height 15
drag, startPoint x: 416, startPoint y: 447, endPoint x: 653, endPoint y: 450, distance: 237.7
click at [653, 450] on li "Client must pay lawyers fees of $1100 inc gst upfront" at bounding box center [564, 448] width 300 height 15
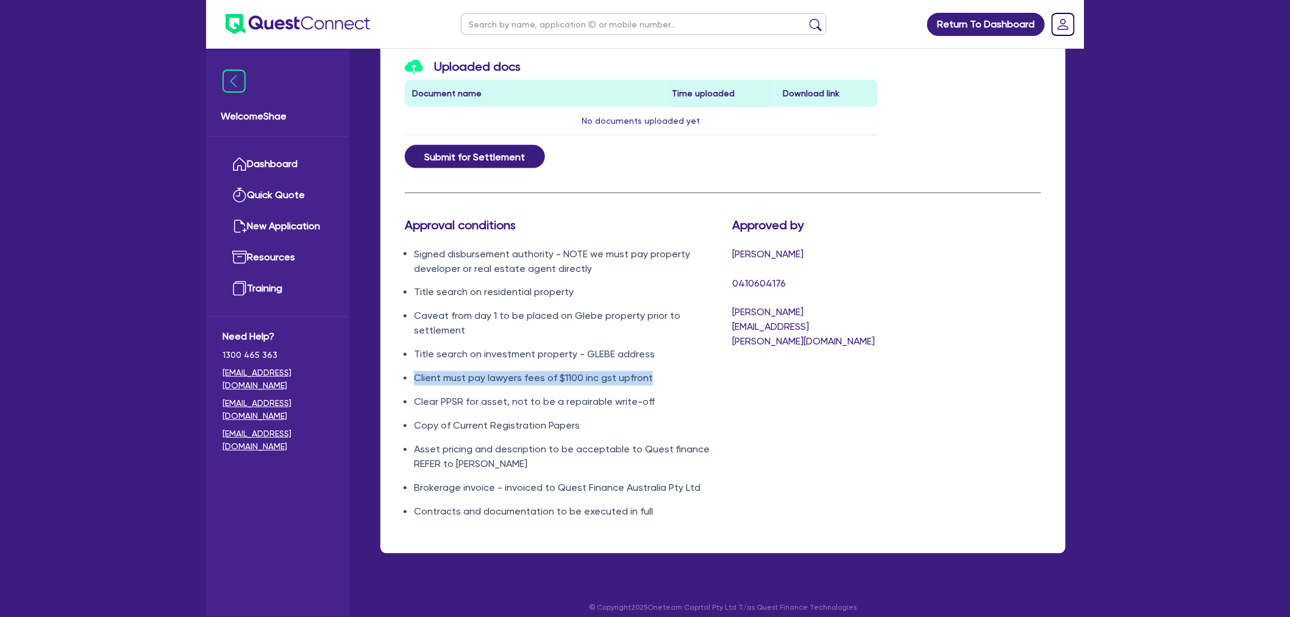
scroll to position [690, 0]
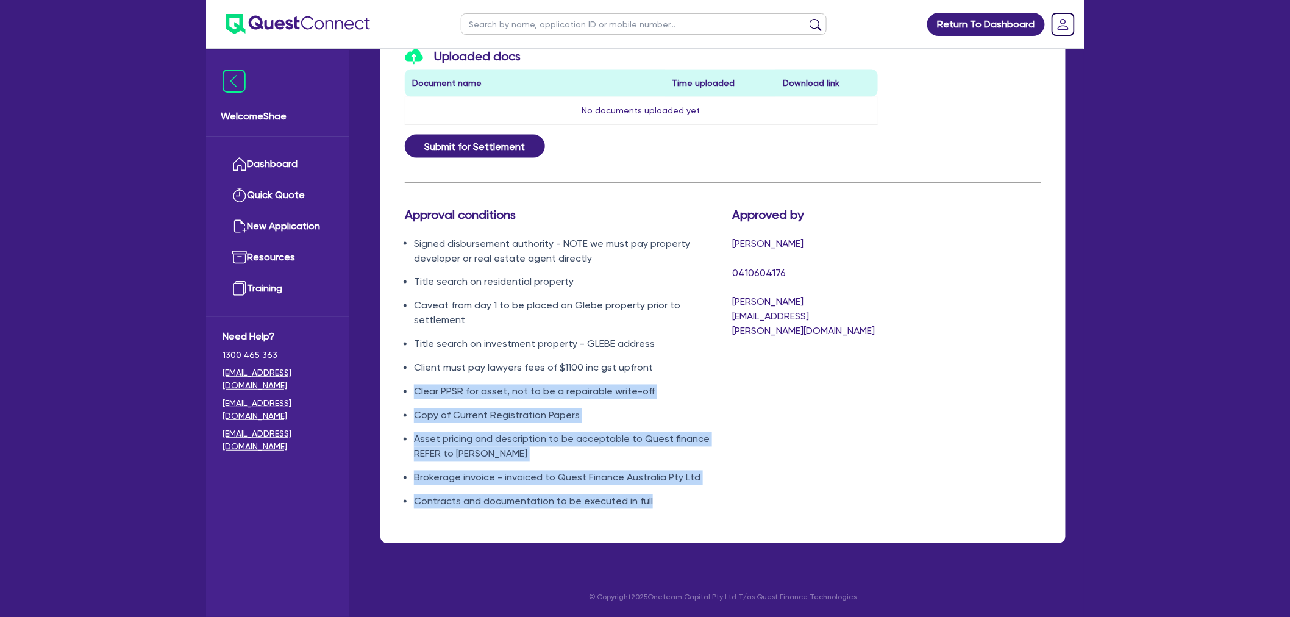
drag, startPoint x: 414, startPoint y: 392, endPoint x: 692, endPoint y: 497, distance: 297.0
click at [692, 497] on ul "Signed disbursement authority - NOTE we must pay property developer or real est…" at bounding box center [559, 372] width 309 height 272
click at [677, 500] on li "Contracts and documentation to be executed in full" at bounding box center [564, 501] width 300 height 15
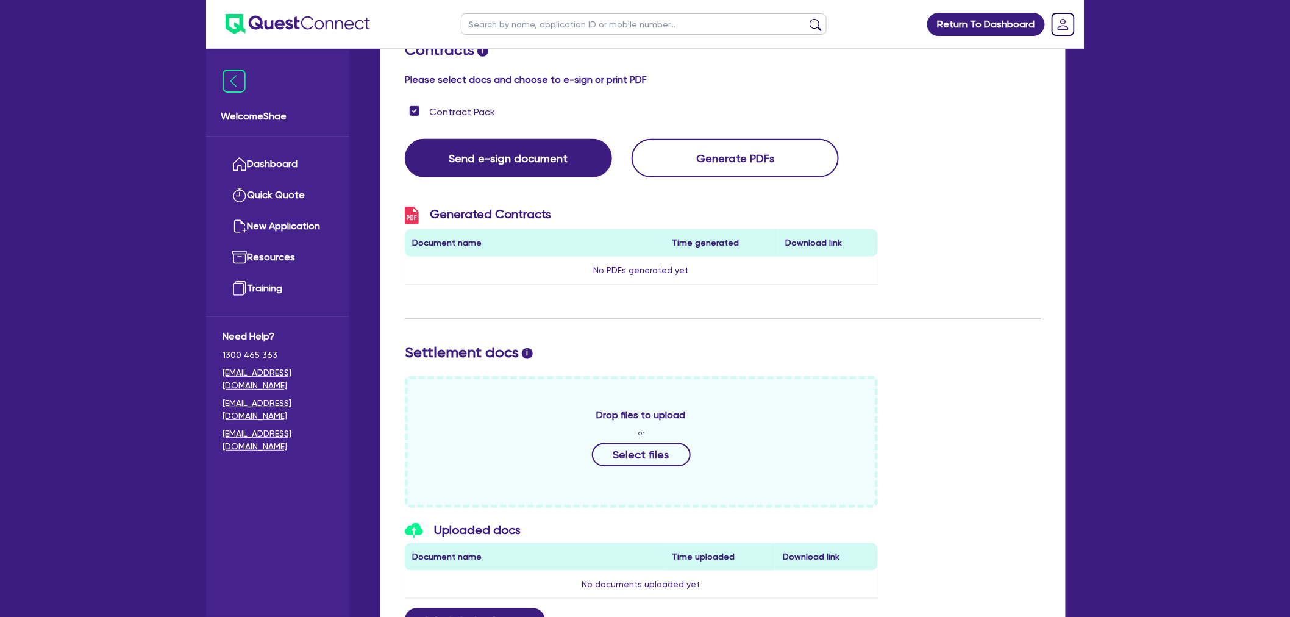
scroll to position [0, 0]
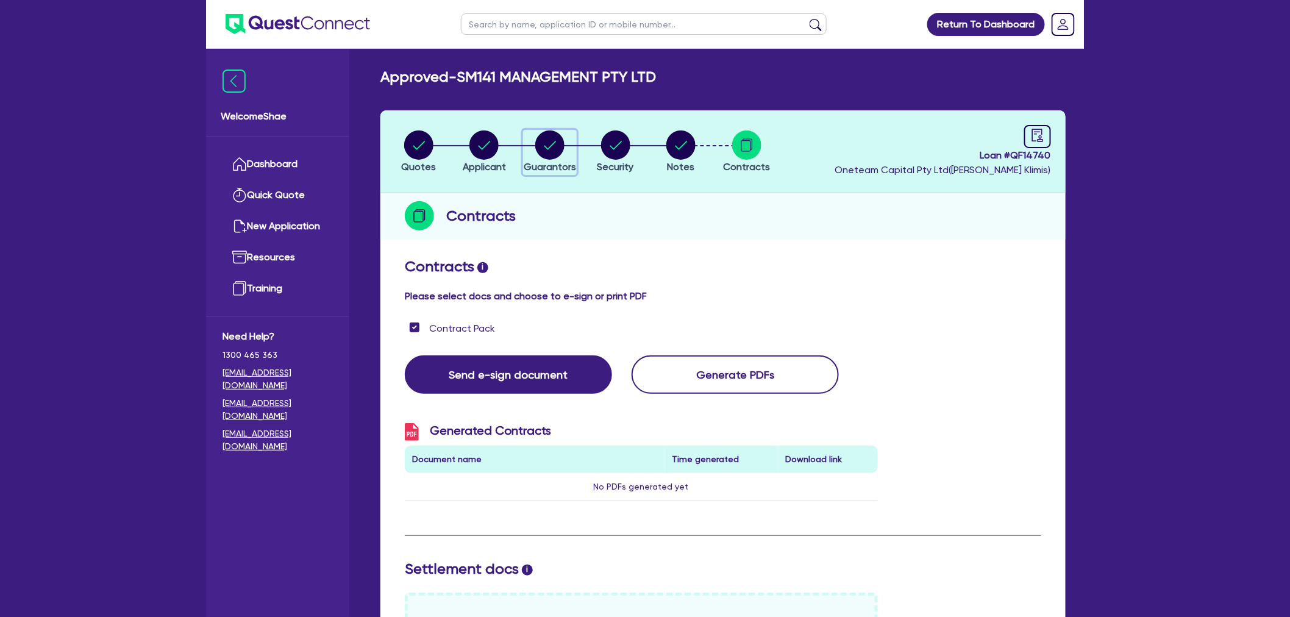
click at [558, 146] on circle "button" at bounding box center [549, 144] width 29 height 29
select select "MR"
select select "VIC"
select select "MARRIED"
select select "PROPERTY"
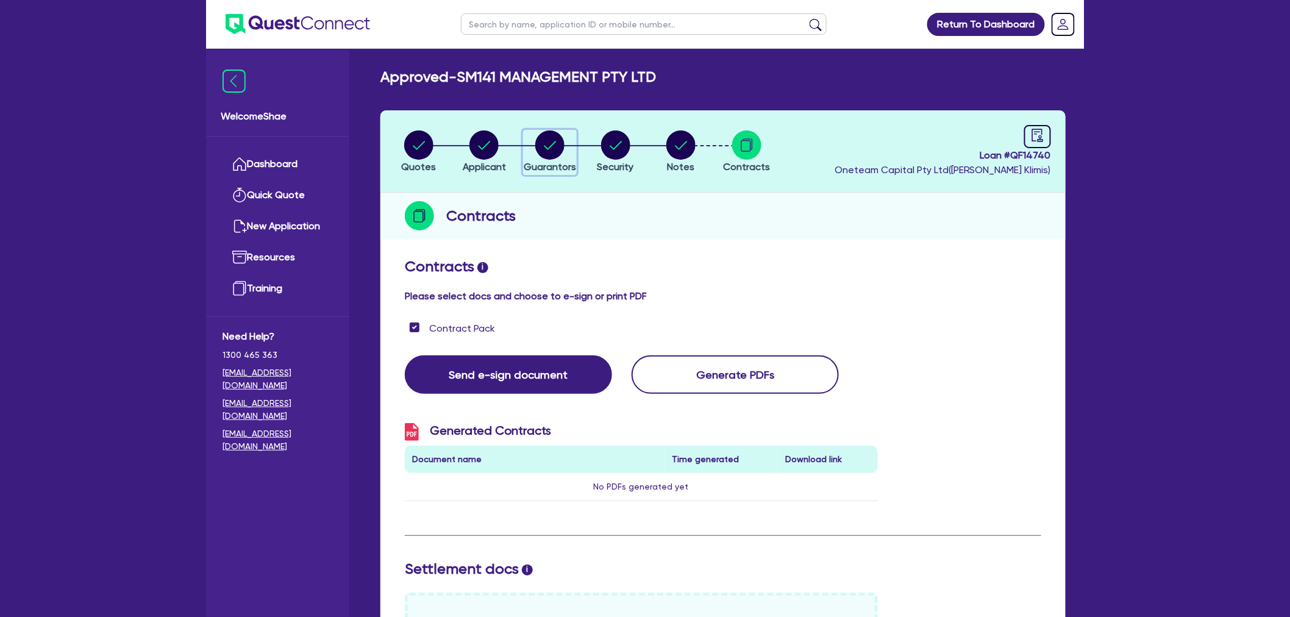
select select "INVESTMENT_PROPERTY"
select select "VEHICLE"
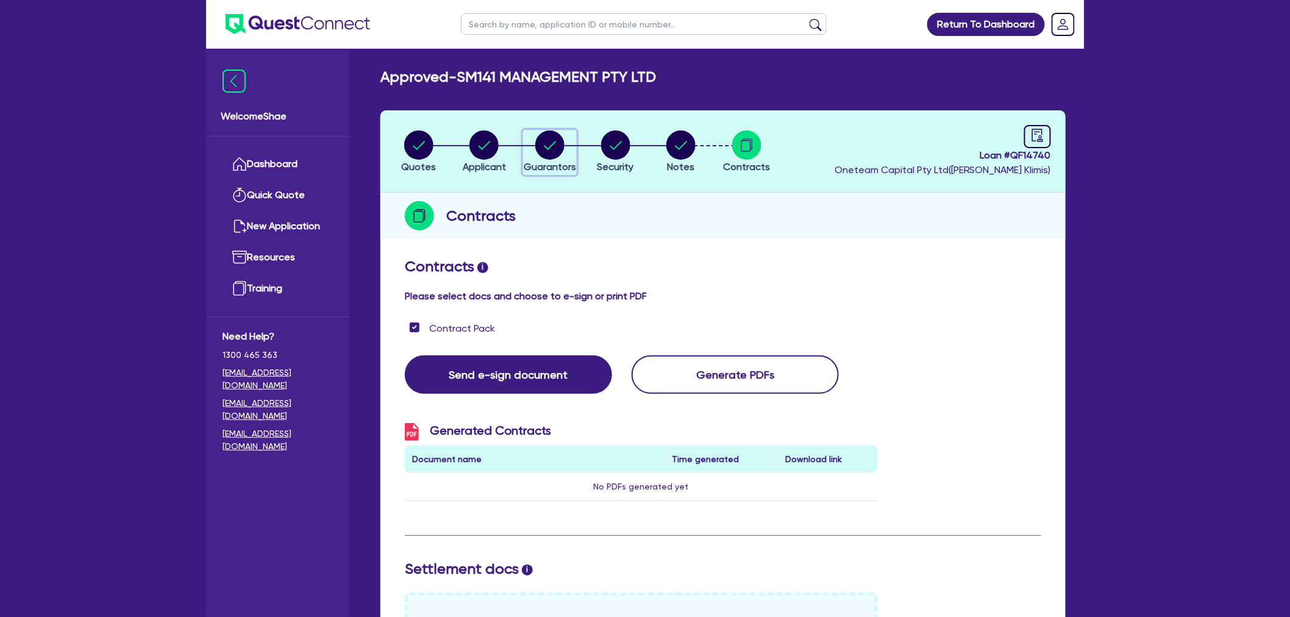
select select "CASH"
select select "VEHICLE"
select select "VEHICLE_LOAN"
select select "CREDIT_CARD"
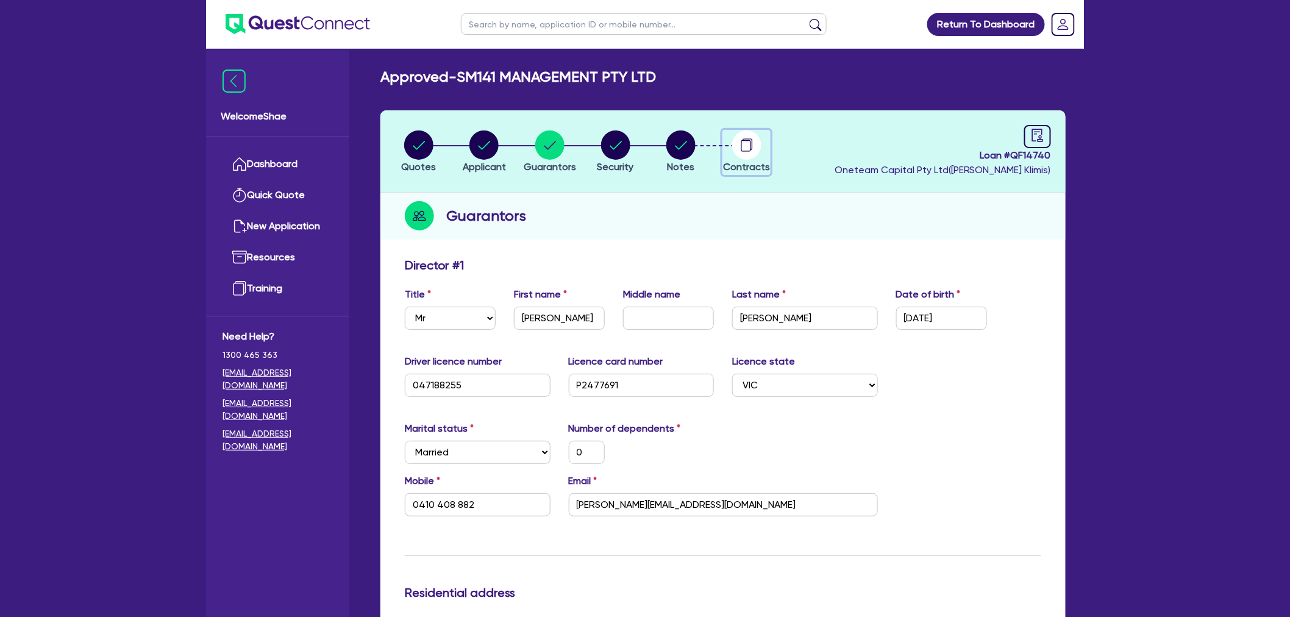
click at [754, 149] on circle "button" at bounding box center [746, 144] width 29 height 29
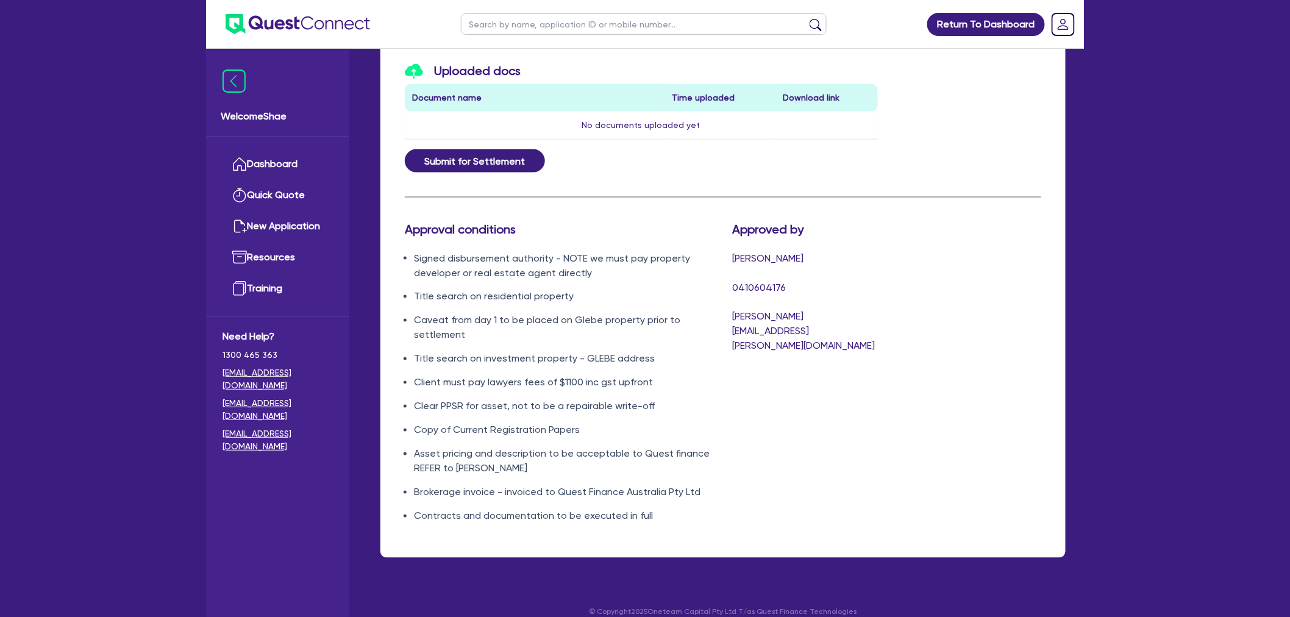
scroll to position [677, 0]
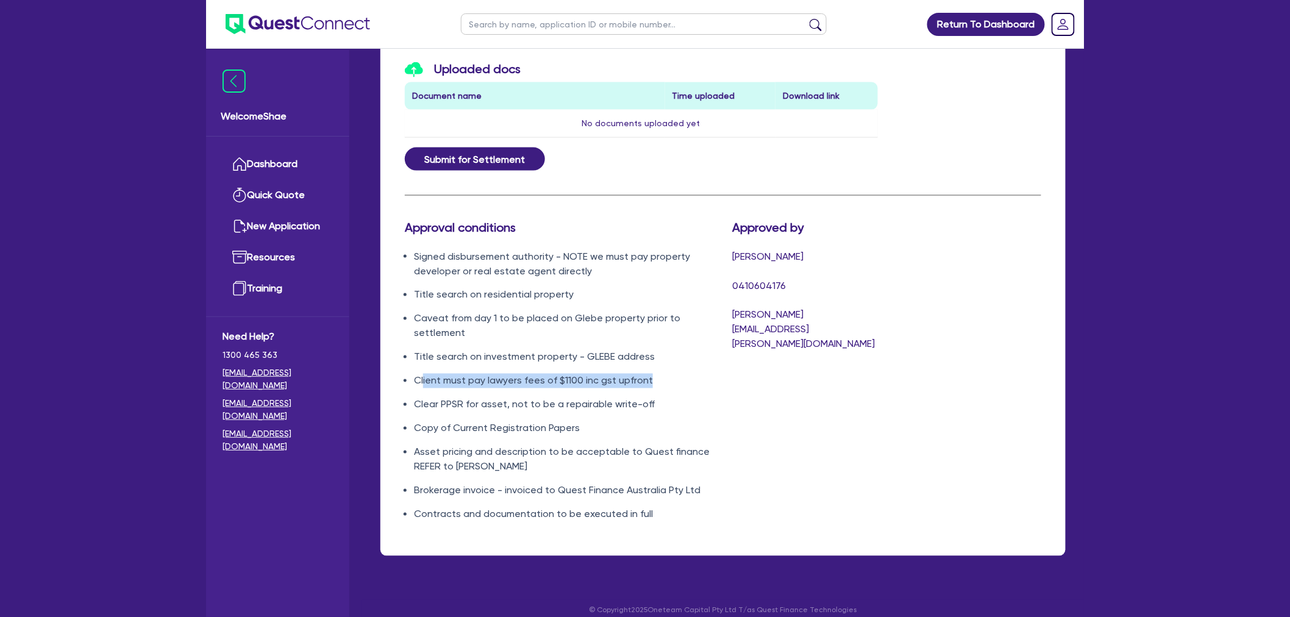
drag, startPoint x: 423, startPoint y: 382, endPoint x: 648, endPoint y: 385, distance: 225.5
click at [648, 385] on li "Client must pay lawyers fees of $1100 inc gst upfront" at bounding box center [564, 381] width 300 height 15
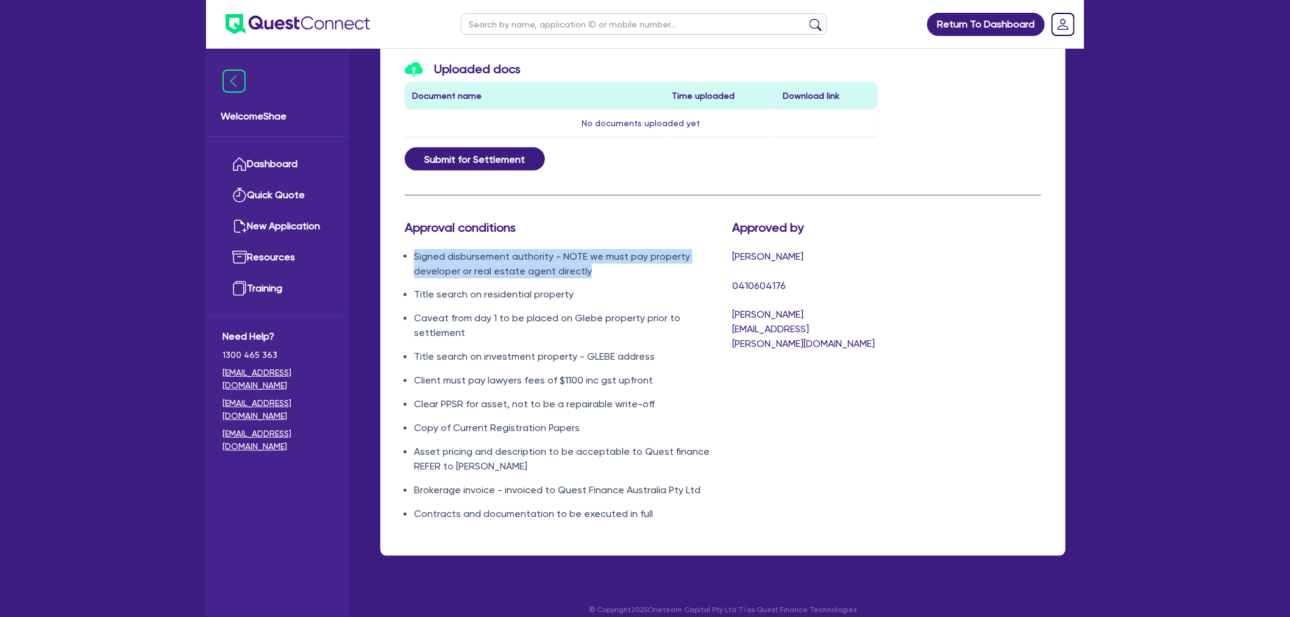
drag, startPoint x: 606, startPoint y: 271, endPoint x: 413, endPoint y: 251, distance: 194.2
click at [413, 251] on ul "Signed disbursement authority - NOTE we must pay property developer or real est…" at bounding box center [559, 385] width 309 height 272
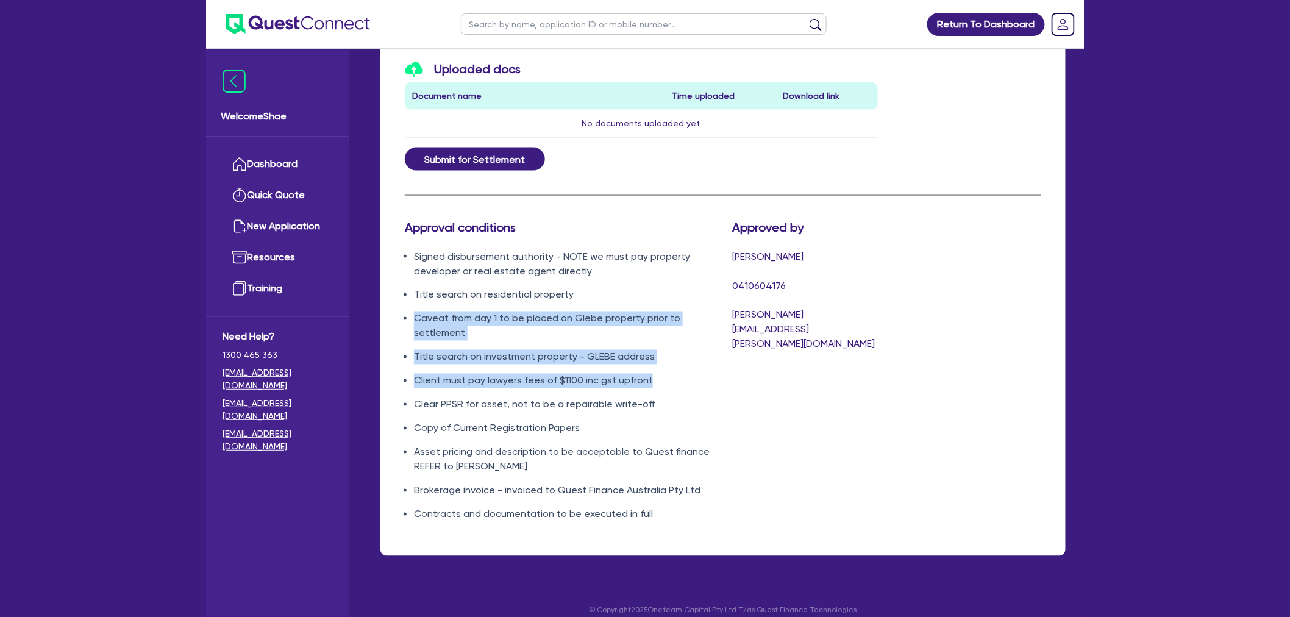
drag, startPoint x: 653, startPoint y: 380, endPoint x: 413, endPoint y: 314, distance: 248.5
click at [413, 314] on ul "Signed disbursement authority - NOTE we must pay property developer or real est…" at bounding box center [559, 385] width 309 height 272
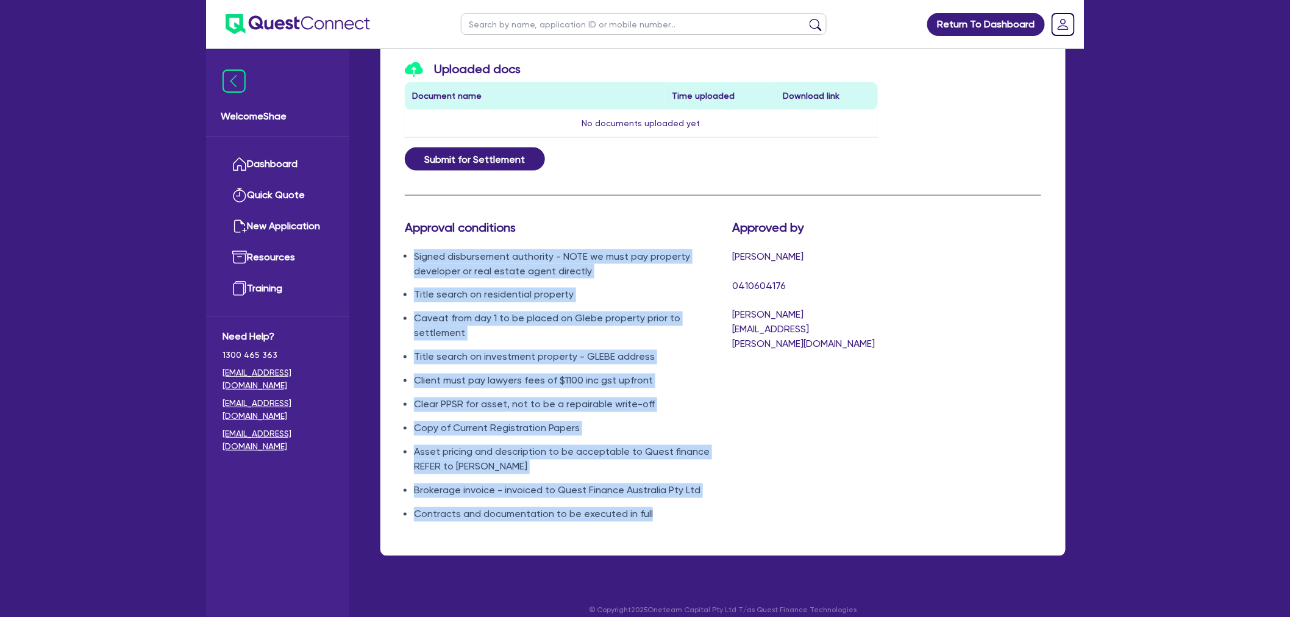
drag, startPoint x: 654, startPoint y: 518, endPoint x: 399, endPoint y: 258, distance: 363.7
click at [399, 258] on div "Approval conditions Signed disbursement authority - NOTE we must pay property d…" at bounding box center [559, 375] width 327 height 311
click at [458, 303] on ul "Signed disbursement authority - NOTE we must pay property developer or real est…" at bounding box center [559, 385] width 309 height 272
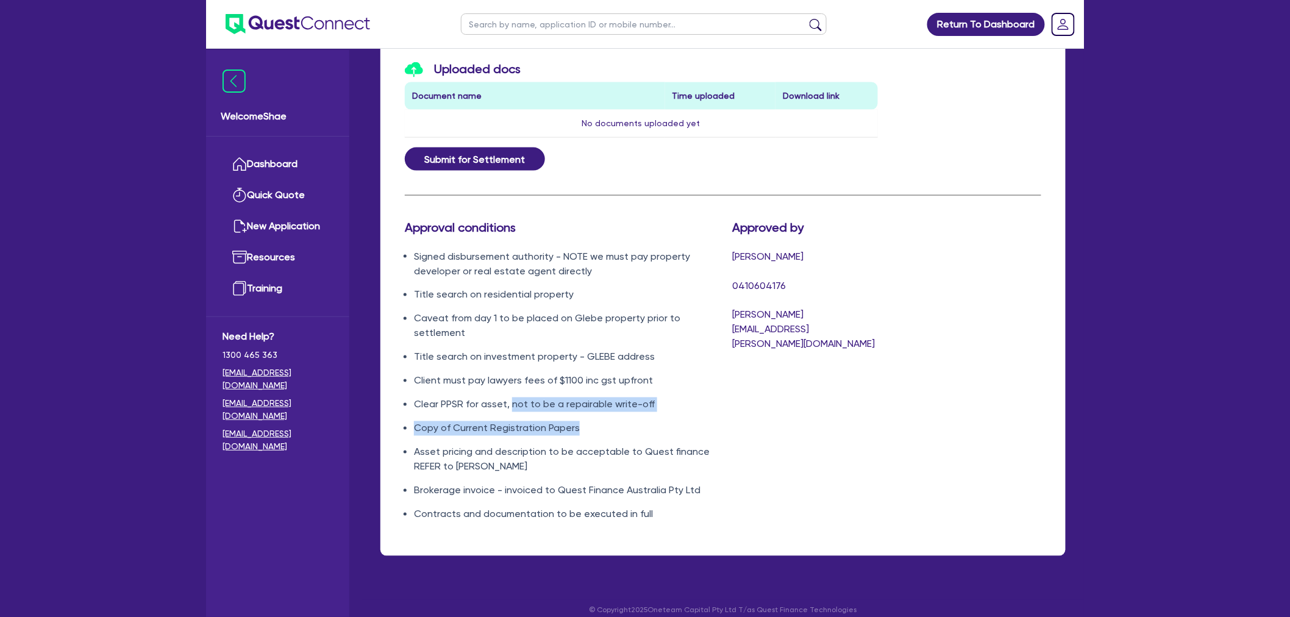
drag, startPoint x: 575, startPoint y: 425, endPoint x: 511, endPoint y: 394, distance: 72.0
click at [511, 394] on ul "Signed disbursement authority - NOTE we must pay property developer or real est…" at bounding box center [559, 385] width 309 height 272
click at [543, 370] on ul "Signed disbursement authority - NOTE we must pay property developer or real est…" at bounding box center [559, 385] width 309 height 272
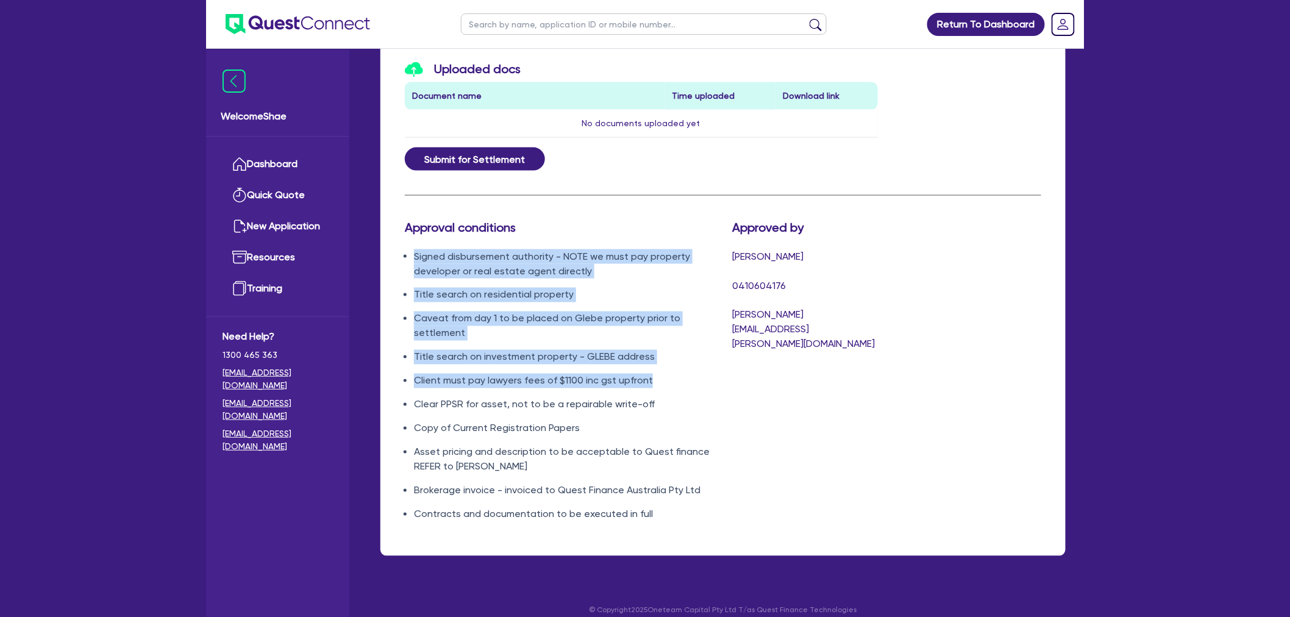
drag, startPoint x: 647, startPoint y: 378, endPoint x: 409, endPoint y: 252, distance: 269.9
click at [409, 252] on ul "Signed disbursement authority - NOTE we must pay property developer or real est…" at bounding box center [559, 385] width 309 height 272
copy ul "Signed disbursement authority - NOTE we must pay property developer or real est…"
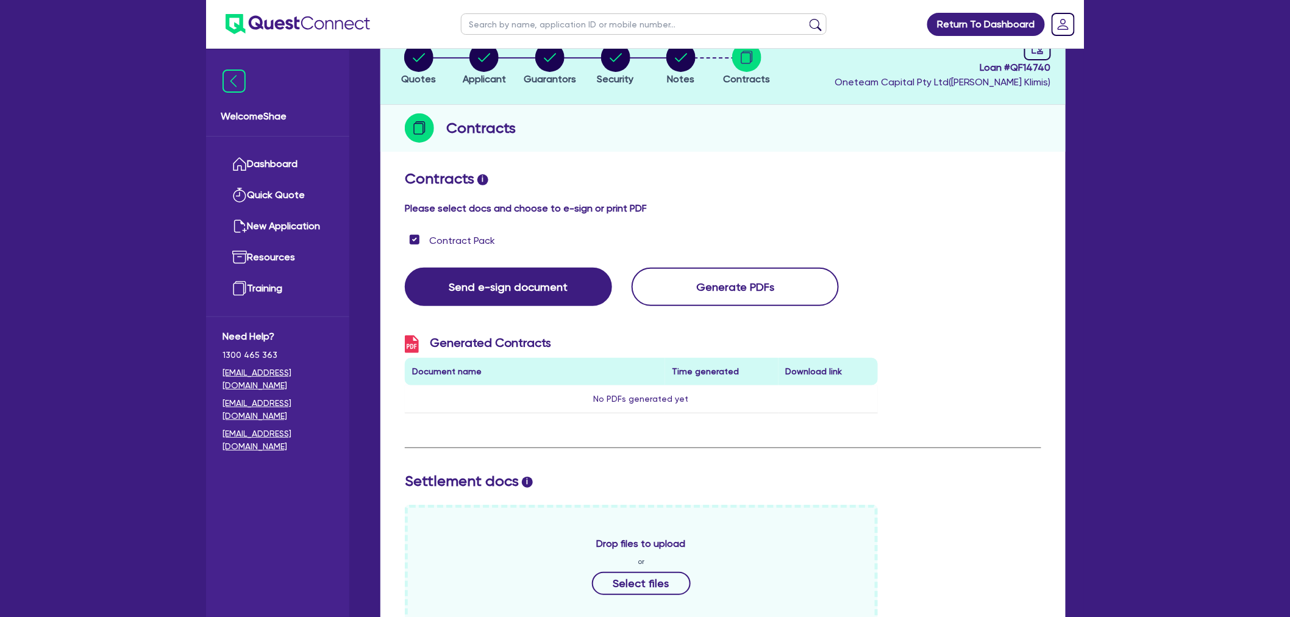
scroll to position [0, 0]
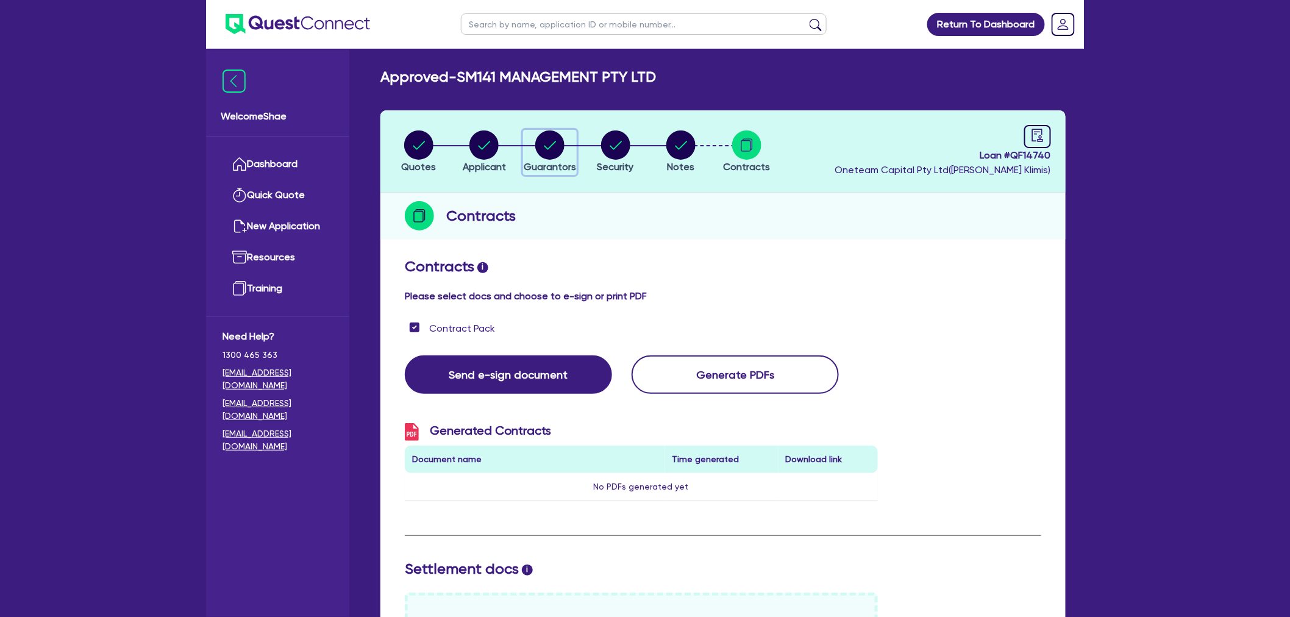
click at [558, 149] on circle "button" at bounding box center [549, 144] width 29 height 29
select select "MR"
select select "VIC"
select select "MARRIED"
select select "PROPERTY"
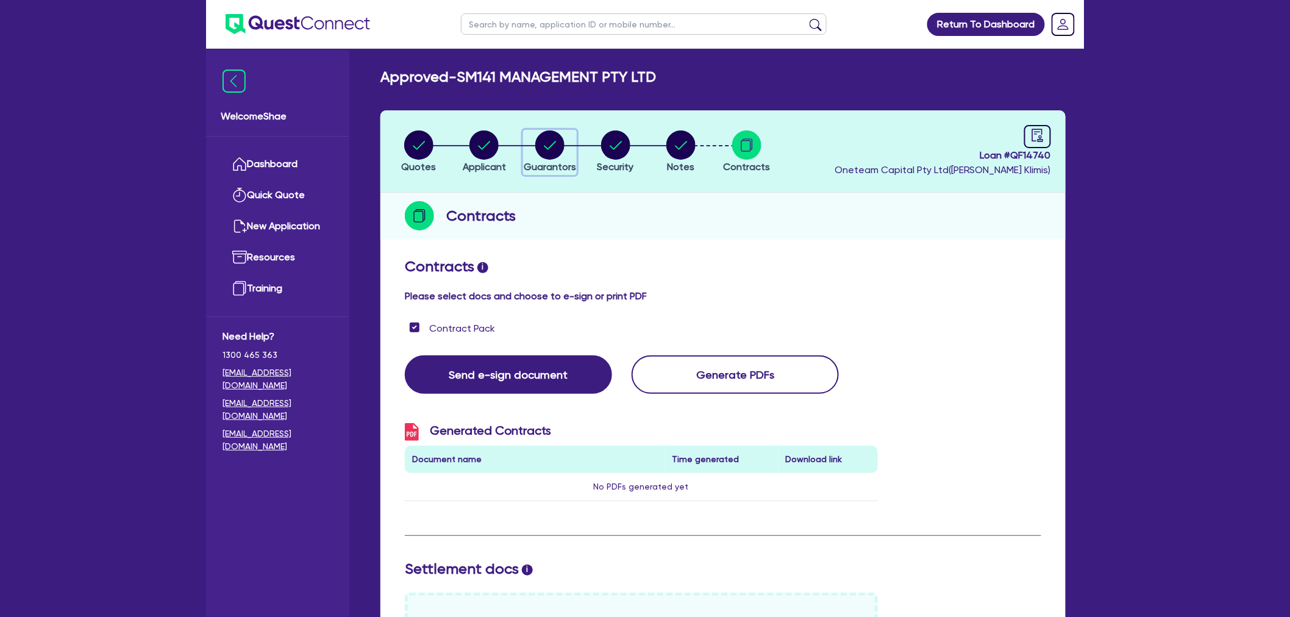
select select "INVESTMENT_PROPERTY"
select select "VEHICLE"
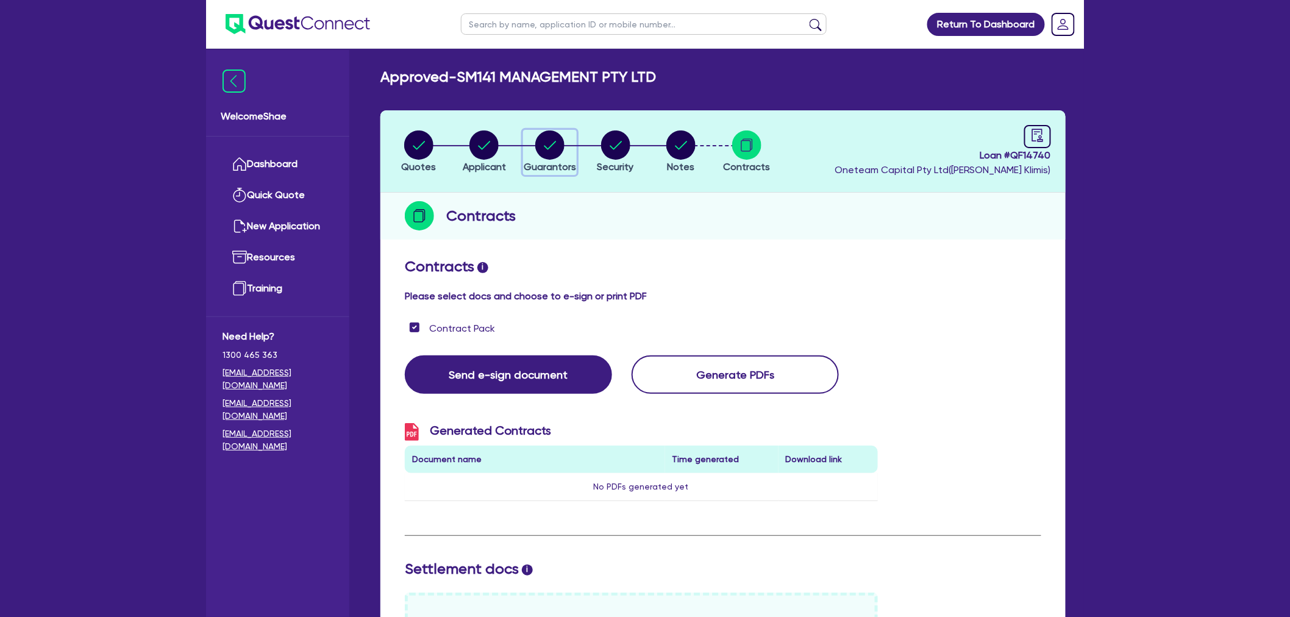
select select "CASH"
select select "VEHICLE"
select select "VEHICLE_LOAN"
select select "CREDIT_CARD"
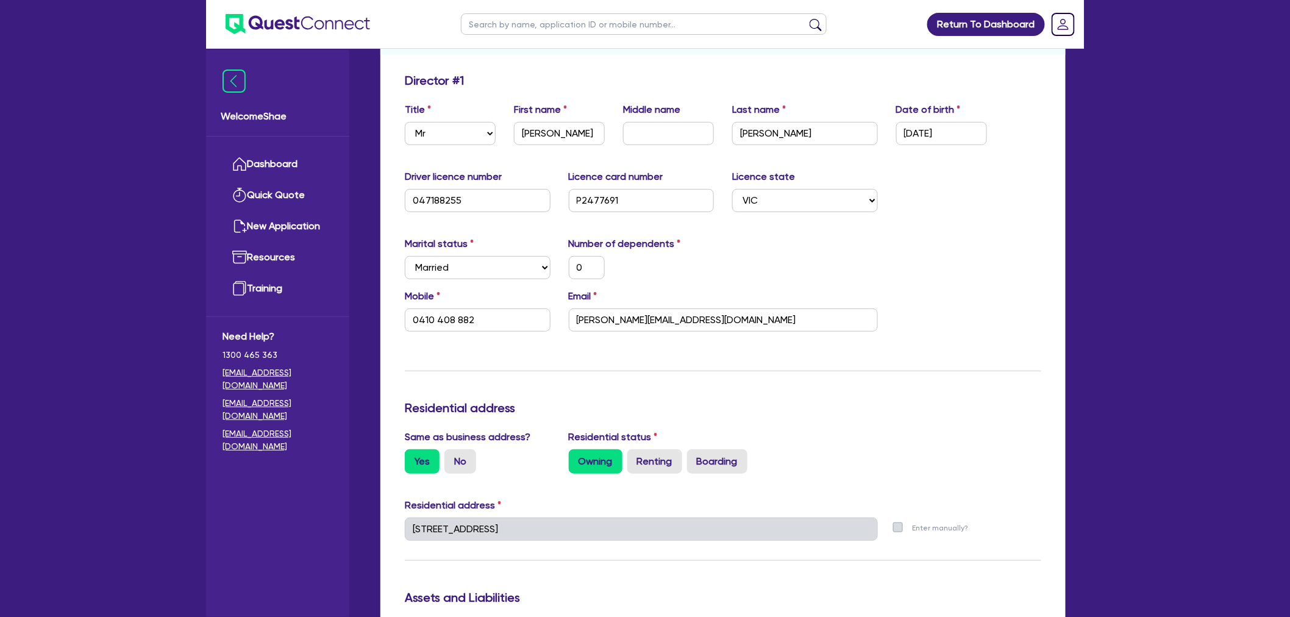
scroll to position [271, 0]
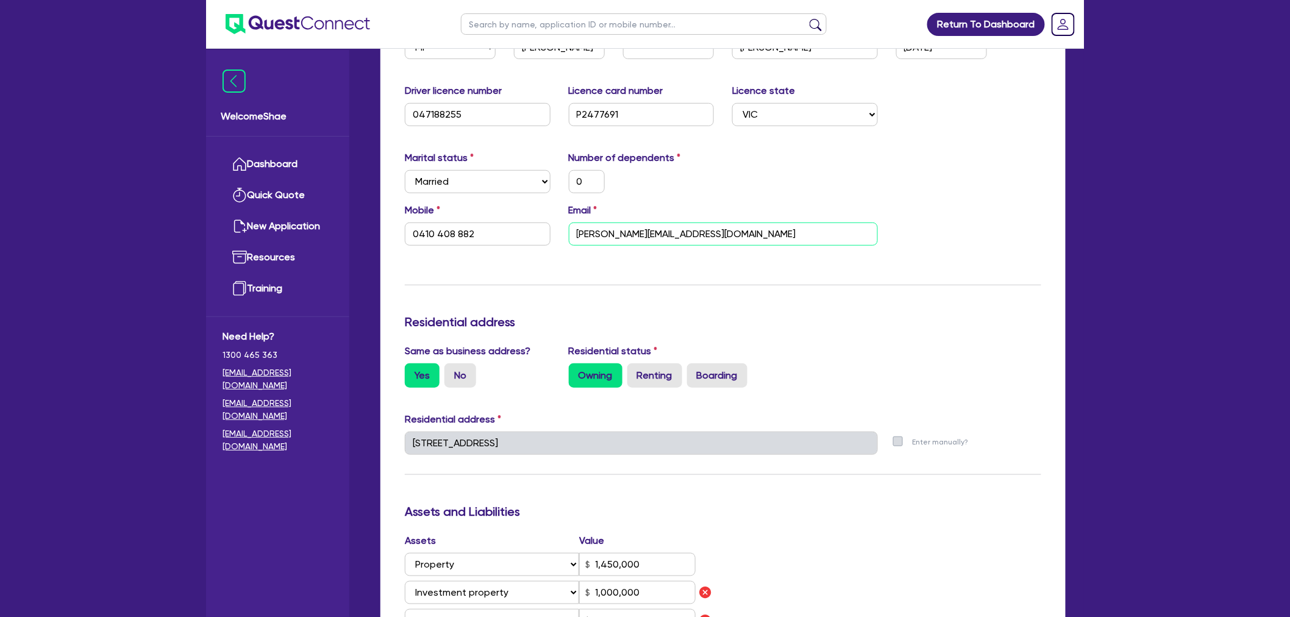
click at [622, 235] on input "[PERSON_NAME][EMAIL_ADDRESS][DOMAIN_NAME]" at bounding box center [723, 233] width 309 height 23
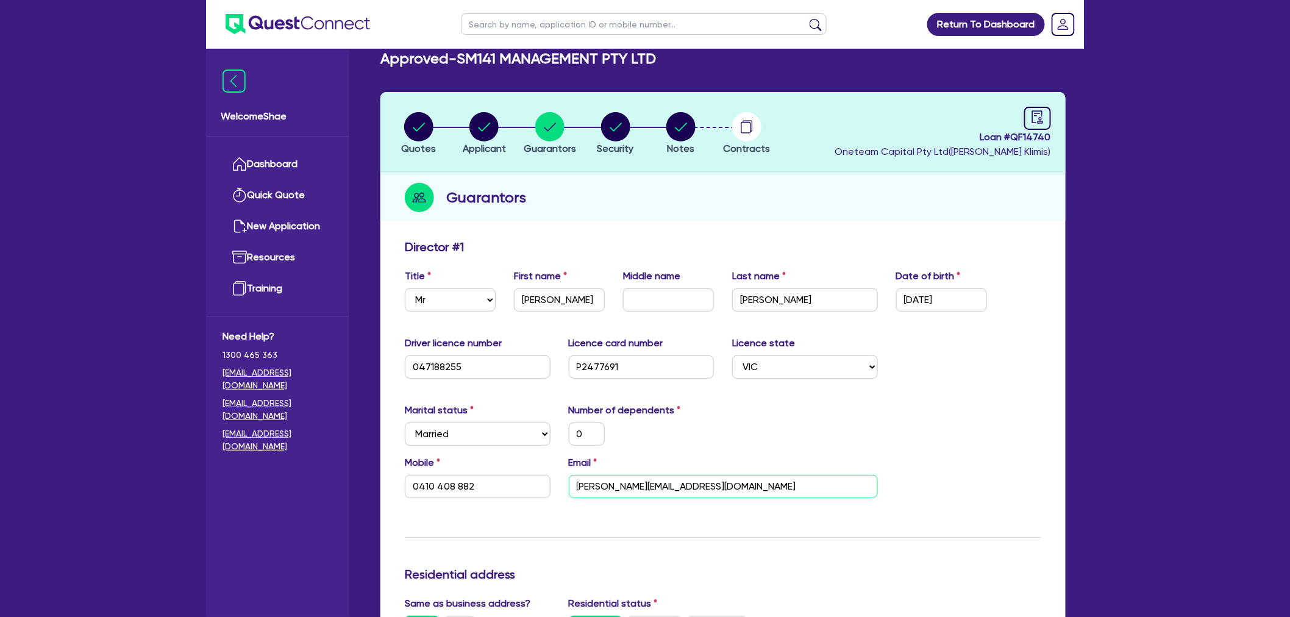
scroll to position [0, 0]
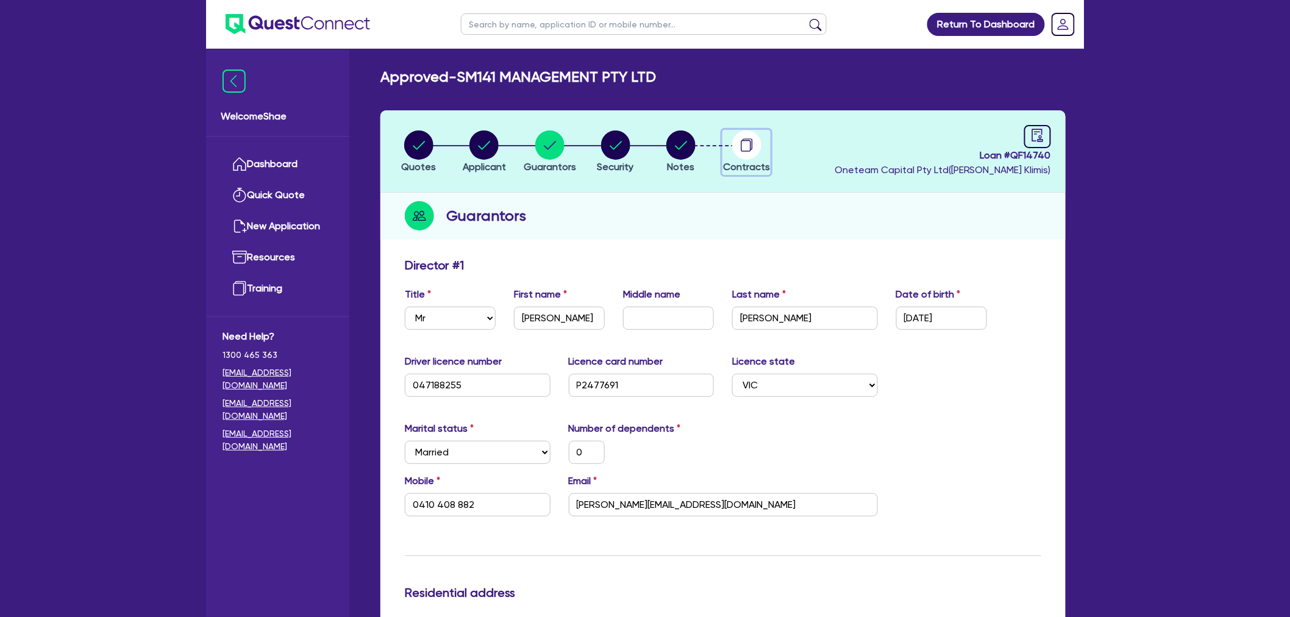
click at [736, 156] on icon "button" at bounding box center [746, 144] width 29 height 29
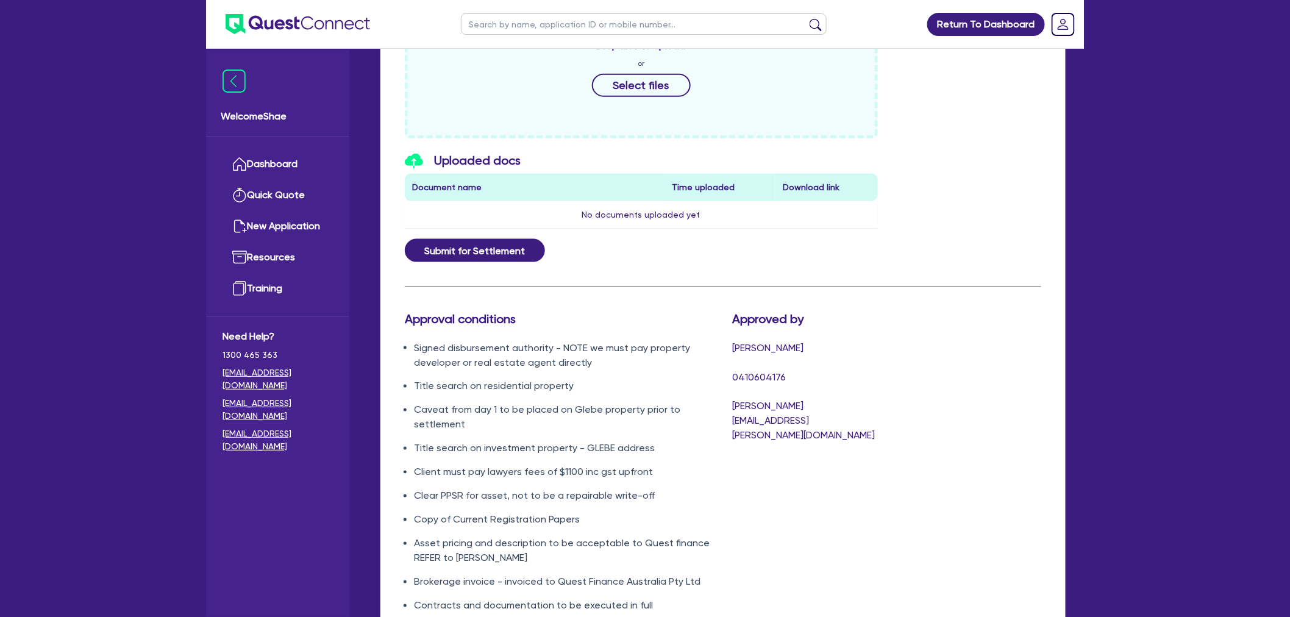
scroll to position [690, 0]
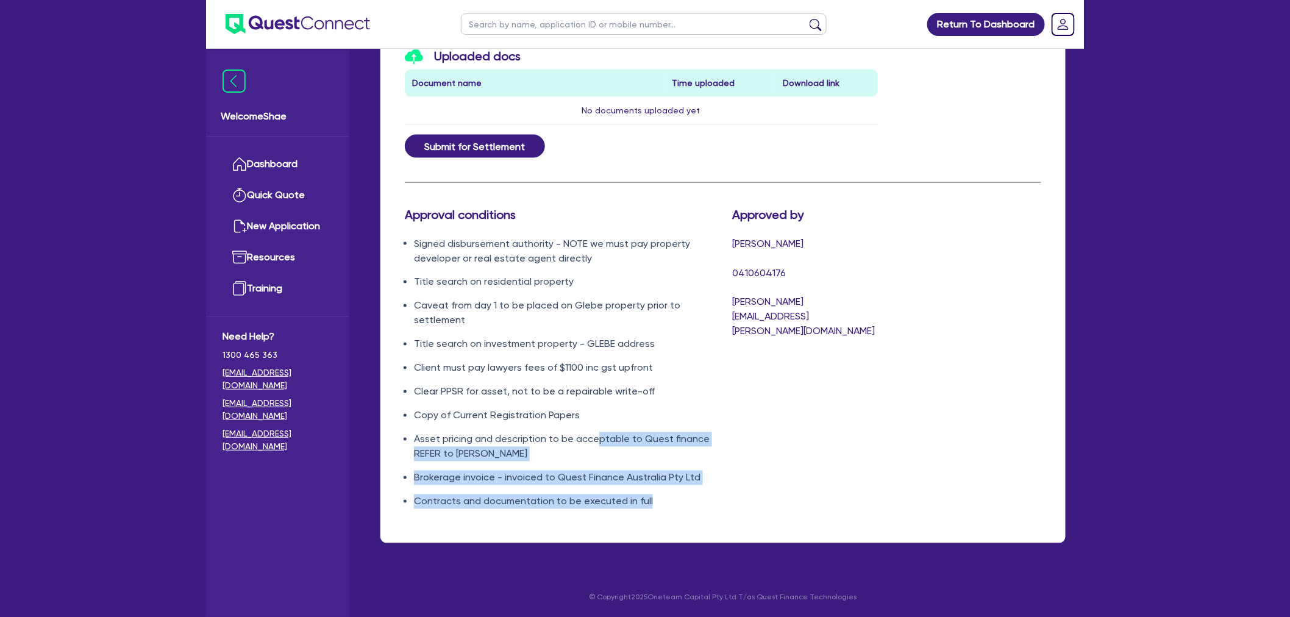
drag, startPoint x: 655, startPoint y: 500, endPoint x: 597, endPoint y: 439, distance: 84.1
click at [597, 439] on ul "Signed disbursement authority - NOTE we must pay property developer or real est…" at bounding box center [559, 372] width 309 height 272
